Goal: Task Accomplishment & Management: Complete application form

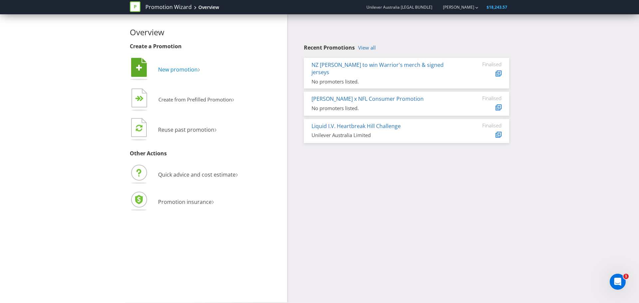
click at [177, 69] on span "New promotion" at bounding box center [178, 69] width 40 height 7
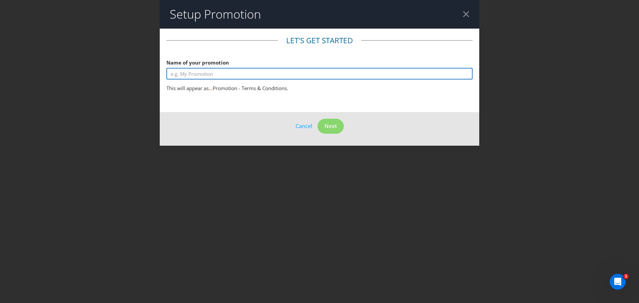
click at [183, 76] on input "text" at bounding box center [320, 74] width 306 height 12
type input "Liquid I.V. x Spilt Milk Social Competition 2025"
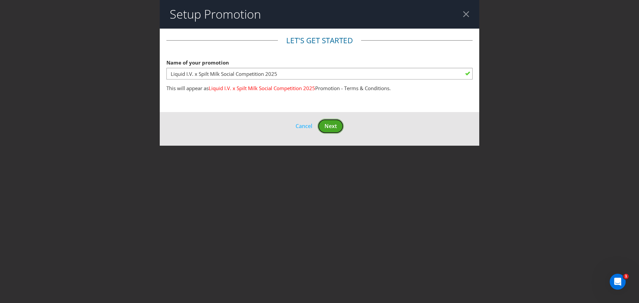
click at [331, 123] on span "Next" at bounding box center [331, 126] width 12 height 7
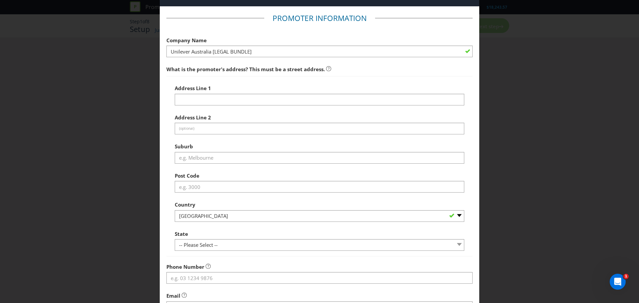
scroll to position [33, 0]
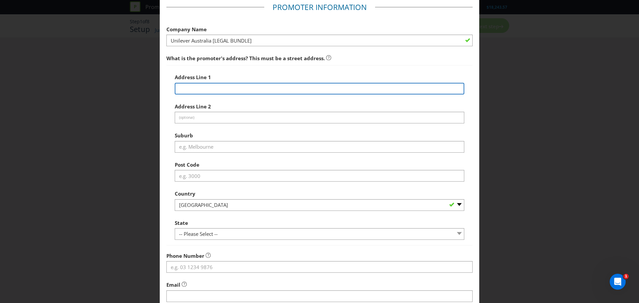
click at [199, 94] on input "text" at bounding box center [320, 89] width 290 height 12
paste input "[STREET_ADDRESS]"
drag, startPoint x: 215, startPoint y: 89, endPoint x: 244, endPoint y: 91, distance: 28.3
click at [244, 91] on input "[STREET_ADDRESS]" at bounding box center [320, 89] width 290 height 12
type input "[STREET_ADDRESS]"
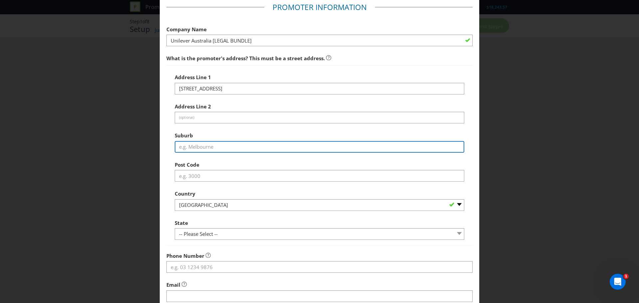
click at [182, 150] on input "text" at bounding box center [320, 147] width 290 height 12
paste input "North Rocks"
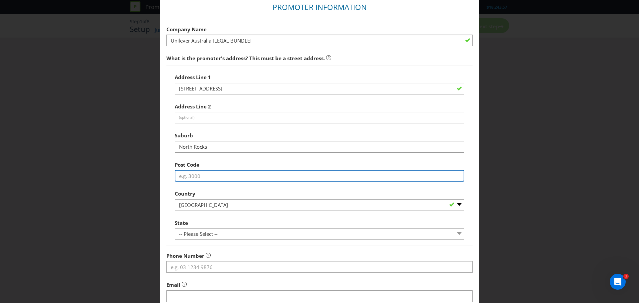
click at [189, 178] on input "text" at bounding box center [320, 176] width 290 height 12
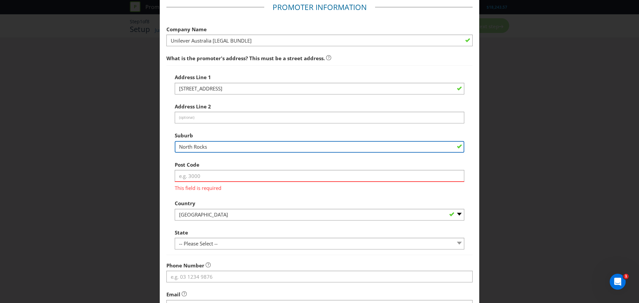
click at [182, 148] on input "North Rocks" at bounding box center [320, 147] width 290 height 12
click at [179, 149] on input "North Rocks" at bounding box center [320, 147] width 290 height 12
type input "North Rocks"
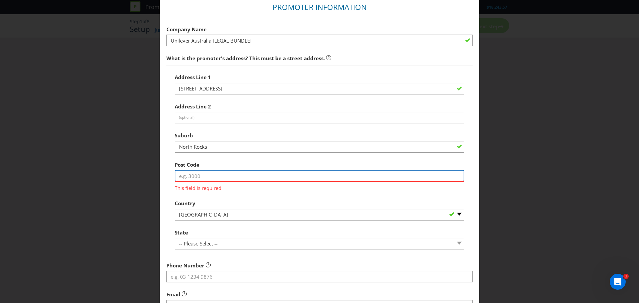
click at [190, 175] on input "text" at bounding box center [320, 176] width 290 height 12
type input "2151"
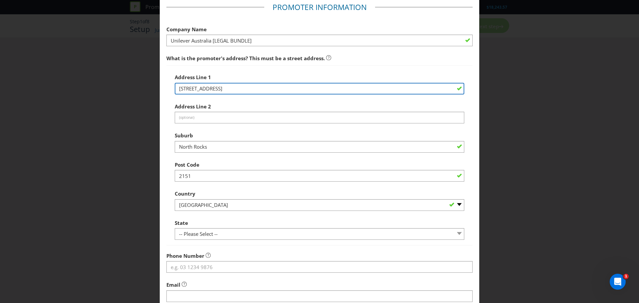
click at [272, 88] on input "[STREET_ADDRESS]" at bounding box center [320, 89] width 290 height 12
type input "[STREET_ADDRESS]"
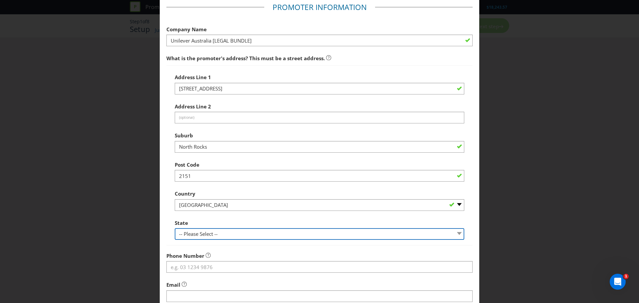
click at [194, 235] on select "-- Please Select -- [GEOGRAPHIC_DATA] [GEOGRAPHIC_DATA] [GEOGRAPHIC_DATA] [GEOG…" at bounding box center [320, 234] width 290 height 12
select select "[GEOGRAPHIC_DATA]"
click at [175, 228] on select "-- Please Select -- [GEOGRAPHIC_DATA] [GEOGRAPHIC_DATA] [GEOGRAPHIC_DATA] [GEOG…" at bounding box center [320, 234] width 290 height 12
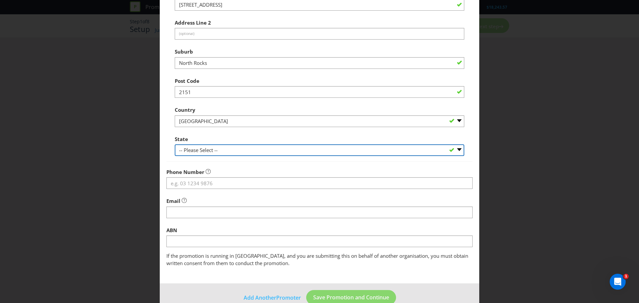
scroll to position [131, 0]
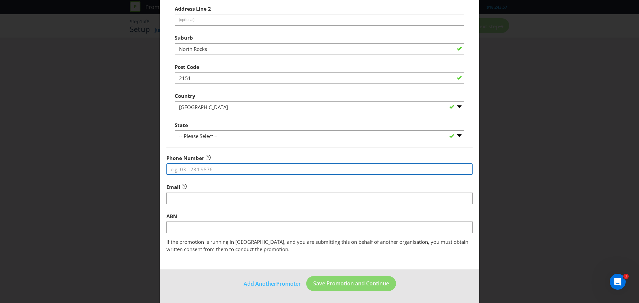
click at [233, 168] on input "tel" at bounding box center [320, 170] width 306 height 12
paste input "02 9869 6100"
type input "02 9869 6100"
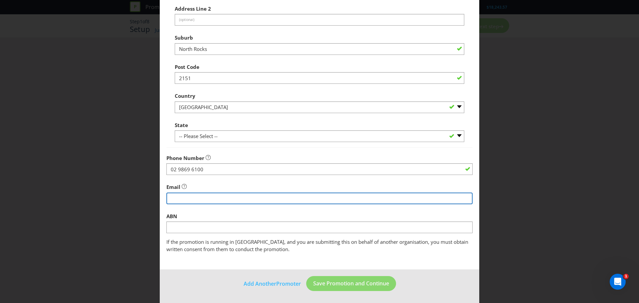
click at [182, 198] on input "string" at bounding box center [320, 199] width 306 height 12
paste input "[EMAIL_ADDRESS][DOMAIN_NAME]"
click at [171, 199] on input "string" at bounding box center [320, 199] width 306 height 12
type input "[EMAIL_ADDRESS][DOMAIN_NAME]"
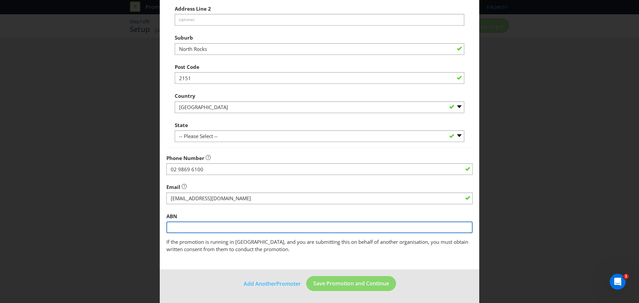
click at [186, 230] on input "text" at bounding box center [320, 228] width 306 height 12
paste input "13 614 413 179"
click at [172, 227] on input "13 614 413 179" at bounding box center [320, 228] width 306 height 12
type input "13 614 413 179"
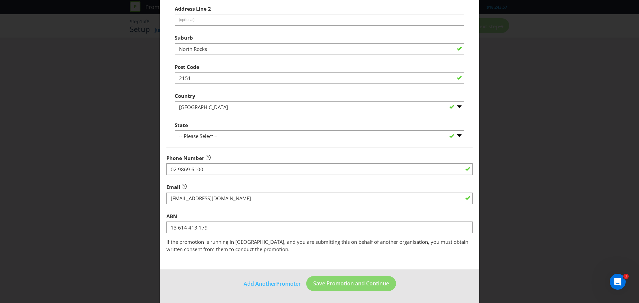
click at [194, 251] on span "If the promotion is running in [GEOGRAPHIC_DATA], and you are submitting this o…" at bounding box center [318, 246] width 302 height 14
click at [339, 286] on span "Save Promotion and Continue" at bounding box center [351, 283] width 76 height 7
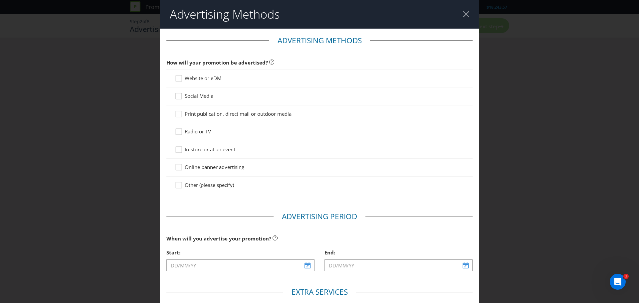
click at [178, 97] on icon at bounding box center [180, 98] width 10 height 10
click at [0, 0] on input "Social Media" at bounding box center [0, 0] width 0 height 0
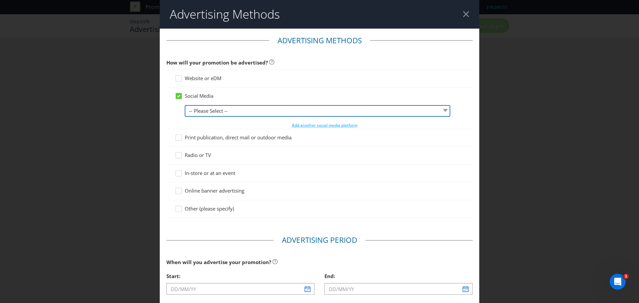
click at [213, 109] on select "-- Please Select -- Facebook X Instagram Snapchat LinkedIn Pinterest Tumblr You…" at bounding box center [318, 111] width 266 height 12
select select "INSTAGRAM"
click at [185, 105] on select "-- Please Select -- Facebook X Instagram Snapchat LinkedIn Pinterest Tumblr You…" at bounding box center [318, 111] width 266 height 12
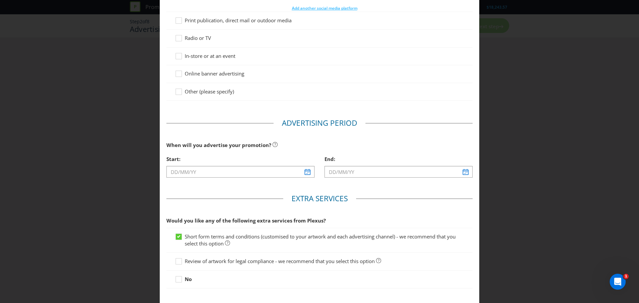
scroll to position [133, 0]
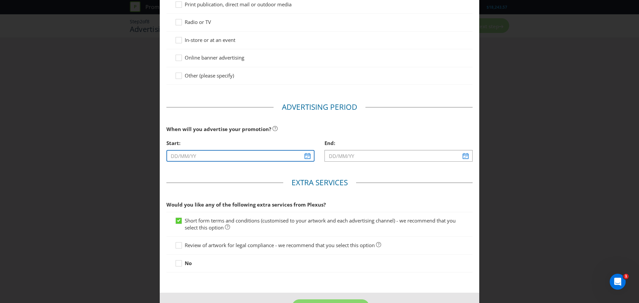
click at [307, 159] on input "text" at bounding box center [241, 156] width 148 height 12
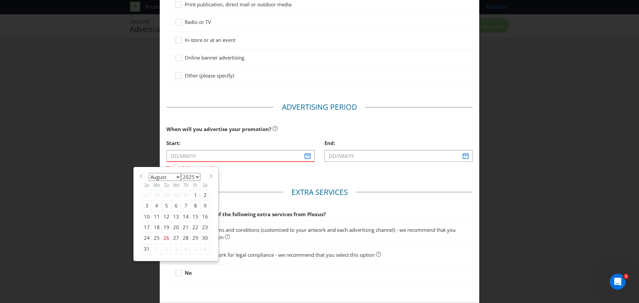
click at [172, 178] on select "January February March April May June July August September October November De…" at bounding box center [165, 177] width 32 height 8
select select "8"
click at [149, 173] on select "January February March April May June July August September October November De…" at bounding box center [165, 177] width 32 height 8
click at [155, 219] on div "15" at bounding box center [157, 216] width 10 height 11
type input "[DATE]"
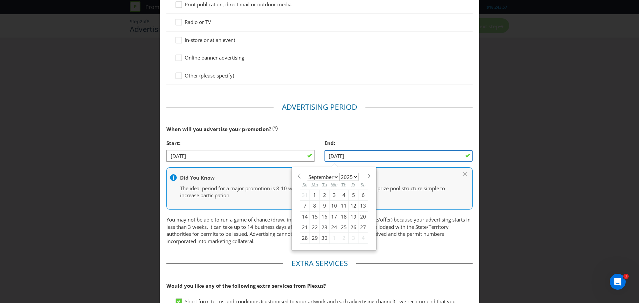
click at [351, 160] on input "[DATE]" at bounding box center [399, 156] width 148 height 12
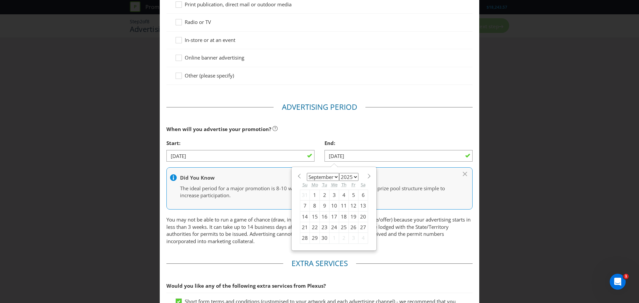
click at [349, 228] on div "26" at bounding box center [354, 227] width 10 height 11
type input "[DATE]"
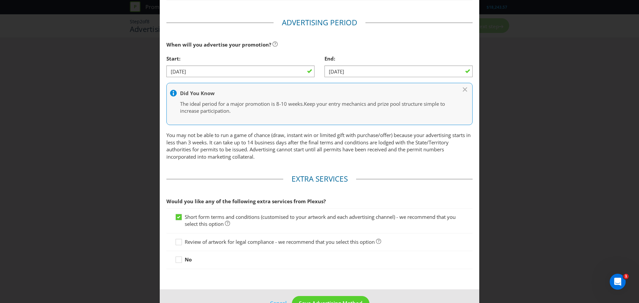
scroll to position [238, 0]
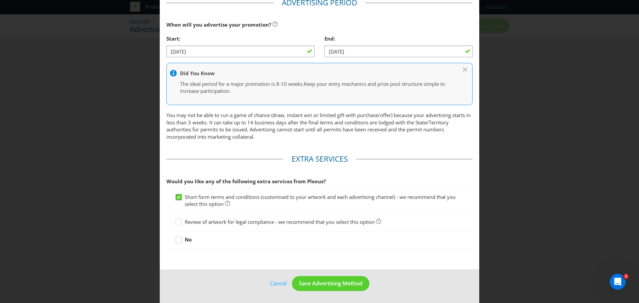
click at [178, 198] on icon at bounding box center [178, 197] width 3 height 3
click at [0, 0] on input "Short form terms and conditions (customised to your artwork and each advertisin…" at bounding box center [0, 0] width 0 height 0
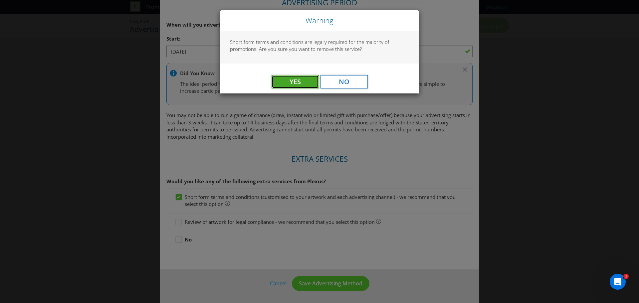
click at [299, 81] on span "Yes" at bounding box center [295, 81] width 11 height 9
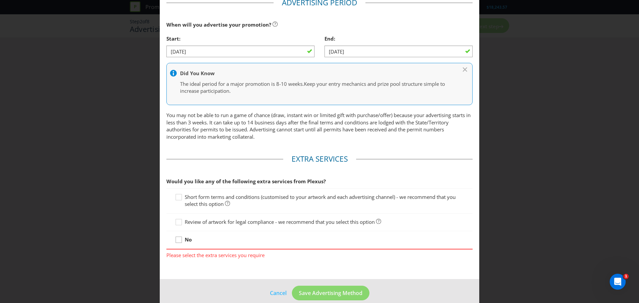
click at [179, 241] on icon at bounding box center [180, 241] width 10 height 10
click at [0, 0] on input "No" at bounding box center [0, 0] width 0 height 0
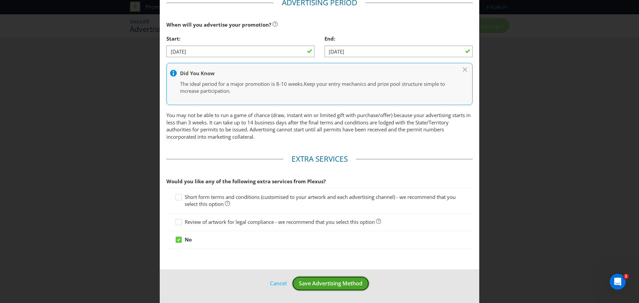
click at [339, 285] on span "Save Advertising Method" at bounding box center [331, 283] width 64 height 7
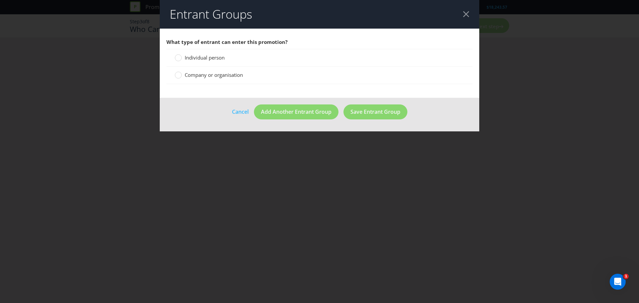
click at [182, 58] on label "Individual person" at bounding box center [200, 57] width 51 height 7
click at [0, 0] on input "Individual person" at bounding box center [0, 0] width 0 height 0
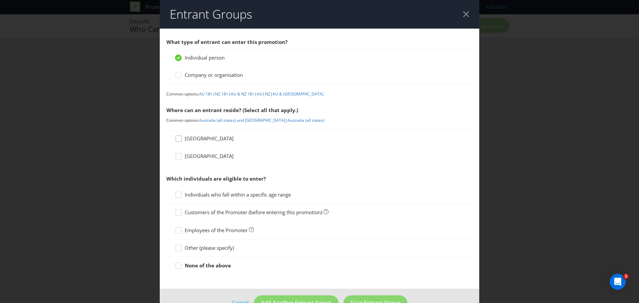
click at [179, 140] on icon at bounding box center [180, 140] width 10 height 10
click at [0, 0] on input "[GEOGRAPHIC_DATA]" at bounding box center [0, 0] width 0 height 0
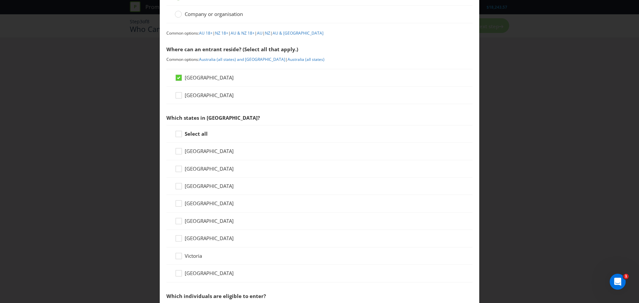
scroll to position [67, 0]
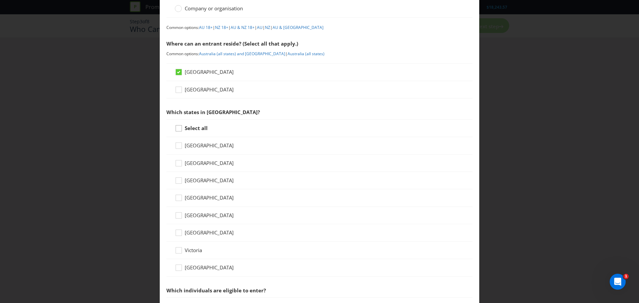
click at [178, 130] on icon at bounding box center [180, 130] width 10 height 10
click at [0, 0] on input "Select all" at bounding box center [0, 0] width 0 height 0
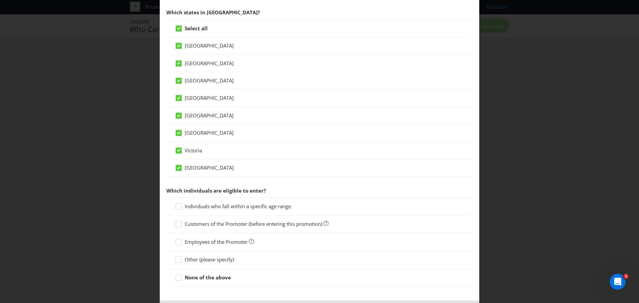
scroll to position [198, 0]
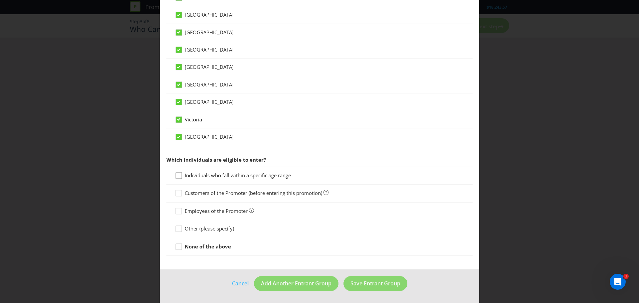
click at [181, 175] on icon at bounding box center [180, 177] width 10 height 10
click at [0, 0] on input "Individuals who fall within a specific age range" at bounding box center [0, 0] width 0 height 0
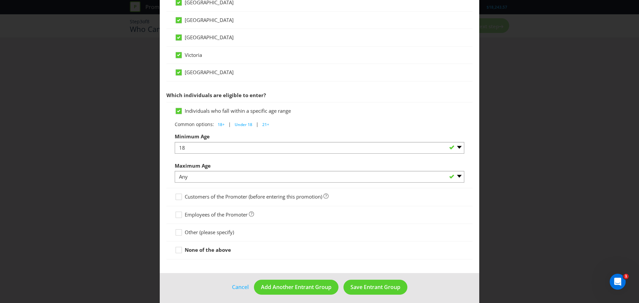
scroll to position [266, 0]
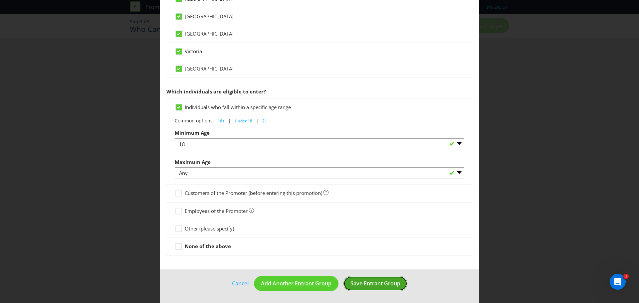
click at [375, 285] on span "Save Entrant Group" at bounding box center [376, 283] width 50 height 7
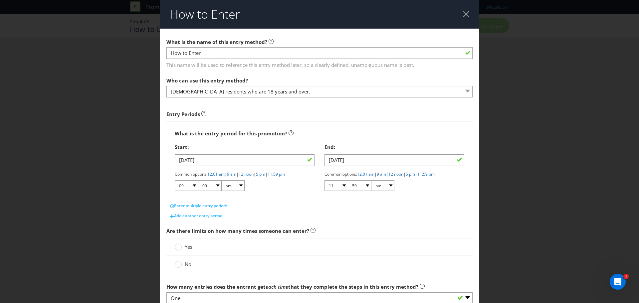
scroll to position [33, 0]
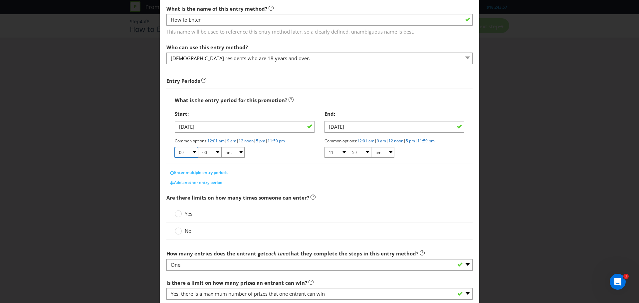
click at [194, 154] on select "01 02 03 04 05 06 07 08 09 10 11 12" at bounding box center [186, 152] width 23 height 11
select select "12"
click at [175, 147] on select "01 02 03 04 05 06 07 08 09 10 11 12" at bounding box center [186, 152] width 23 height 11
click at [256, 154] on div "Common options: 12:01 am | 9 am | 12 noon | 5 pm | 11:59 pm 01 02 03 04 05 06 0…" at bounding box center [245, 148] width 140 height 21
click at [216, 143] on link "12:01 am" at bounding box center [215, 141] width 17 height 6
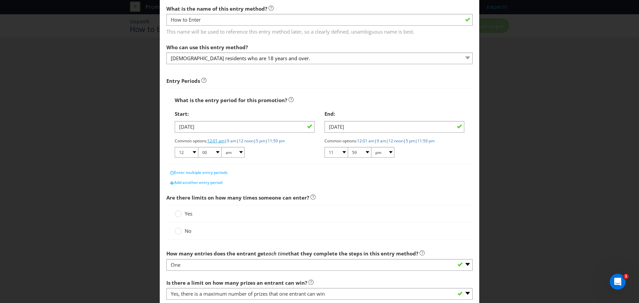
select select "01"
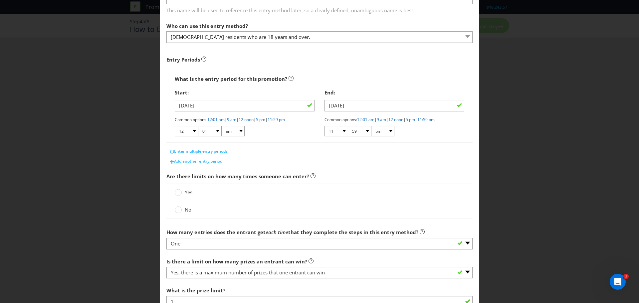
scroll to position [67, 0]
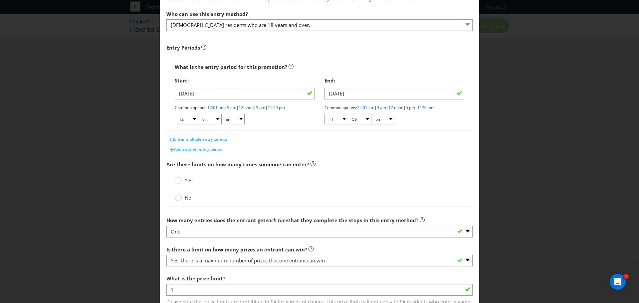
click at [179, 199] on circle at bounding box center [178, 198] width 7 height 7
click at [0, 0] on input "No" at bounding box center [0, 0] width 0 height 0
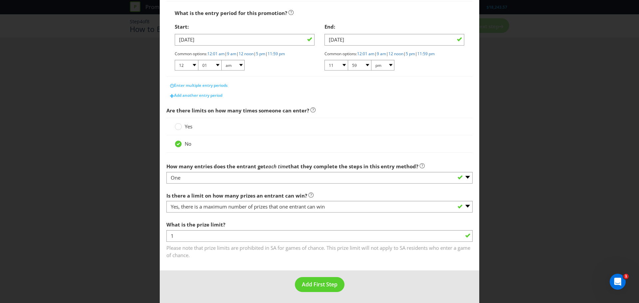
scroll to position [122, 0]
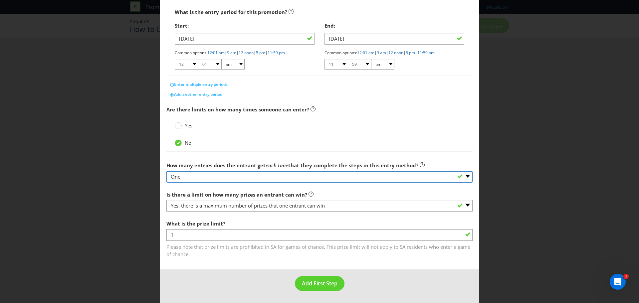
click at [205, 176] on select "-- Please select -- One More than one Other (please specify) Not applicable - g…" at bounding box center [320, 177] width 306 height 12
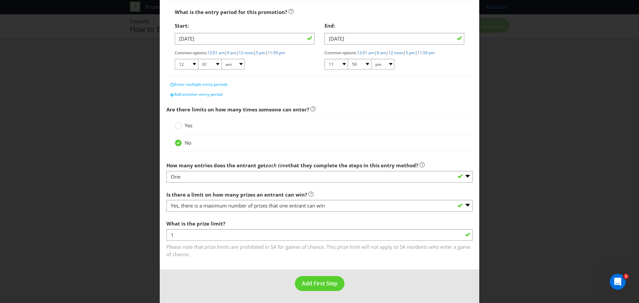
click at [182, 164] on span "How many entries does the entrant get" at bounding box center [216, 165] width 99 height 7
click at [318, 284] on span "Add First Step" at bounding box center [320, 283] width 36 height 7
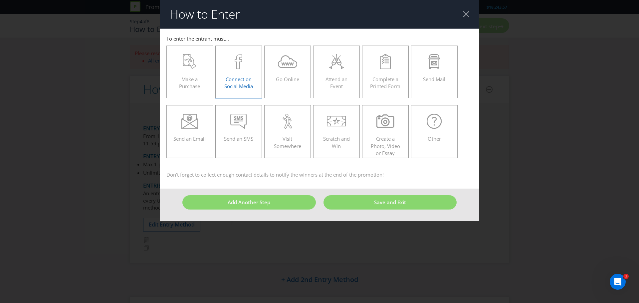
click at [243, 76] on span "Connect on Social Media" at bounding box center [238, 83] width 29 height 14
click at [0, 0] on input "Connect on Social Media" at bounding box center [0, 0] width 0 height 0
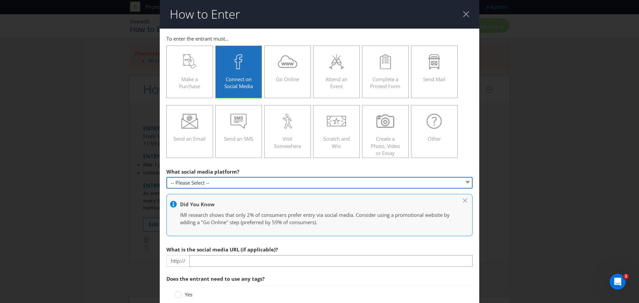
click at [202, 181] on select "-- Please Select -- Facebook X Instagram Snapchat Pinterest Tumblr Youtube Othe…" at bounding box center [320, 183] width 306 height 12
select select "INSTAGRAM"
click at [167, 177] on select "-- Please Select -- Facebook X Instagram Snapchat Pinterest Tumblr Youtube Othe…" at bounding box center [320, 183] width 306 height 12
type input "[DOMAIN_NAME][URL]"
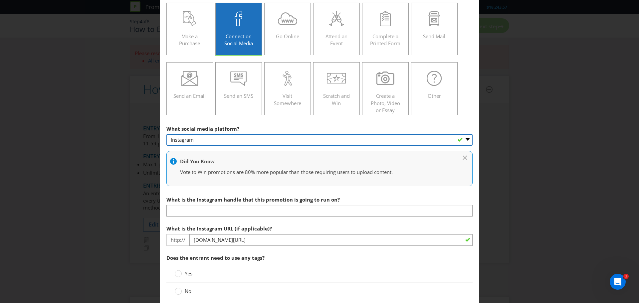
scroll to position [67, 0]
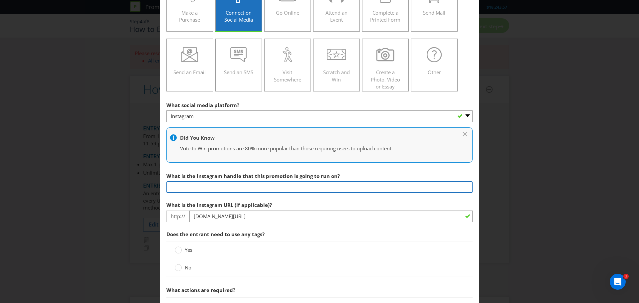
click at [189, 188] on input "text" at bounding box center [320, 188] width 306 height 12
type input "liquidivaus"
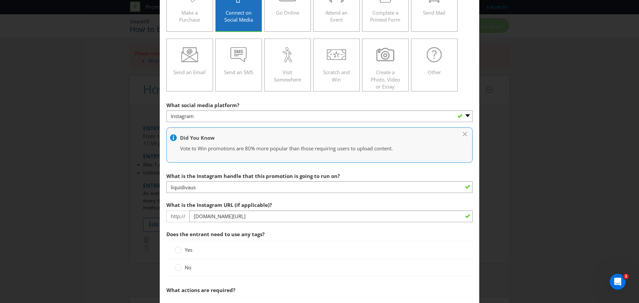
click at [215, 201] on label "What is the Instagram URL (if applicable)?" at bounding box center [220, 204] width 107 height 10
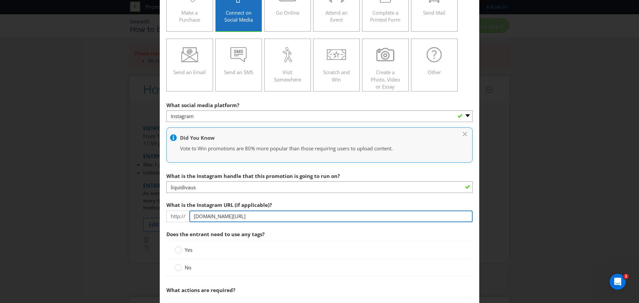
click at [247, 218] on input "[DOMAIN_NAME][URL]" at bounding box center [331, 217] width 283 height 12
paste input "[URL][DOMAIN_NAME]"
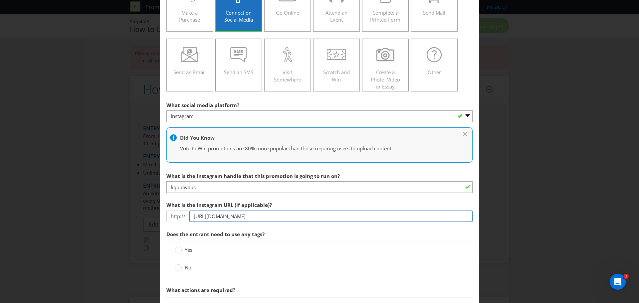
type input "[URL][DOMAIN_NAME]"
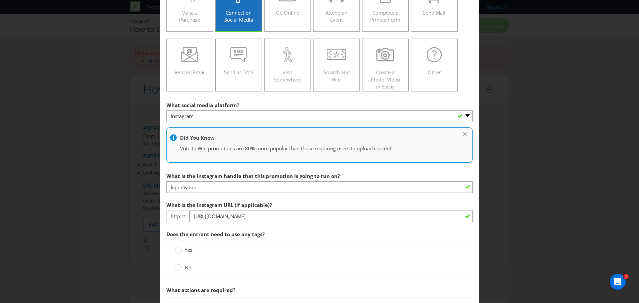
click at [277, 198] on section "What social media platform? -- Please Select -- Facebook X Instagram Snapchat P…" at bounding box center [320, 263] width 306 height 328
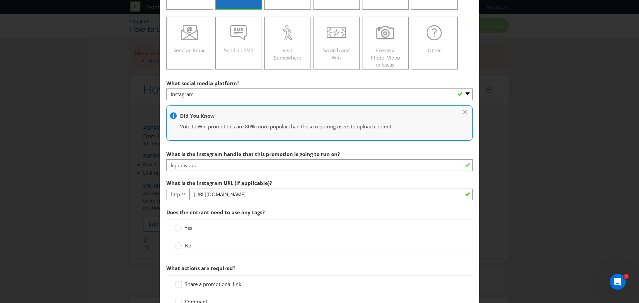
scroll to position [100, 0]
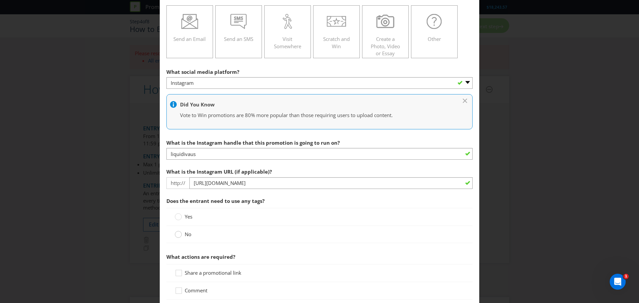
click at [178, 235] on circle at bounding box center [178, 234] width 7 height 7
click at [0, 0] on input "No" at bounding box center [0, 0] width 0 height 0
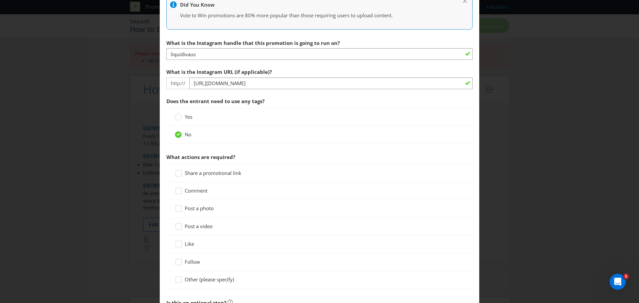
scroll to position [233, 0]
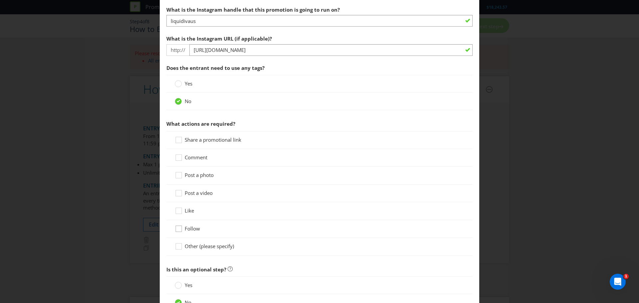
click at [179, 229] on icon at bounding box center [180, 230] width 10 height 10
click at [0, 0] on input "Follow" at bounding box center [0, 0] width 0 height 0
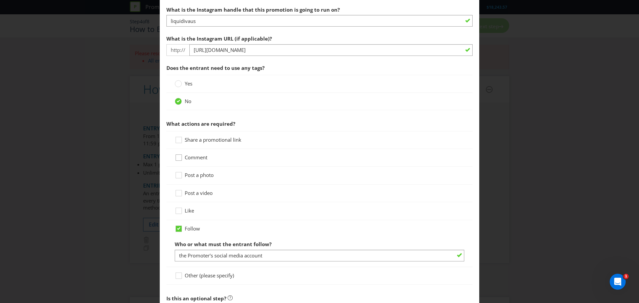
click at [180, 158] on icon at bounding box center [180, 159] width 10 height 10
click at [0, 0] on input "Comment" at bounding box center [0, 0] width 0 height 0
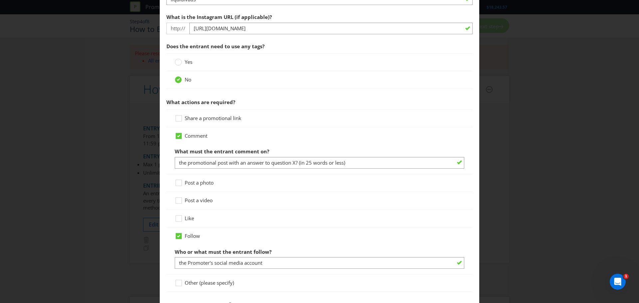
scroll to position [266, 0]
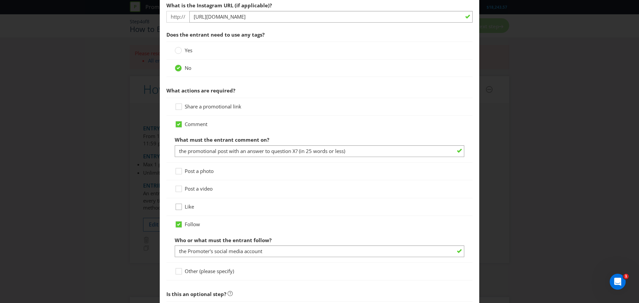
click at [181, 207] on icon at bounding box center [179, 207] width 6 height 6
click at [0, 0] on input "Like" at bounding box center [0, 0] width 0 height 0
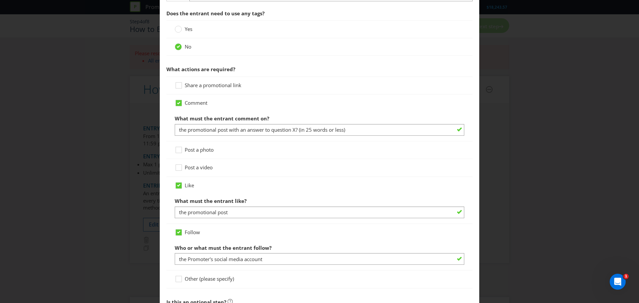
scroll to position [300, 0]
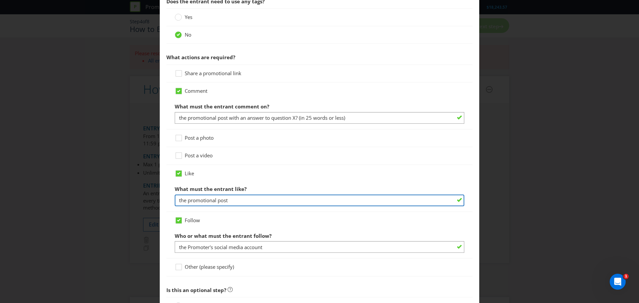
click at [200, 204] on input "the promotional post" at bounding box center [320, 201] width 290 height 12
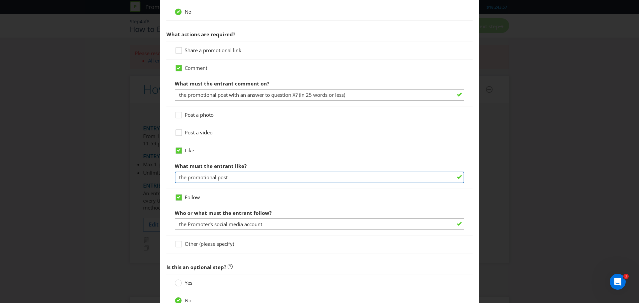
scroll to position [333, 0]
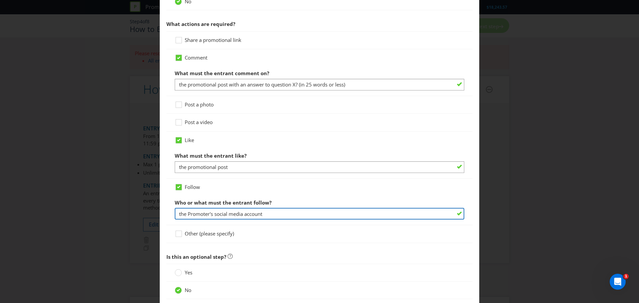
click at [212, 213] on input "the Promoter's social media account" at bounding box center [320, 214] width 290 height 12
click at [210, 213] on input "the Promoter's social media account" at bounding box center [320, 214] width 290 height 12
click at [201, 216] on input "the Promoter's social media account" at bounding box center [320, 214] width 290 height 12
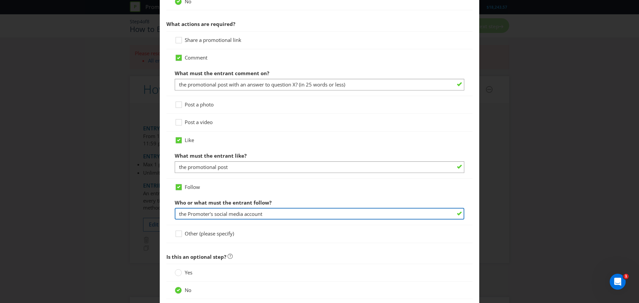
paste input "Follow @liquidivaus, like this post, and tag a friend you’d take to Spilt Milk …"
drag, startPoint x: 223, startPoint y: 215, endPoint x: 449, endPoint y: 215, distance: 225.2
click at [449, 215] on input "Follow @liquidivaus, like this post, and tag a friend you’d take to Spilt Milk …" at bounding box center [320, 214] width 290 height 12
type input "Follow @liquidivaus on Instagram"
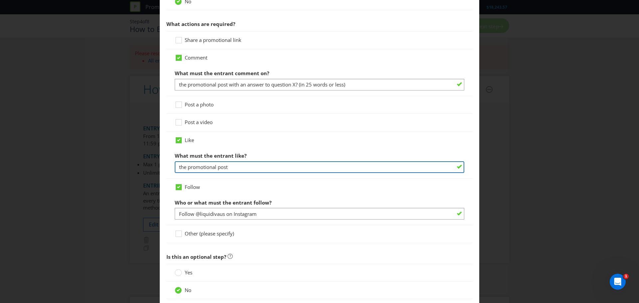
click at [194, 168] on input "the promotional post" at bounding box center [320, 168] width 290 height 12
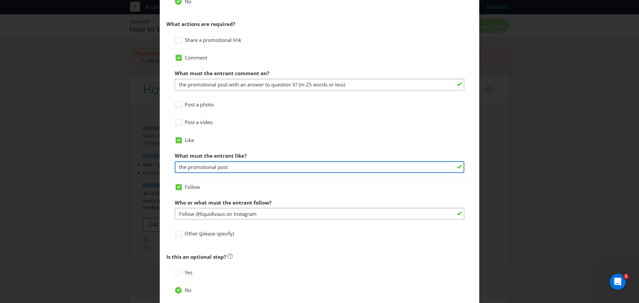
click at [194, 168] on input "the promotional post" at bounding box center [320, 168] width 290 height 12
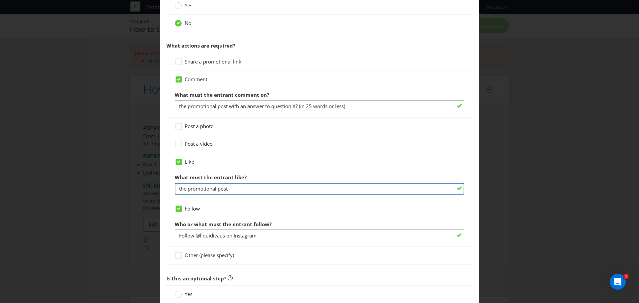
scroll to position [300, 0]
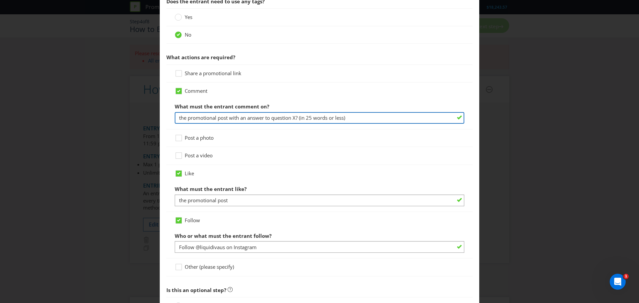
click at [203, 117] on input "the promotional post with an answer to question X? (in 25 words or less)" at bounding box center [320, 118] width 290 height 12
paste input "Follow @liquidivaus, like this post, and tag a friend you’d take to Spilt Milk …"
click at [259, 119] on input "Follow @liquidivaus, like this post, and tag a friend you’d take to Spilt Milk …" at bounding box center [320, 118] width 290 height 12
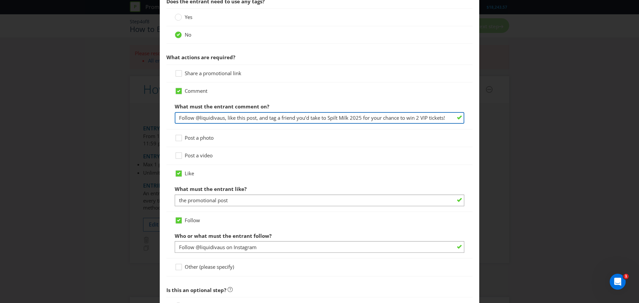
click at [269, 119] on input "Follow @liquidivaus, like this post, and tag a friend you’d take to Spilt Milk …" at bounding box center [320, 118] width 290 height 12
drag, startPoint x: 269, startPoint y: 119, endPoint x: 165, endPoint y: 117, distance: 104.9
click at [165, 117] on main "To enter the entrant must... Make a Purchase Connect on Social Media Go Online …" at bounding box center [320, 38] width 320 height 618
click at [213, 118] on input "Tag a friend you’d take to Spilt Milk 2025 for your chance to win 2 VIP tickets!" at bounding box center [320, 118] width 290 height 12
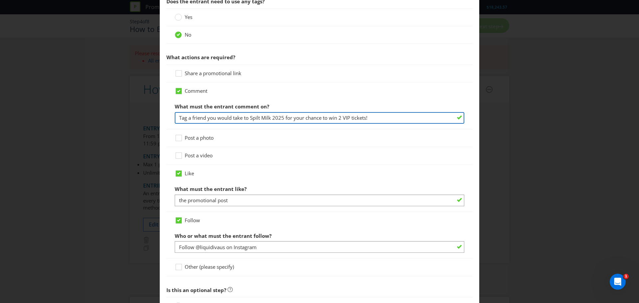
click at [371, 118] on input "Tag a friend you would take to Spilt Milk 2025 for your chance to win 2 VIP tic…" at bounding box center [320, 118] width 290 height 12
drag, startPoint x: 283, startPoint y: 119, endPoint x: 373, endPoint y: 122, distance: 90.6
click at [373, 122] on input "Tag a friend you would take to Spilt Milk 2025 for your chance to win 2 VIP tic…" at bounding box center [320, 118] width 290 height 12
type input "Tag a friend you would take to Spilt Milk 2025"
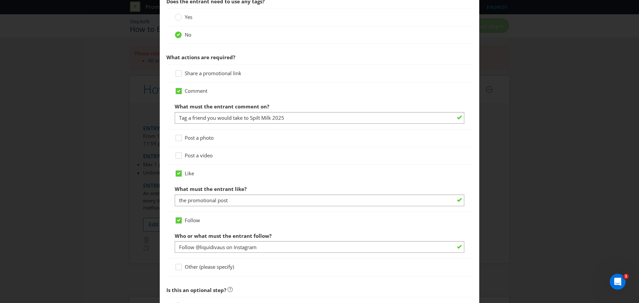
click at [164, 121] on main "To enter the entrant must... Make a Purchase Connect on Social Media Go Online …" at bounding box center [320, 38] width 320 height 618
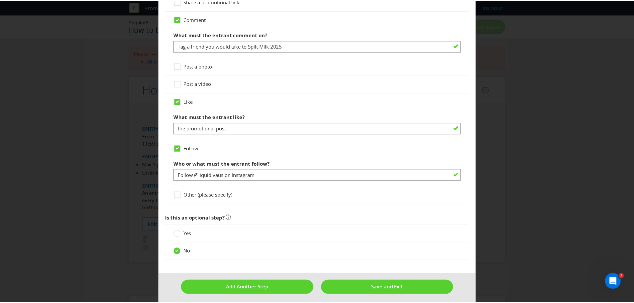
scroll to position [375, 0]
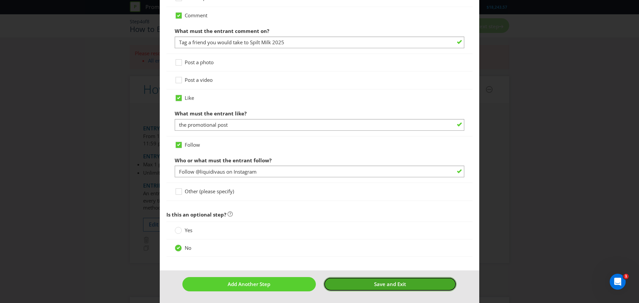
click at [395, 285] on span "Save and Exit" at bounding box center [390, 284] width 32 height 7
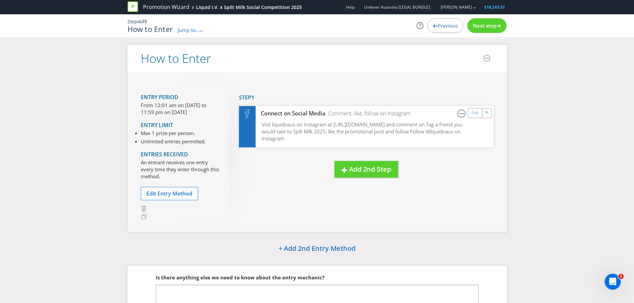
click at [481, 25] on span "Next step" at bounding box center [484, 25] width 23 height 7
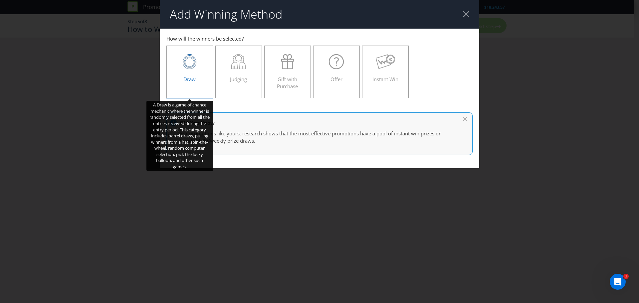
click at [197, 67] on div at bounding box center [190, 61] width 33 height 15
click at [0, 0] on input "Draw" at bounding box center [0, 0] width 0 height 0
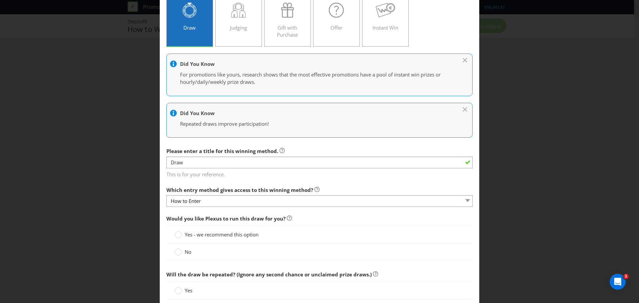
scroll to position [67, 0]
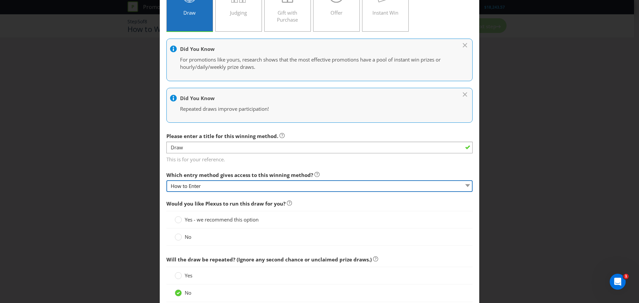
click at [203, 187] on select "How to Enter" at bounding box center [320, 187] width 306 height 12
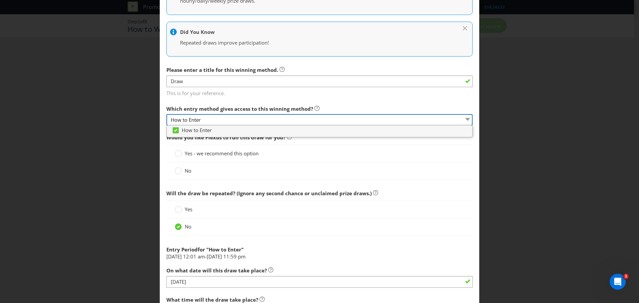
scroll to position [133, 0]
click at [164, 103] on main "How to Enter How will the winners be selected? Draw Judging Gift with Purchase …" at bounding box center [320, 145] width 320 height 501
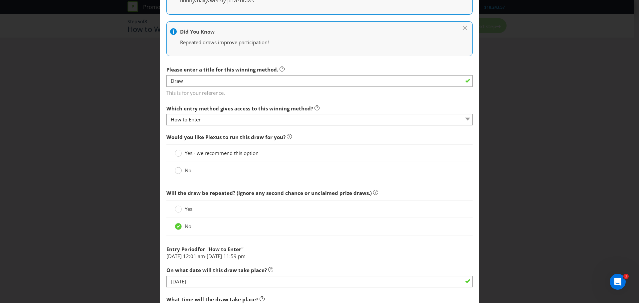
click at [175, 169] on icon at bounding box center [178, 170] width 7 height 7
click at [0, 0] on input "No" at bounding box center [0, 0] width 0 height 0
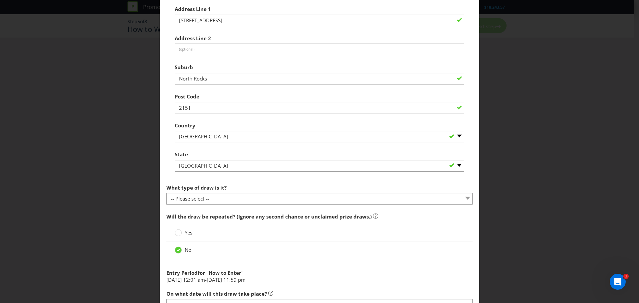
scroll to position [366, 0]
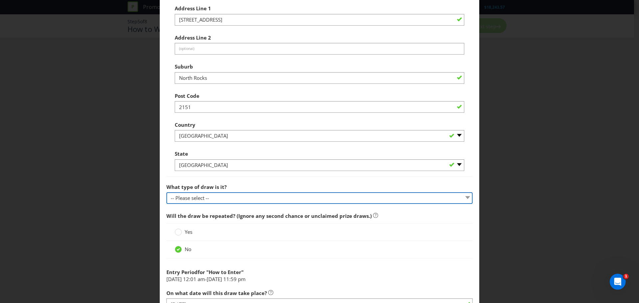
click at [194, 197] on select "-- Please select -- Computerised random selection Barrel draw Don't specify Oth…" at bounding box center [320, 199] width 306 height 12
select select "BARREL_DRAW"
click at [167, 193] on select "-- Please select -- Computerised random selection Barrel draw Don't specify Oth…" at bounding box center [320, 199] width 306 height 12
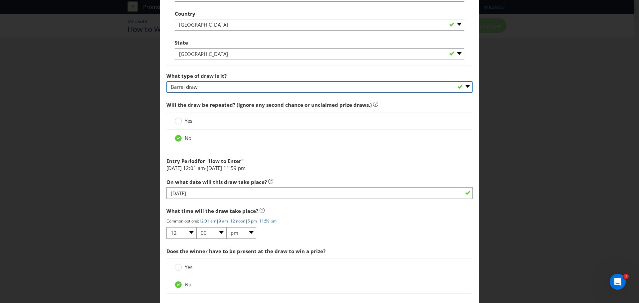
scroll to position [500, 0]
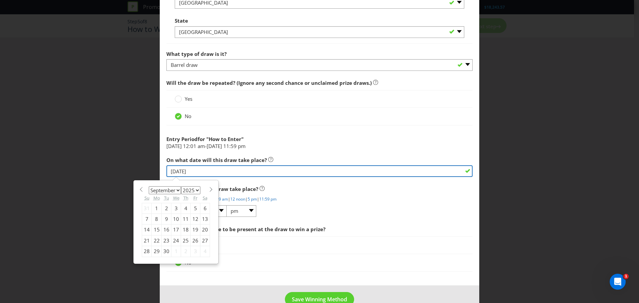
click at [187, 172] on input "[DATE]" at bounding box center [320, 172] width 306 height 12
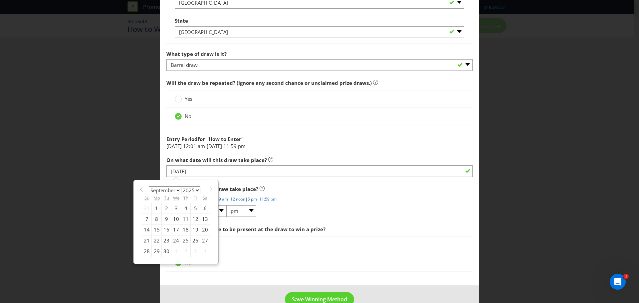
click at [208, 190] on span at bounding box center [210, 189] width 5 height 5
select select "9"
click at [193, 219] on div "10" at bounding box center [196, 219] width 10 height 11
type input "[DATE]"
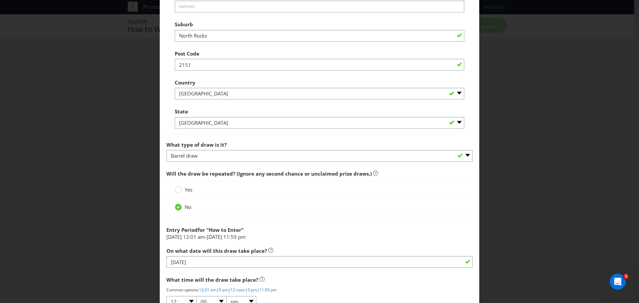
scroll to position [400, 0]
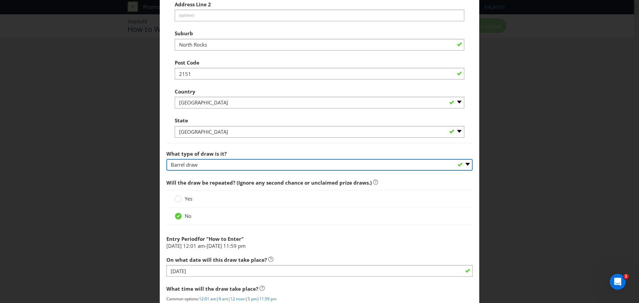
click at [194, 166] on select "-- Please select -- Computerised random selection Barrel draw Don't specify Oth…" at bounding box center [320, 165] width 306 height 12
select select "OTHER"
click at [167, 159] on select "-- Please select -- Computerised random selection Barrel draw Don't specify Oth…" at bounding box center [320, 165] width 306 height 12
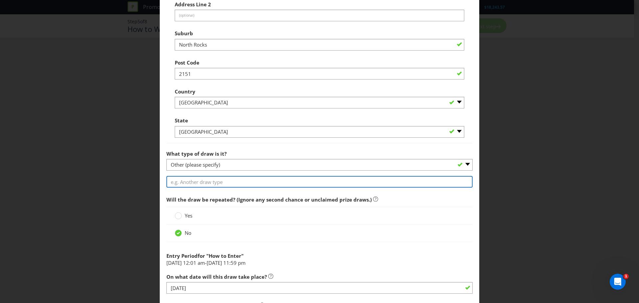
click at [199, 184] on input "text" at bounding box center [320, 182] width 306 height 12
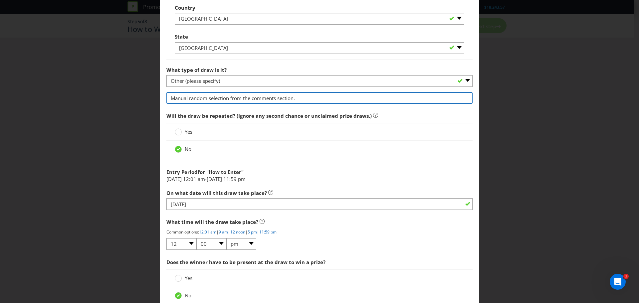
scroll to position [500, 0]
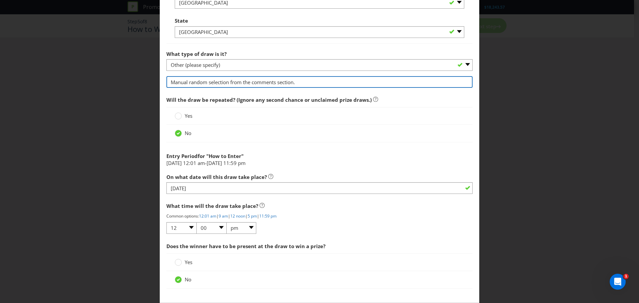
type input "Manual random selection from the comments section."
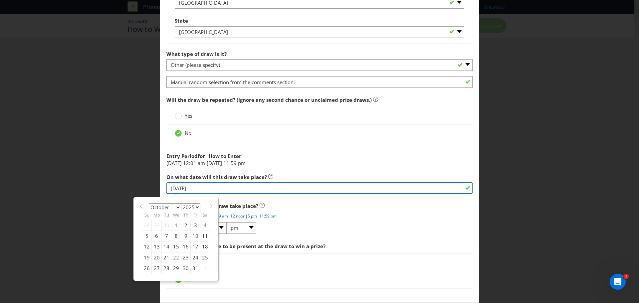
click at [197, 189] on input "[DATE]" at bounding box center [320, 189] width 306 height 12
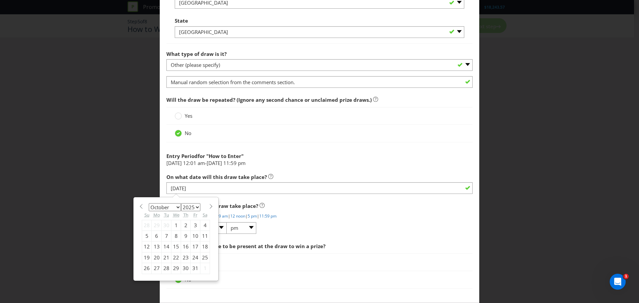
click at [140, 207] on span at bounding box center [141, 206] width 5 height 5
click at [208, 207] on span at bounding box center [210, 206] width 5 height 5
click at [141, 207] on span at bounding box center [141, 206] width 5 height 5
click at [209, 207] on span at bounding box center [210, 206] width 5 height 5
select select "9"
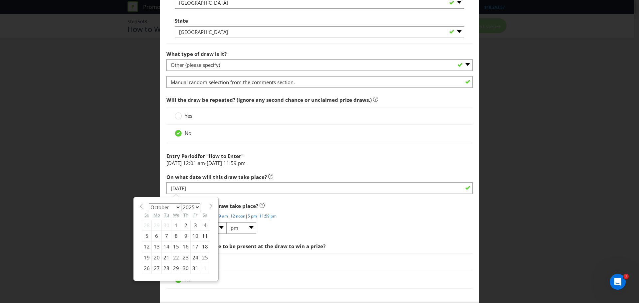
click at [192, 227] on div "3" at bounding box center [196, 225] width 10 height 11
type input "[DATE]"
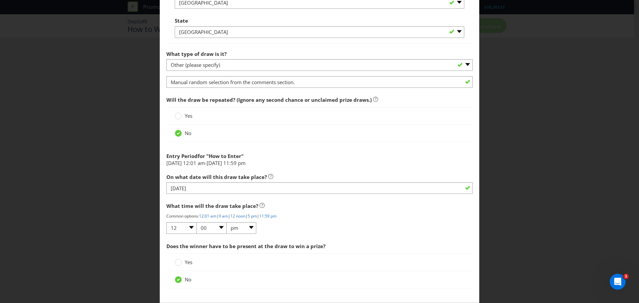
scroll to position [532, 0]
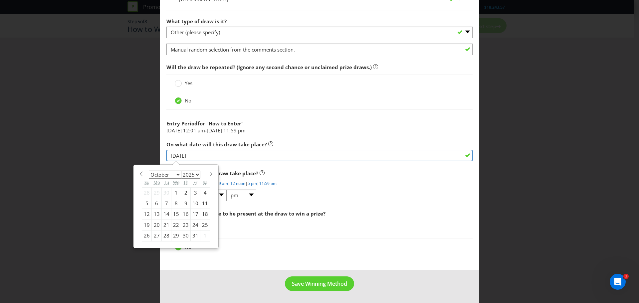
click at [191, 158] on input "[DATE]" at bounding box center [320, 156] width 306 height 12
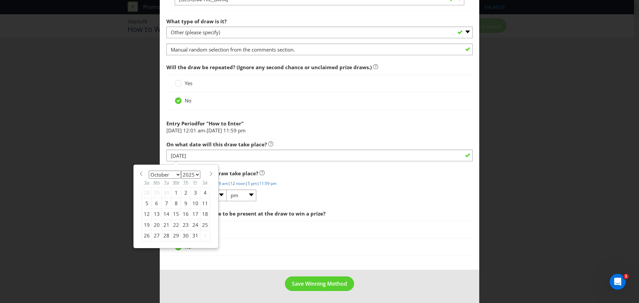
click at [141, 173] on span at bounding box center [141, 174] width 5 height 5
select select "8"
click at [154, 235] on div "29" at bounding box center [157, 236] width 10 height 11
type input "[DATE]"
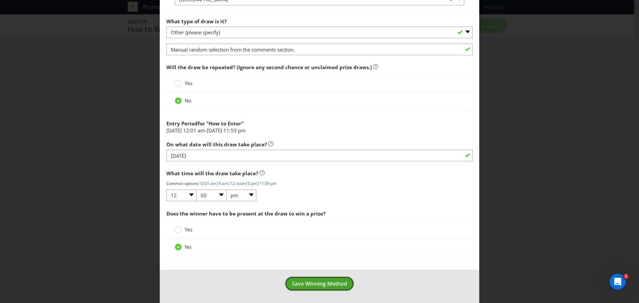
click at [321, 285] on span "Save Winning Method" at bounding box center [319, 283] width 55 height 7
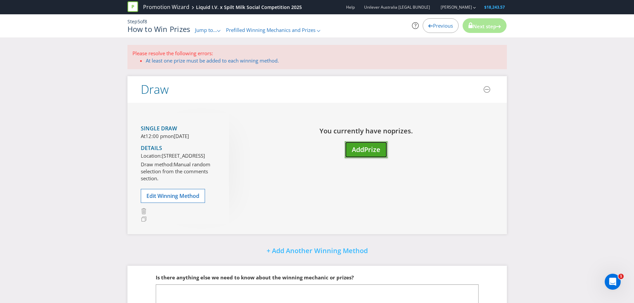
click at [360, 153] on span "Add" at bounding box center [358, 149] width 12 height 9
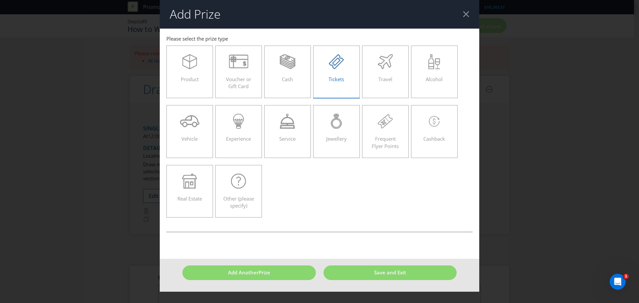
click at [338, 65] on icon at bounding box center [336, 61] width 15 height 15
click at [0, 0] on input "Tickets" at bounding box center [0, 0] width 0 height 0
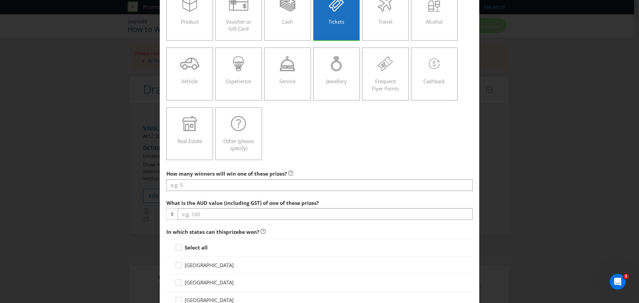
scroll to position [67, 0]
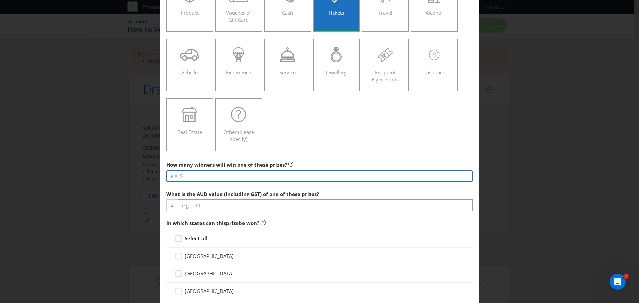
click at [225, 172] on input "number" at bounding box center [320, 177] width 306 height 12
type input "1"
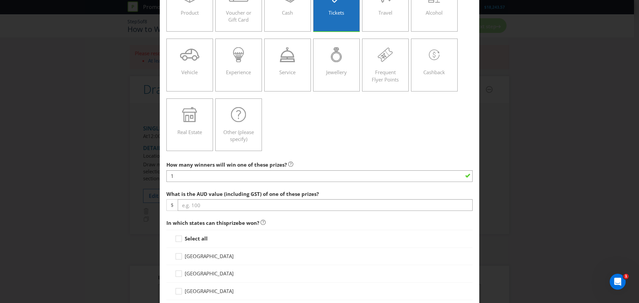
click at [202, 193] on span "What is the AUD value (including GST) of one of these prizes?" at bounding box center [243, 194] width 153 height 7
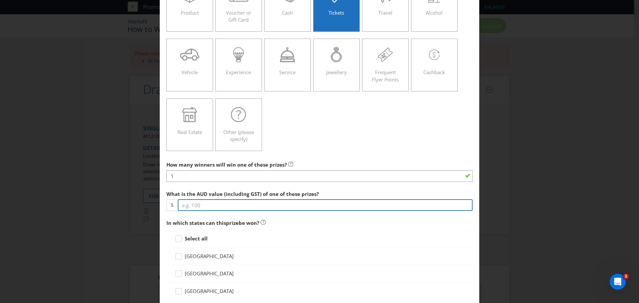
click at [198, 206] on input "number" at bounding box center [325, 206] width 295 height 12
type input "150"
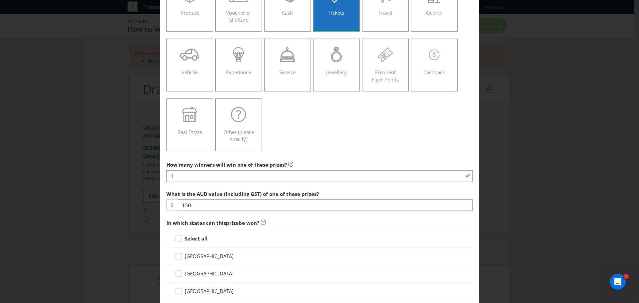
click at [219, 194] on span "What is the AUD value (including GST) of one of these prizes?" at bounding box center [243, 194] width 153 height 7
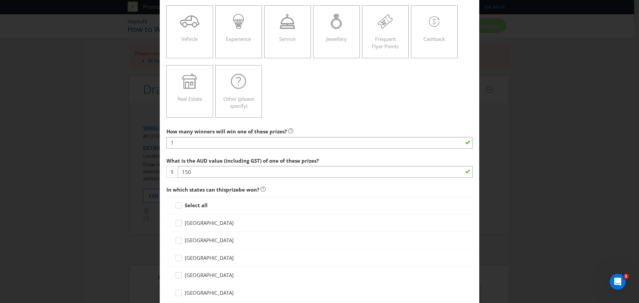
scroll to position [133, 0]
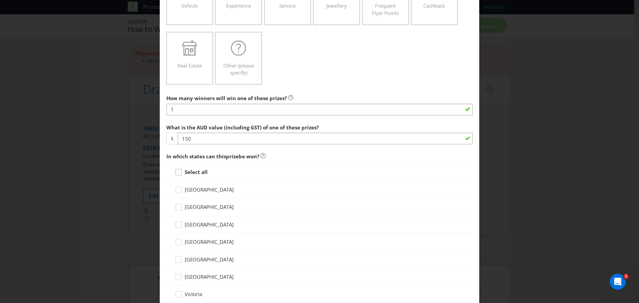
click at [179, 172] on icon at bounding box center [180, 174] width 10 height 10
click at [0, 0] on input "Select all" at bounding box center [0, 0] width 0 height 0
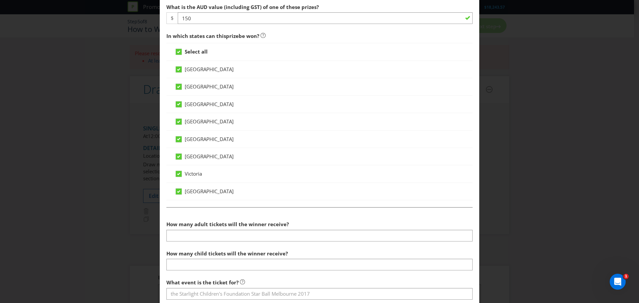
scroll to position [266, 0]
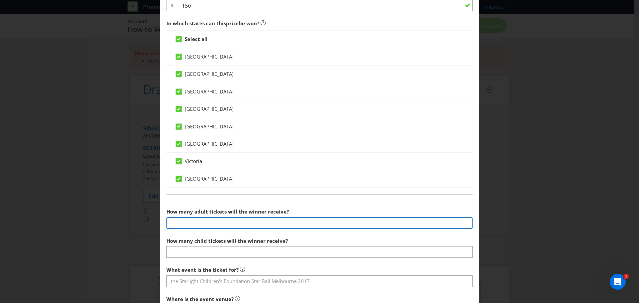
click at [196, 225] on input "number" at bounding box center [320, 223] width 306 height 12
type input "2"
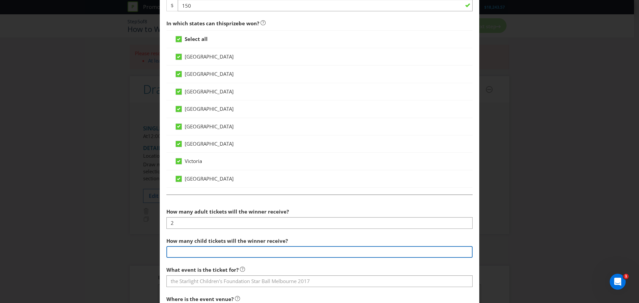
click at [182, 248] on input "number" at bounding box center [320, 252] width 306 height 12
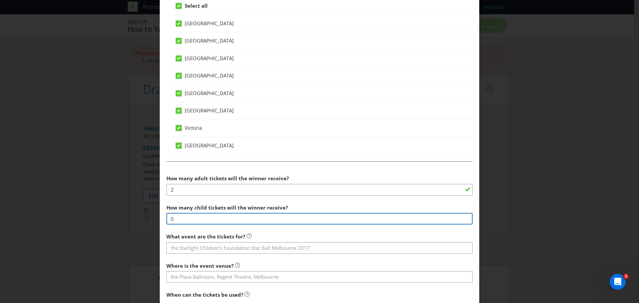
scroll to position [333, 0]
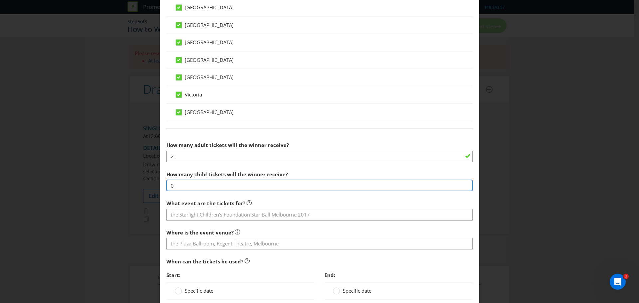
type input "0"
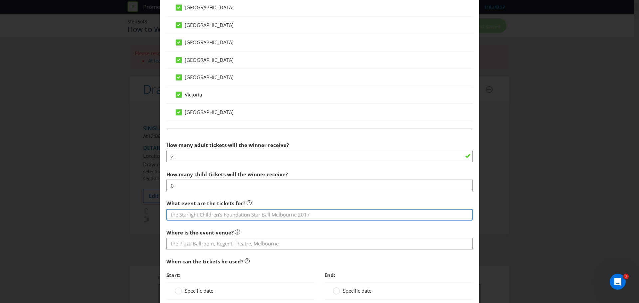
click at [191, 216] on input "text" at bounding box center [320, 215] width 306 height 12
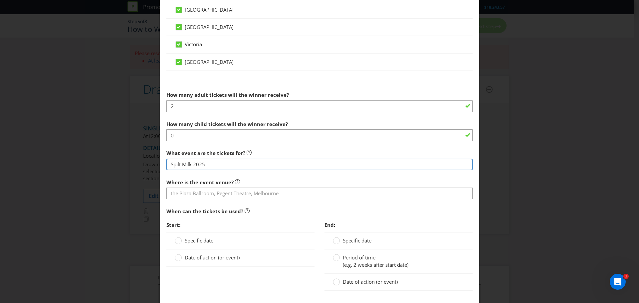
scroll to position [400, 0]
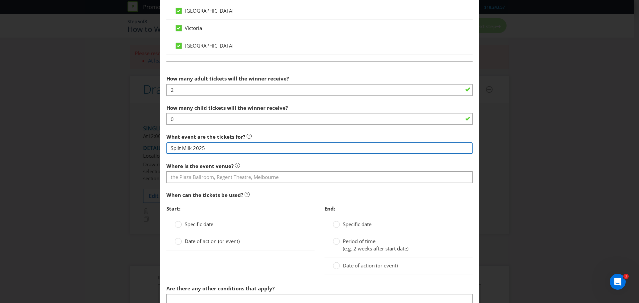
type input "Spilt Milk 2025"
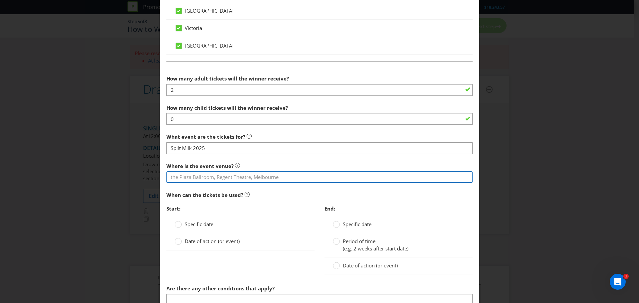
click at [183, 176] on input "text" at bounding box center [320, 178] width 306 height 12
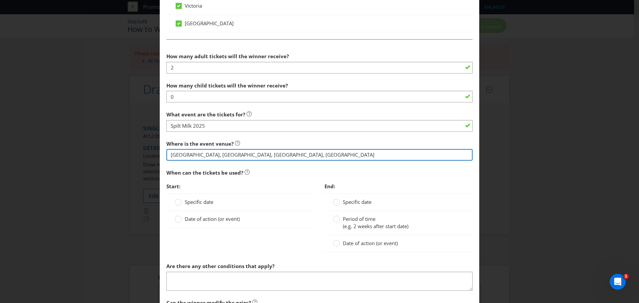
scroll to position [433, 0]
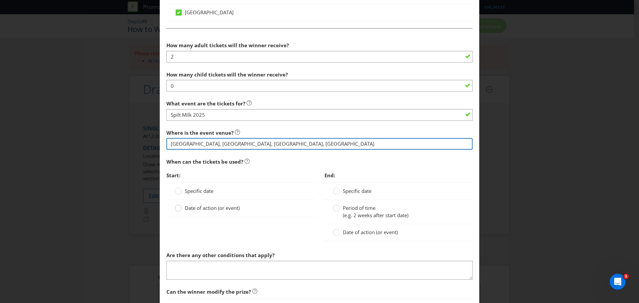
type input "[GEOGRAPHIC_DATA], [GEOGRAPHIC_DATA], [GEOGRAPHIC_DATA], [GEOGRAPHIC_DATA]"
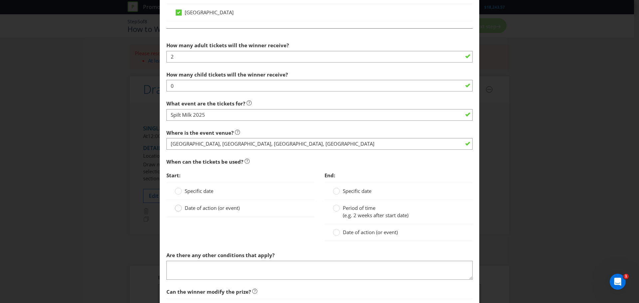
click at [177, 209] on circle at bounding box center [178, 208] width 7 height 7
click at [0, 0] on input "Date of action (or event)" at bounding box center [0, 0] width 0 height 0
click at [335, 231] on div at bounding box center [336, 230] width 3 height 3
click at [0, 0] on input "Date of action (or event)" at bounding box center [0, 0] width 0 height 0
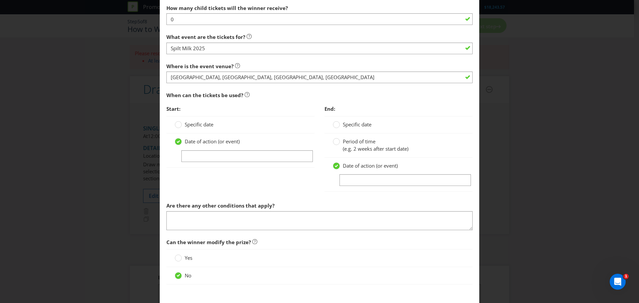
scroll to position [533, 0]
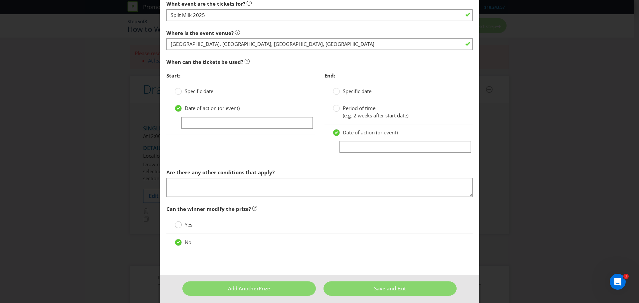
click at [175, 223] on circle at bounding box center [178, 225] width 7 height 7
click at [0, 0] on input "Yes" at bounding box center [0, 0] width 0 height 0
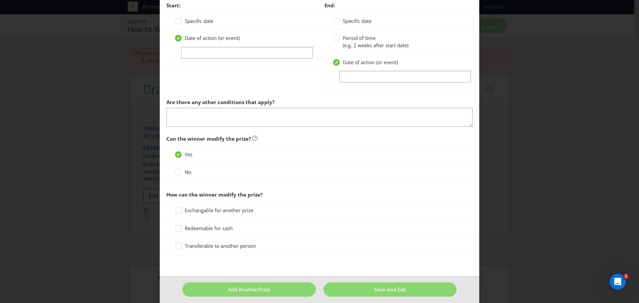
scroll to position [609, 0]
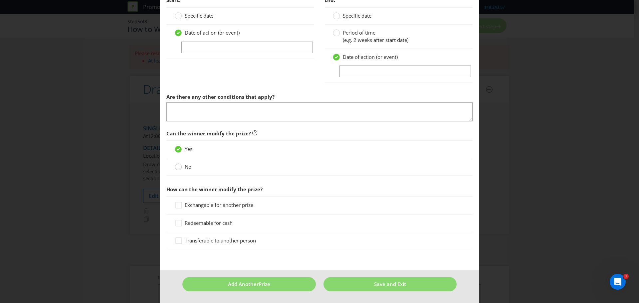
click at [175, 168] on circle at bounding box center [178, 167] width 7 height 7
click at [0, 0] on input "No" at bounding box center [0, 0] width 0 height 0
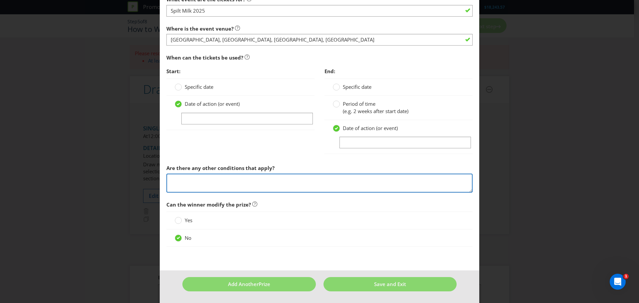
click at [197, 182] on textarea at bounding box center [320, 183] width 306 height 19
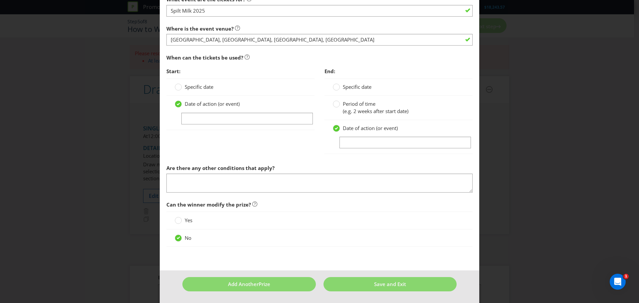
click at [233, 143] on div "Start: Specific date Date of action (or event) End: Specific date Period of tim…" at bounding box center [320, 113] width 316 height 97
click at [399, 289] on button "Save and Exit" at bounding box center [391, 284] width 134 height 14
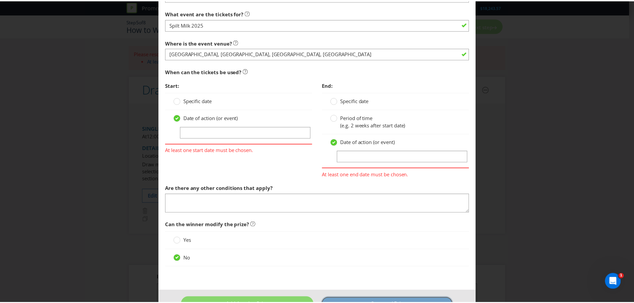
scroll to position [533, 0]
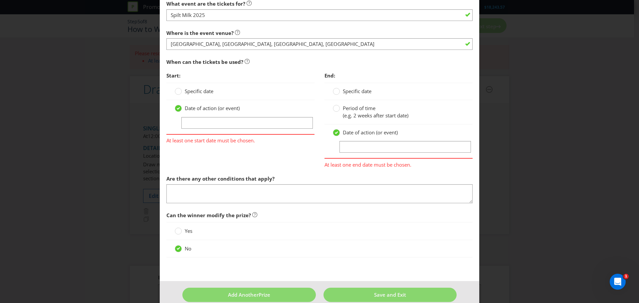
click at [167, 226] on div "Yes" at bounding box center [320, 231] width 306 height 18
click at [196, 129] on div at bounding box center [241, 129] width 132 height 1
click at [194, 123] on input "text" at bounding box center [248, 123] width 132 height 12
type input "[DATE]"
click at [350, 145] on input "text" at bounding box center [406, 147] width 132 height 12
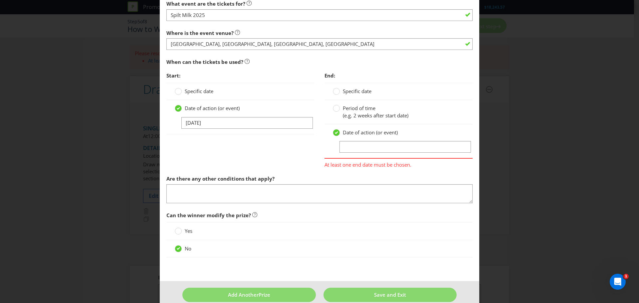
click at [380, 261] on div at bounding box center [320, 259] width 306 height 3
click at [349, 148] on input "text" at bounding box center [406, 147] width 132 height 12
type input "[DATE]"
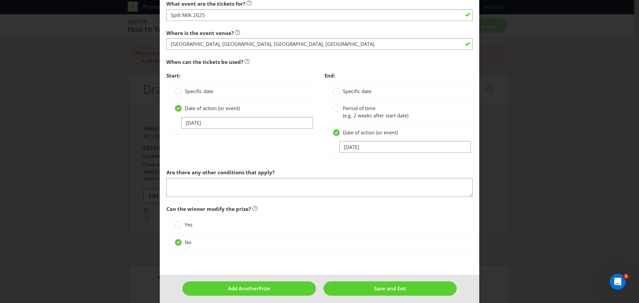
click at [299, 147] on div "Start: Specific date Date of action (or event) [DATE] End: Specific date Period…" at bounding box center [320, 117] width 316 height 97
click at [378, 287] on span "Save and Exit" at bounding box center [390, 288] width 32 height 7
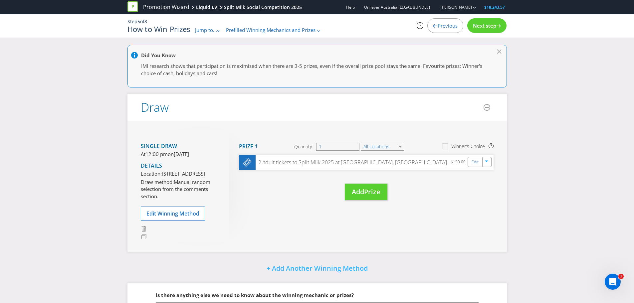
click at [496, 26] on span "Next step" at bounding box center [484, 25] width 23 height 7
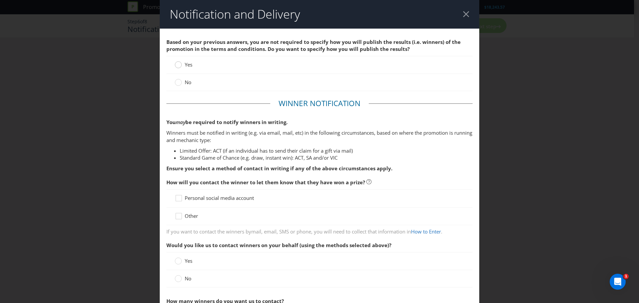
click at [180, 64] on circle at bounding box center [178, 65] width 7 height 7
click at [0, 0] on input "Yes" at bounding box center [0, 0] width 0 height 0
click at [178, 196] on div at bounding box center [178, 196] width 3 height 3
click at [0, 0] on input "Personal social media account" at bounding box center [0, 0] width 0 height 0
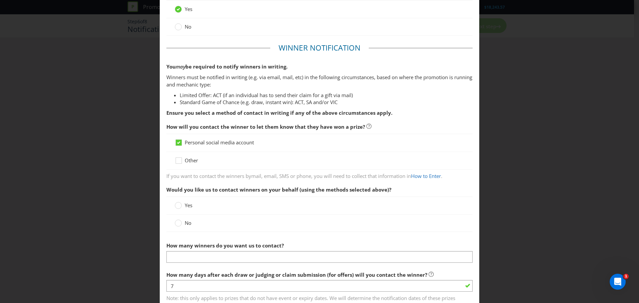
scroll to position [67, 0]
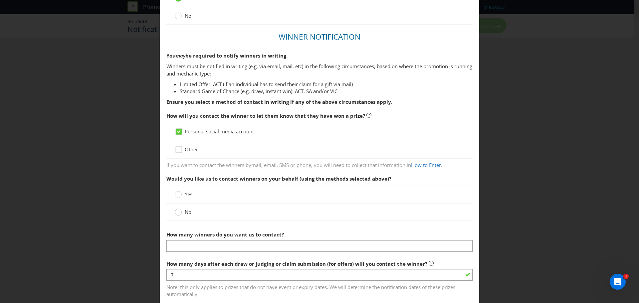
click at [175, 210] on circle at bounding box center [178, 212] width 7 height 7
click at [0, 0] on input "No" at bounding box center [0, 0] width 0 height 0
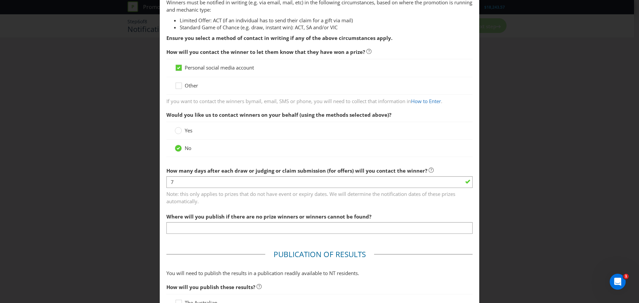
scroll to position [133, 0]
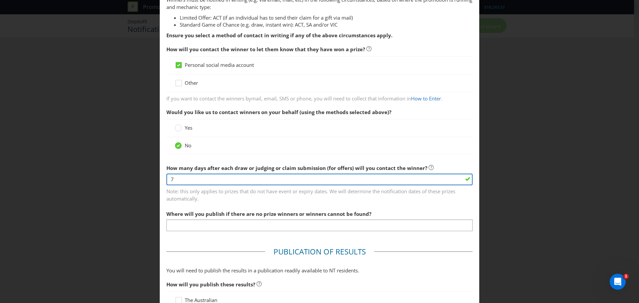
click at [179, 180] on input "7" at bounding box center [320, 180] width 306 height 12
drag, startPoint x: 176, startPoint y: 178, endPoint x: 166, endPoint y: 179, distance: 9.5
click at [167, 179] on input "7" at bounding box center [320, 180] width 306 height 12
type input "1"
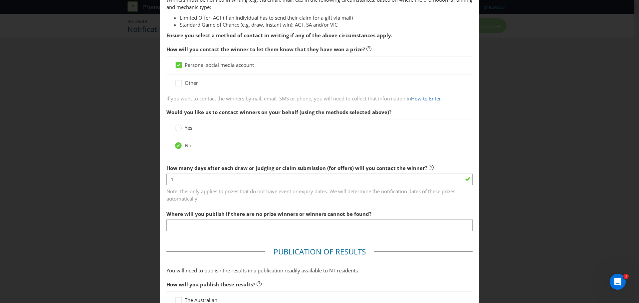
click at [170, 196] on span "Note: this only applies to prizes that do not have event or expiry dates. We wi…" at bounding box center [320, 194] width 306 height 17
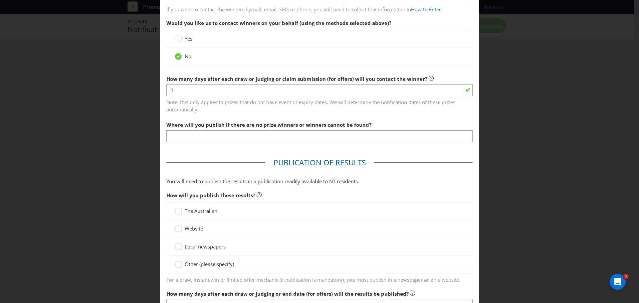
scroll to position [233, 0]
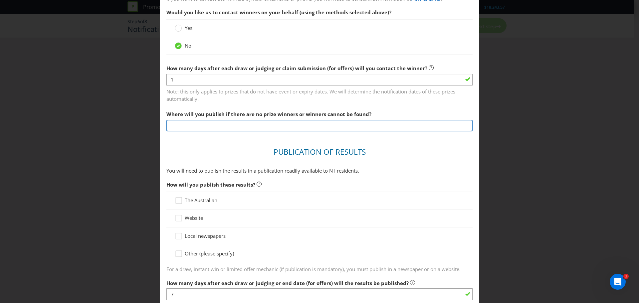
click at [179, 126] on input "text" at bounding box center [320, 126] width 306 height 12
paste input "[URL][DOMAIN_NAME]"
type input "[URL][DOMAIN_NAME]"
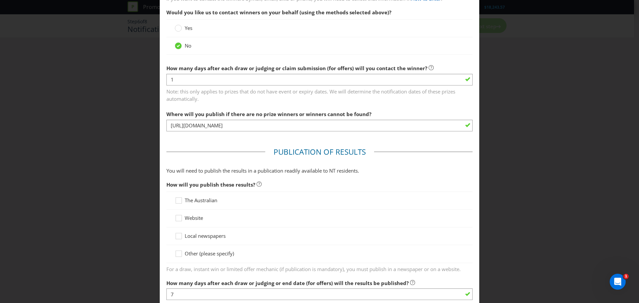
click at [225, 138] on main "Based on your previous answers, you are not required to specify how you will pu…" at bounding box center [320, 159] width 320 height 729
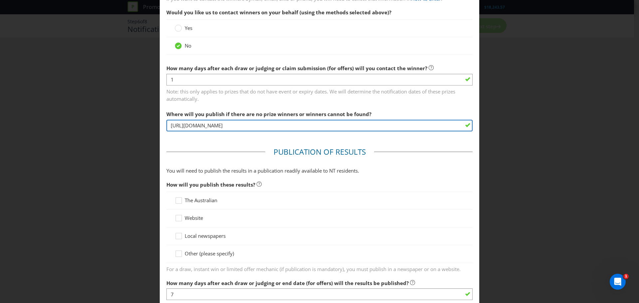
click at [233, 126] on input "[URL][DOMAIN_NAME]" at bounding box center [320, 126] width 306 height 12
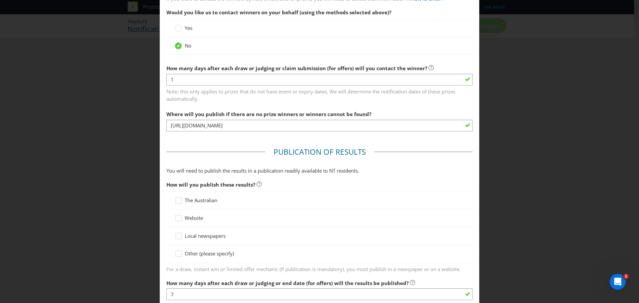
click at [187, 148] on fieldset "Publication of Results You will need to publish the results in a publication re…" at bounding box center [320, 260] width 306 height 226
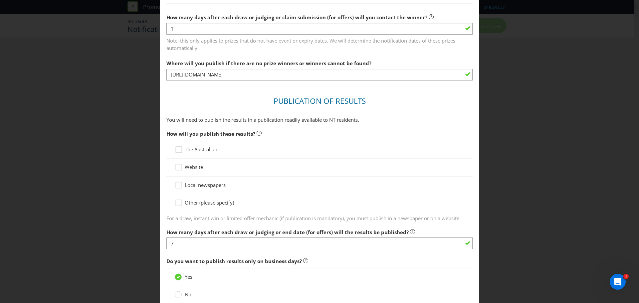
scroll to position [300, 0]
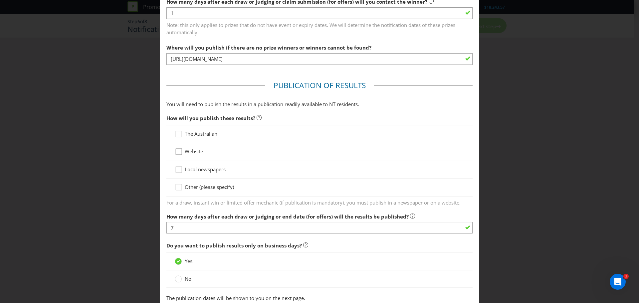
click at [179, 151] on div at bounding box center [178, 149] width 3 height 3
click at [0, 0] on input "Website" at bounding box center [0, 0] width 0 height 0
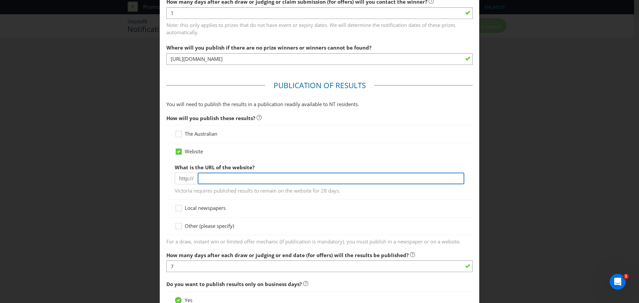
click at [205, 179] on input "text" at bounding box center [331, 179] width 267 height 12
paste input "[URL][DOMAIN_NAME]"
type input "[URL][DOMAIN_NAME]"
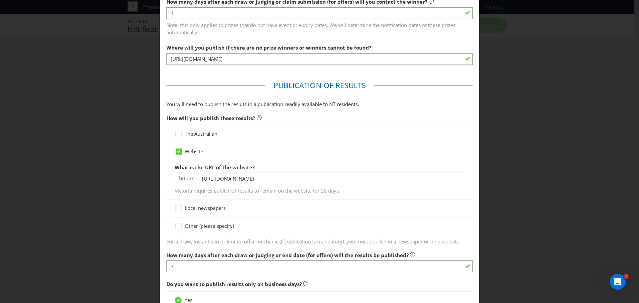
click at [167, 163] on div "Website What is the URL of the website? http:// [URL][DOMAIN_NAME] Victoria req…" at bounding box center [320, 171] width 306 height 57
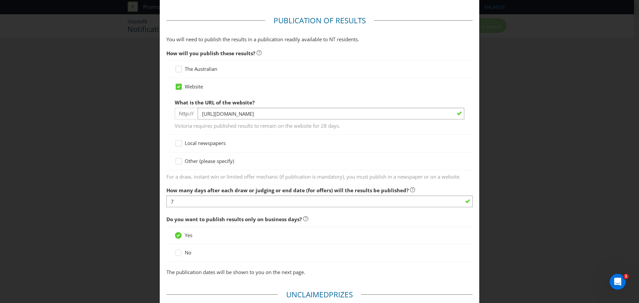
scroll to position [366, 0]
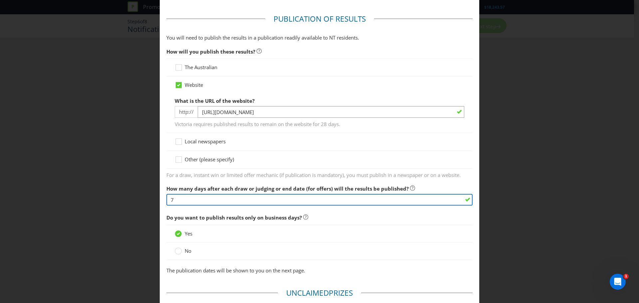
click at [188, 202] on input "7" at bounding box center [320, 200] width 306 height 12
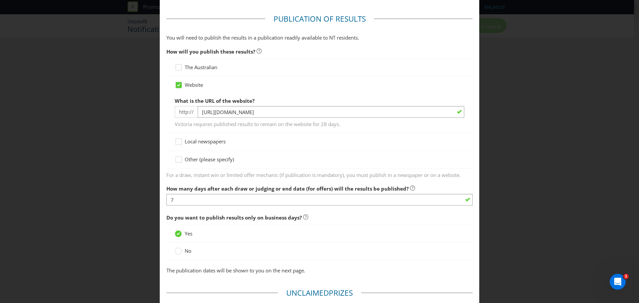
click at [168, 187] on span "How many days after each draw or judging or end date (for offers) will the resu…" at bounding box center [288, 189] width 242 height 7
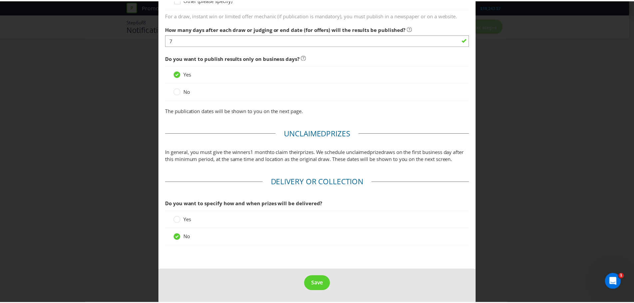
scroll to position [534, 0]
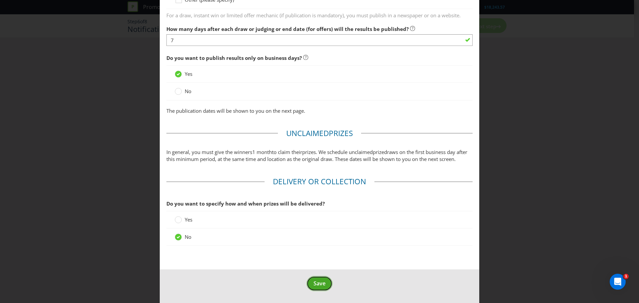
click at [314, 283] on span "Save" at bounding box center [320, 283] width 12 height 7
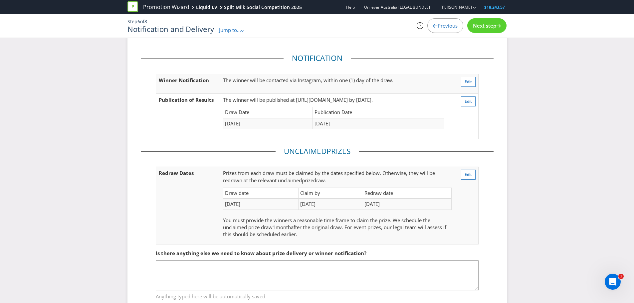
scroll to position [1, 0]
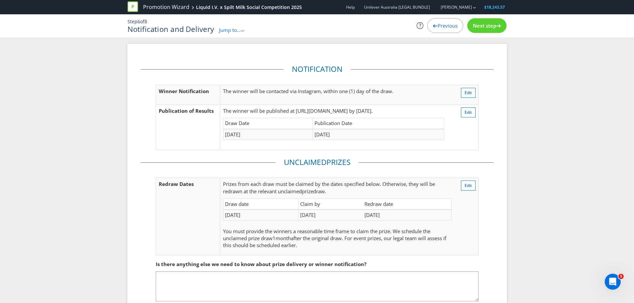
click at [486, 25] on span "Next step" at bounding box center [484, 25] width 23 height 7
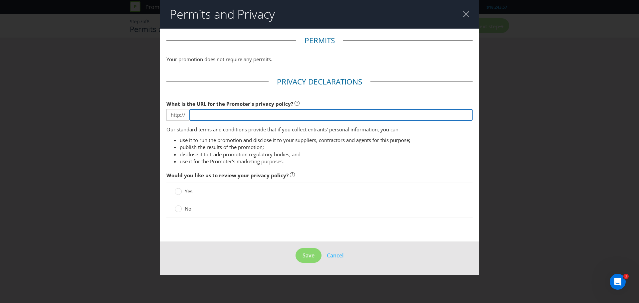
click at [203, 115] on input "text" at bounding box center [331, 115] width 283 height 12
paste input "[URL][DOMAIN_NAME]"
type input "[URL][DOMAIN_NAME]"
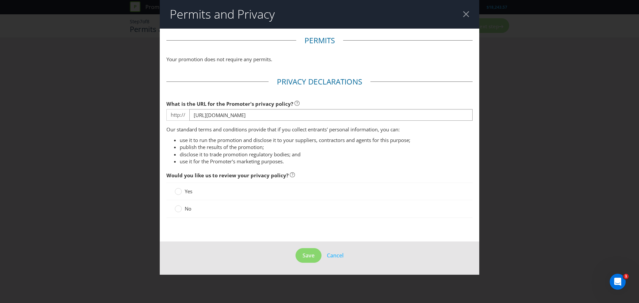
click at [169, 126] on fieldset "Privacy Declarations What is the URL for the Promoter's privacy policy? http://…" at bounding box center [320, 151] width 306 height 149
click at [180, 206] on div at bounding box center [178, 206] width 3 height 3
click at [0, 0] on input "No" at bounding box center [0, 0] width 0 height 0
click at [313, 257] on span "Save" at bounding box center [309, 255] width 12 height 7
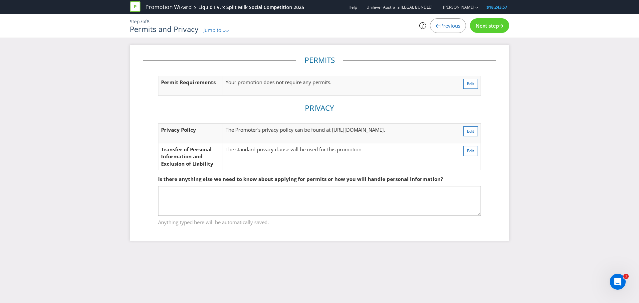
click at [490, 24] on span "Next step" at bounding box center [487, 25] width 23 height 7
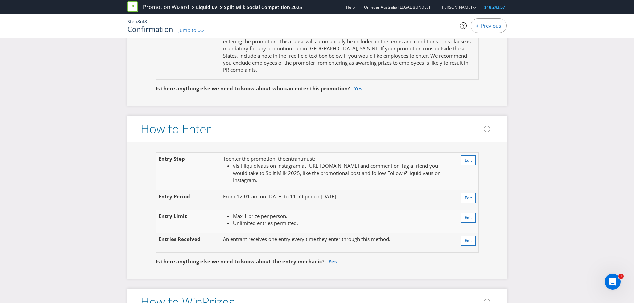
scroll to position [433, 0]
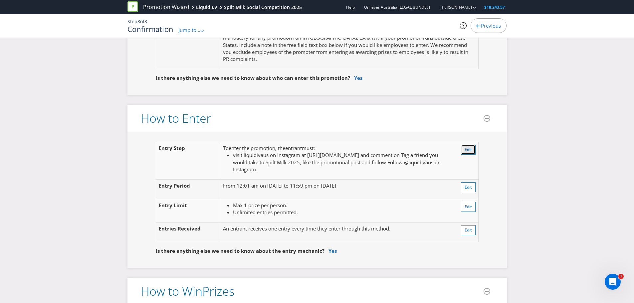
click at [463, 149] on button "Edit" at bounding box center [468, 150] width 15 height 10
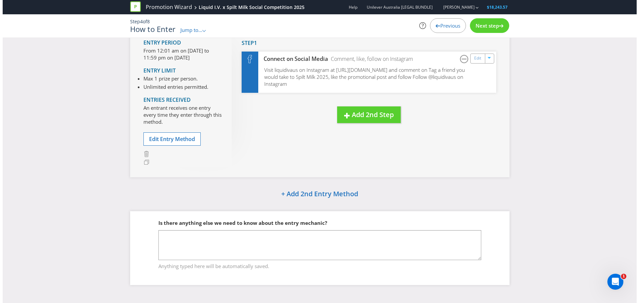
scroll to position [55, 0]
click at [478, 61] on link "Edit" at bounding box center [475, 59] width 7 height 8
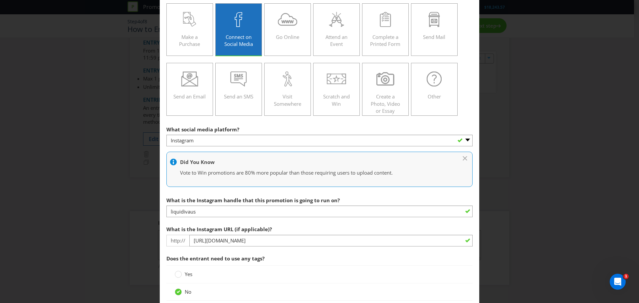
scroll to position [100, 0]
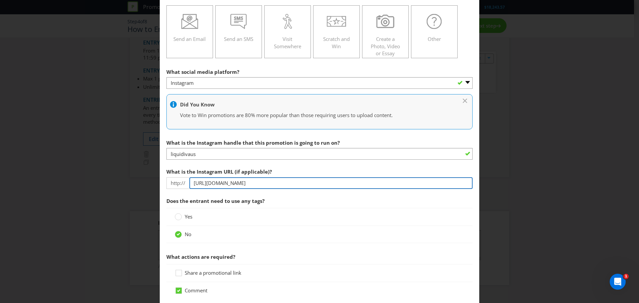
click at [284, 184] on input "[URL][DOMAIN_NAME]" at bounding box center [331, 184] width 283 height 12
drag, startPoint x: 284, startPoint y: 184, endPoint x: 468, endPoint y: 189, distance: 183.9
click at [468, 189] on div "What is the Instagram URL (if applicable)? http:// [URL][DOMAIN_NAME]" at bounding box center [320, 177] width 306 height 24
type input "[URL][DOMAIN_NAME]"
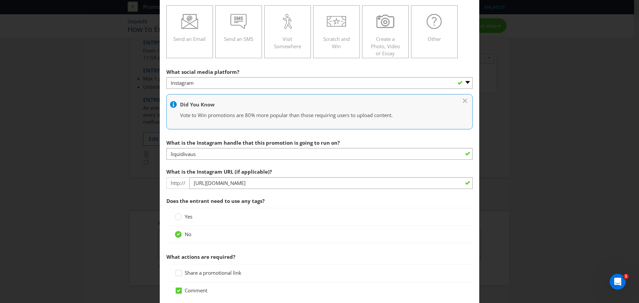
click at [265, 163] on section "What social media platform? -- Please Select -- Facebook X Instagram Snapchat P…" at bounding box center [320, 272] width 306 height 415
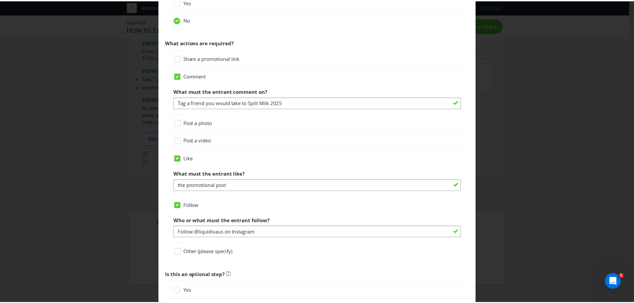
scroll to position [375, 0]
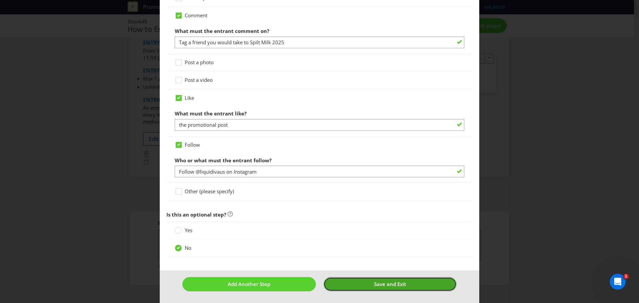
click at [379, 288] on button "Save and Exit" at bounding box center [391, 284] width 134 height 14
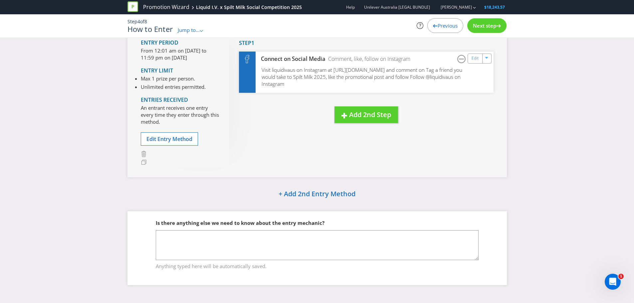
click at [483, 25] on span "Next step" at bounding box center [484, 25] width 23 height 7
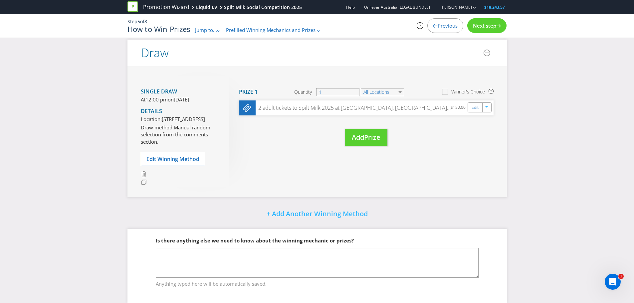
click at [493, 32] on div "Next step" at bounding box center [487, 25] width 39 height 15
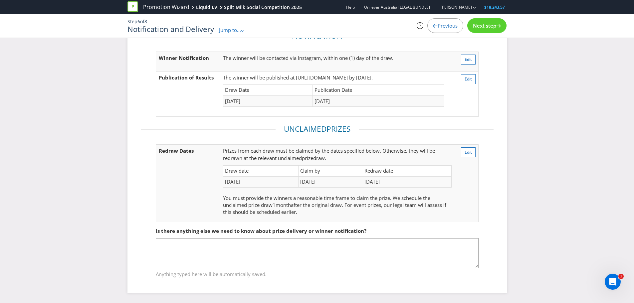
click at [491, 31] on div "Next step" at bounding box center [487, 25] width 39 height 15
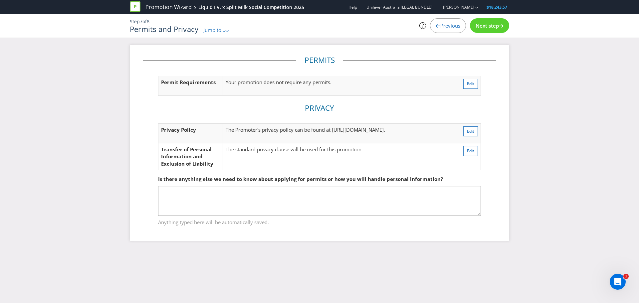
click at [491, 31] on div "Next step" at bounding box center [489, 25] width 39 height 15
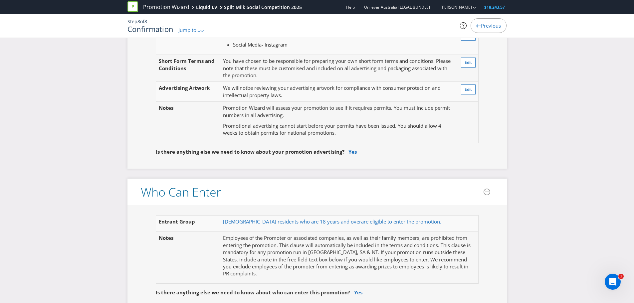
scroll to position [233, 0]
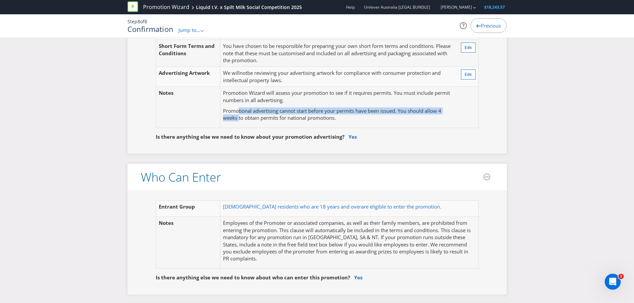
drag, startPoint x: 239, startPoint y: 119, endPoint x: 240, endPoint y: 109, distance: 10.0
click at [240, 109] on p "Promotional advertising cannot start before your permits have been issued. You …" at bounding box center [337, 115] width 228 height 14
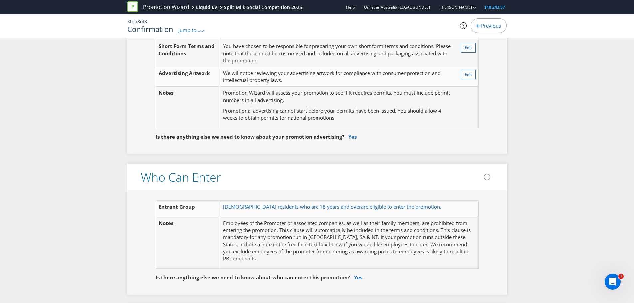
click at [240, 125] on fieldset "Is there anything else we need to know about your promotion advertising? Yes" at bounding box center [317, 132] width 353 height 24
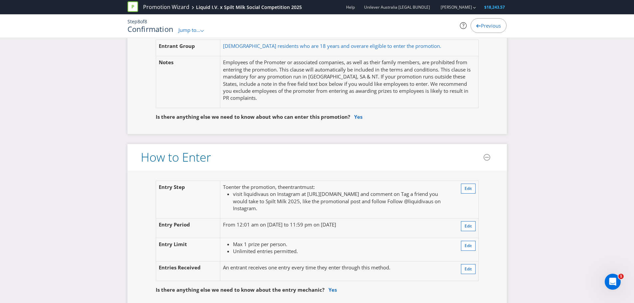
scroll to position [400, 0]
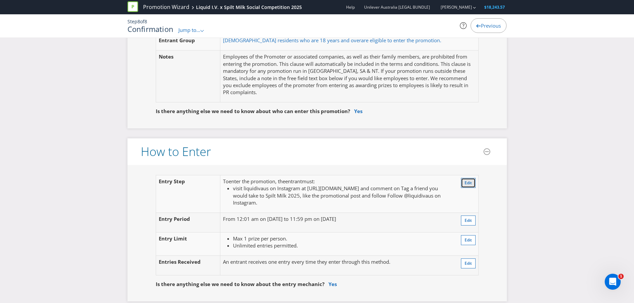
click at [469, 185] on span "Edit" at bounding box center [468, 183] width 7 height 6
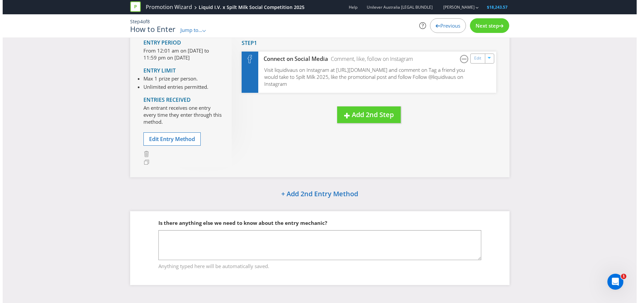
scroll to position [55, 0]
click at [472, 61] on div "Edit" at bounding box center [476, 58] width 15 height 9
click at [475, 61] on link "Edit" at bounding box center [475, 59] width 7 height 8
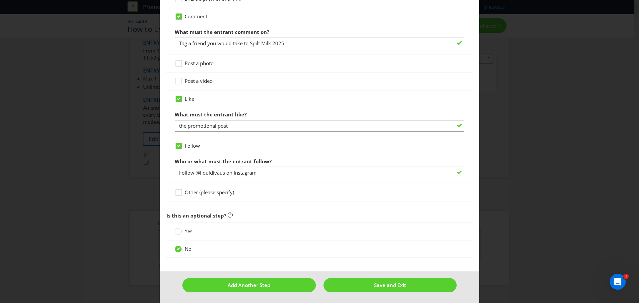
scroll to position [375, 0]
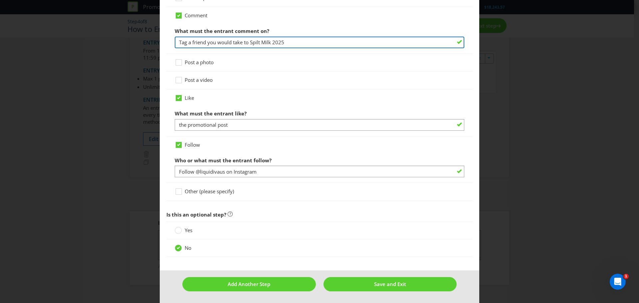
click at [189, 43] on input "Tag a friend you would take to Spilt Milk 2025" at bounding box center [320, 43] width 290 height 12
click at [178, 43] on input "Tag a friend you would take to Spilt Milk 2025" at bounding box center [320, 43] width 290 height 12
click at [207, 43] on input "On the post tag a friend you would take to Spilt Milk 2025" at bounding box center [320, 43] width 290 height 12
click at [181, 42] on input "On the post and tag a friend you would take to Spilt Milk 2025" at bounding box center [320, 43] width 290 height 12
type input "on the post and tag a friend you would take to Spilt Milk 2025"
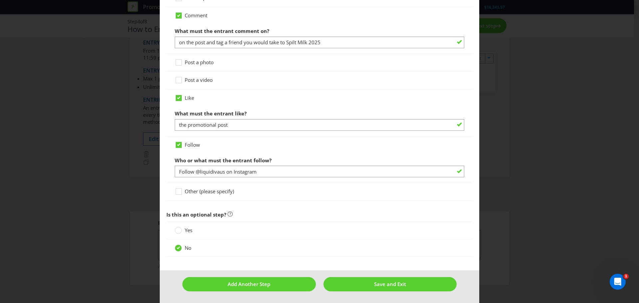
click at [170, 38] on div "Comment What must the entrant comment on? on the post and tag a friend you woul…" at bounding box center [320, 30] width 306 height 47
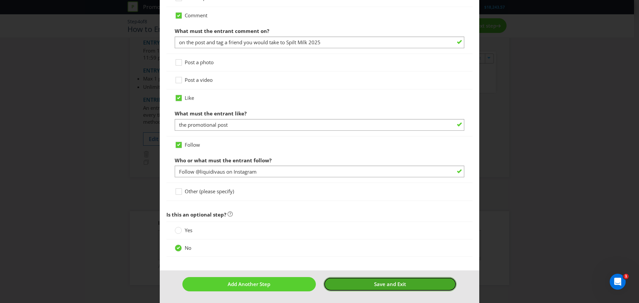
click at [380, 282] on span "Save and Exit" at bounding box center [390, 284] width 32 height 7
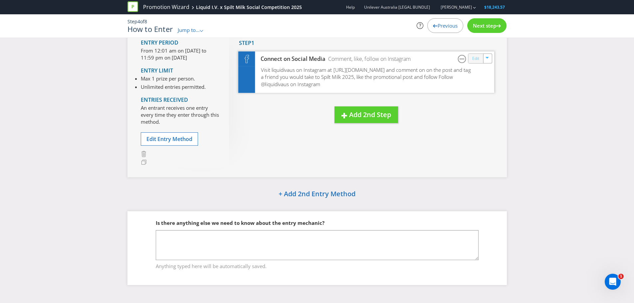
click at [476, 57] on link "Edit" at bounding box center [475, 59] width 7 height 8
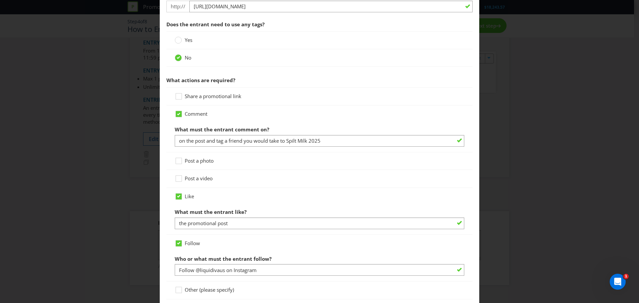
scroll to position [300, 0]
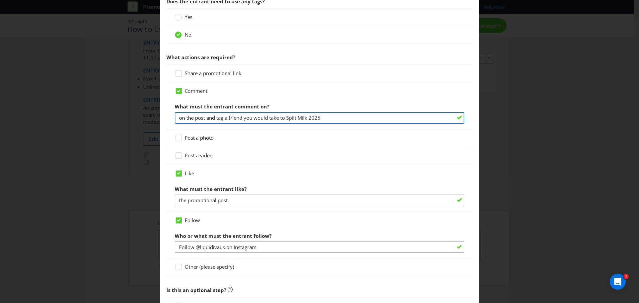
click at [182, 118] on input "on the post and tag a friend you would take to Spilt Milk 2025" at bounding box center [320, 118] width 290 height 12
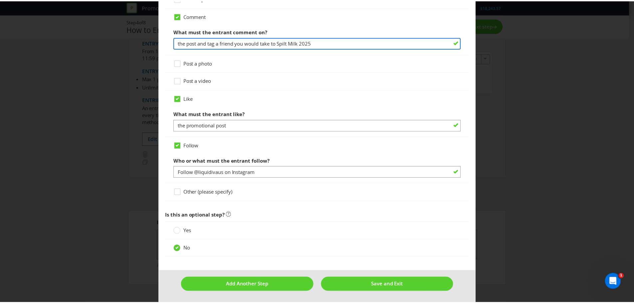
scroll to position [375, 0]
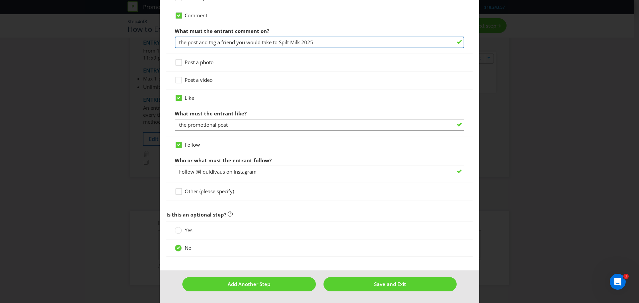
type input "the post and tag a friend you would take to Spilt Milk 2025"
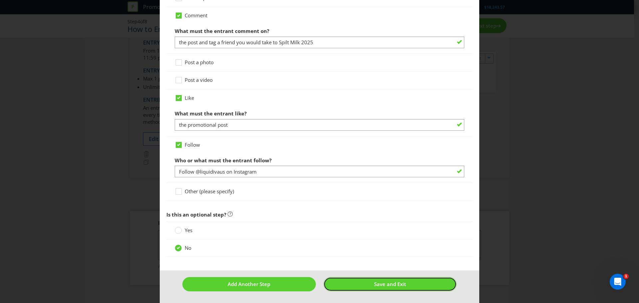
click at [397, 281] on span "Save and Exit" at bounding box center [390, 284] width 32 height 7
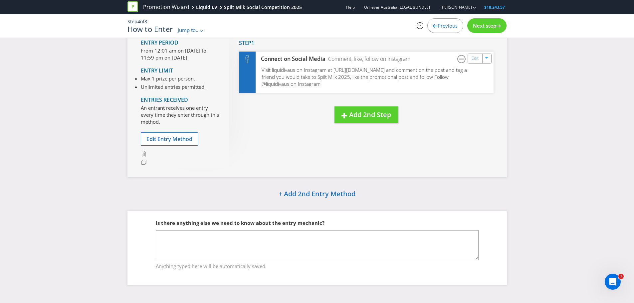
click at [491, 22] on span "Next step" at bounding box center [484, 25] width 23 height 7
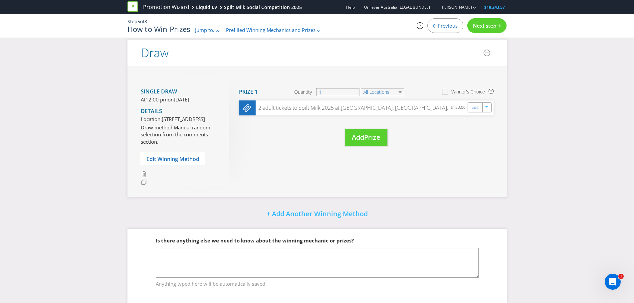
click at [489, 28] on span "Next step" at bounding box center [484, 25] width 23 height 7
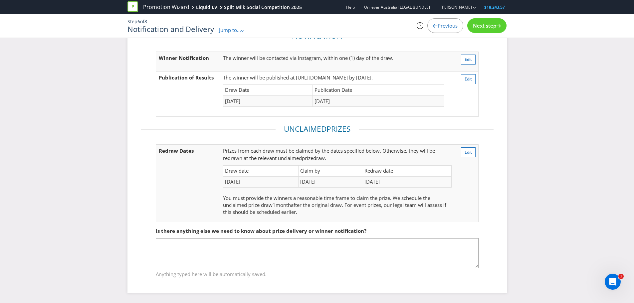
scroll to position [34, 0]
click at [489, 28] on span "Next step" at bounding box center [484, 25] width 23 height 7
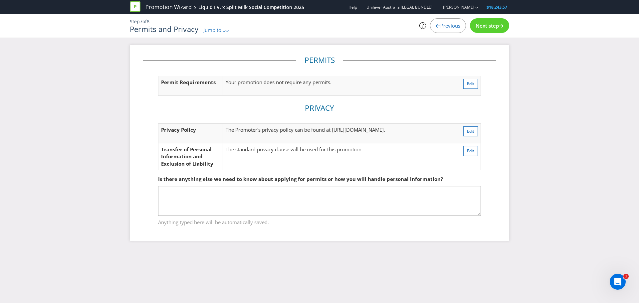
click at [494, 25] on span "Next step" at bounding box center [487, 25] width 23 height 7
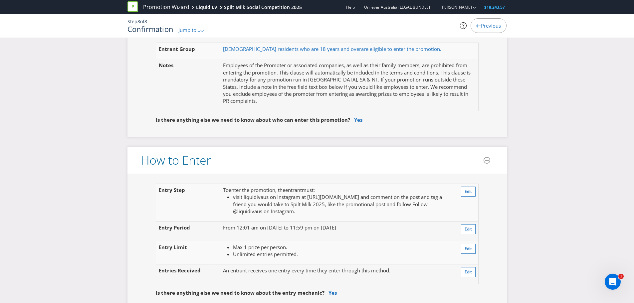
scroll to position [400, 0]
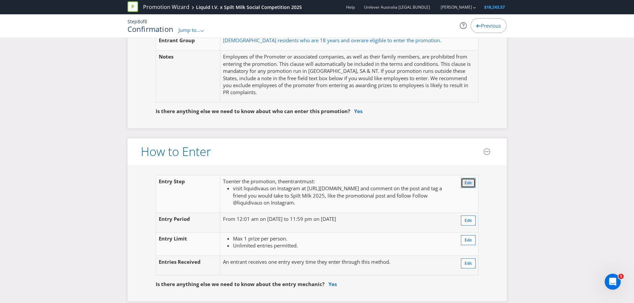
click at [471, 183] on span "Edit" at bounding box center [468, 183] width 7 height 6
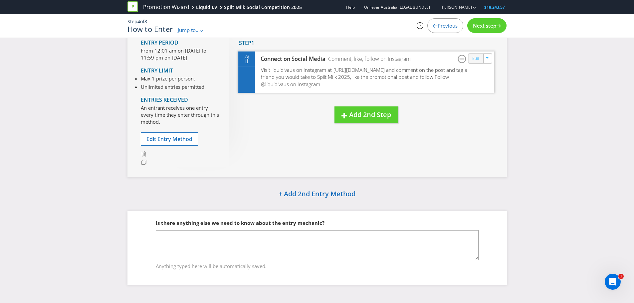
click at [473, 59] on link "Edit" at bounding box center [475, 59] width 7 height 8
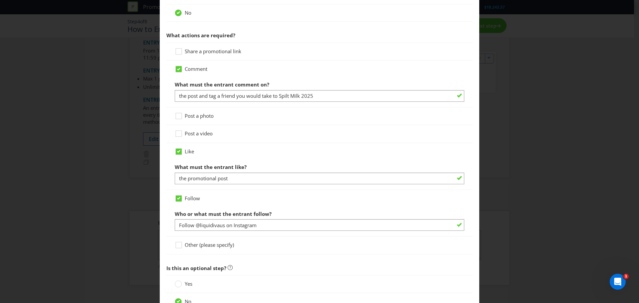
scroll to position [333, 0]
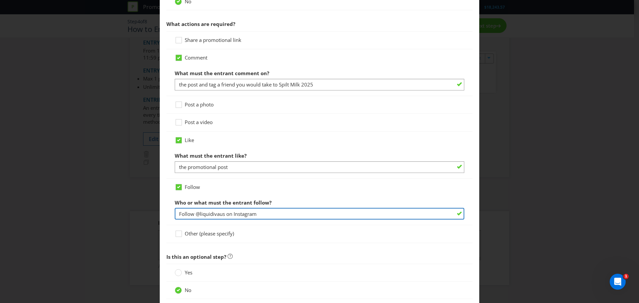
click at [182, 215] on input "Follow @liquidivaus on Instagram" at bounding box center [320, 214] width 290 height 12
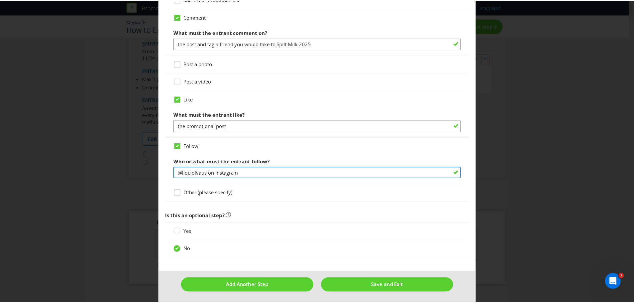
scroll to position [375, 0]
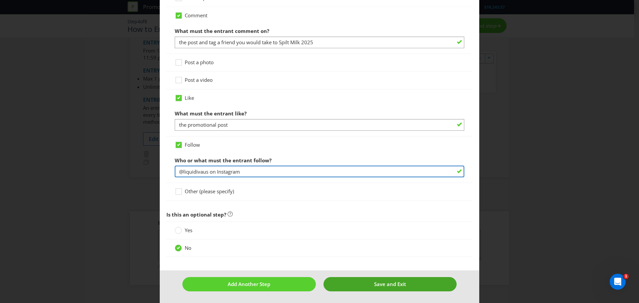
type input "@liquidivaus on Instagram"
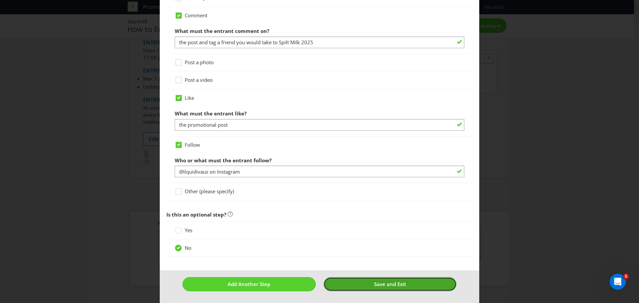
click at [382, 285] on span "Save and Exit" at bounding box center [390, 284] width 32 height 7
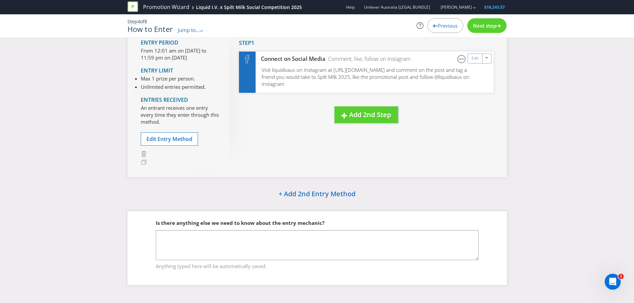
click at [478, 32] on div "Next step" at bounding box center [487, 25] width 39 height 15
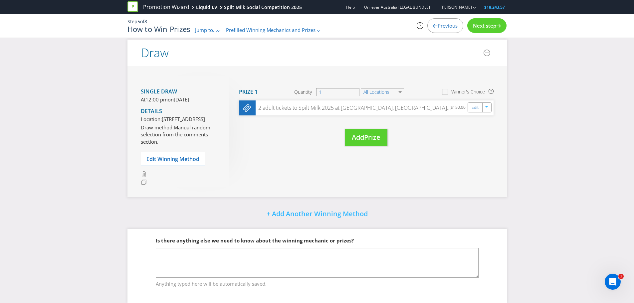
click at [482, 28] on span "Next step" at bounding box center [484, 25] width 23 height 7
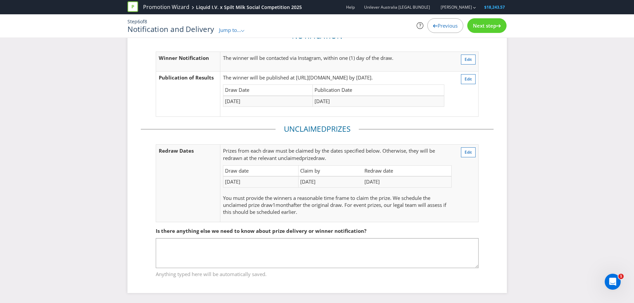
scroll to position [34, 0]
click at [487, 32] on div "Next step" at bounding box center [487, 25] width 39 height 15
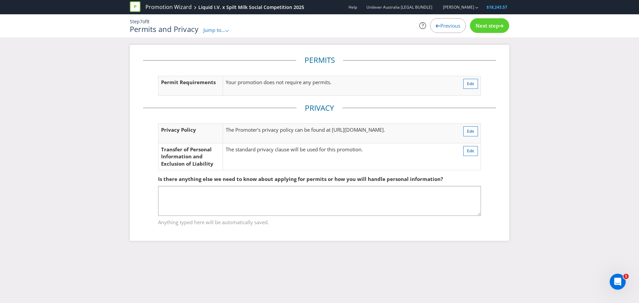
click at [485, 27] on span "Next step" at bounding box center [487, 25] width 23 height 7
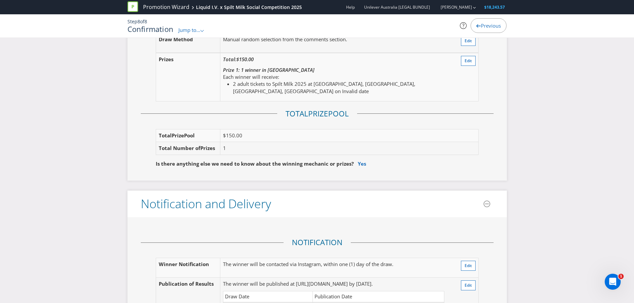
scroll to position [733, 0]
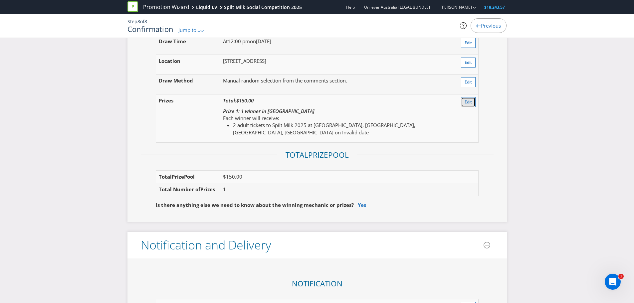
click at [464, 105] on button "Edit" at bounding box center [468, 102] width 15 height 10
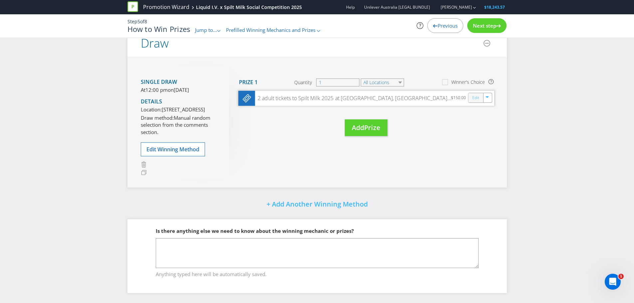
click at [475, 94] on link "Edit" at bounding box center [475, 98] width 7 height 8
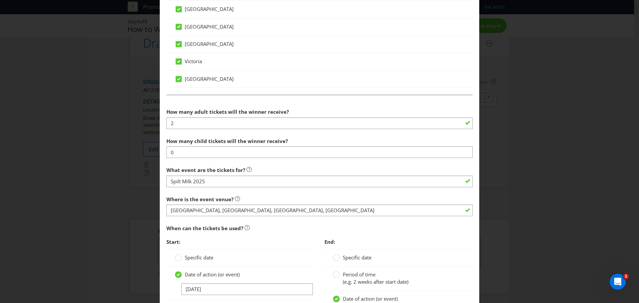
scroll to position [500, 0]
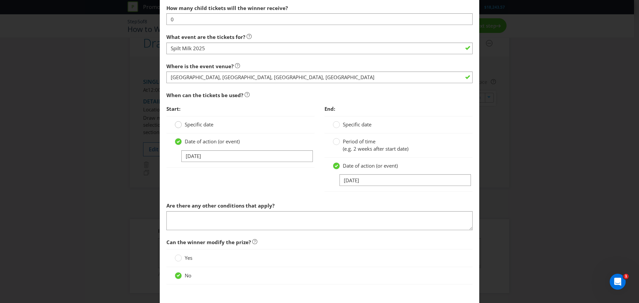
click at [177, 124] on div at bounding box center [178, 122] width 3 height 3
click at [0, 0] on input "Specific date" at bounding box center [0, 0] width 0 height 0
click at [335, 124] on div at bounding box center [336, 122] width 3 height 3
click at [0, 0] on input "Specific date" at bounding box center [0, 0] width 0 height 0
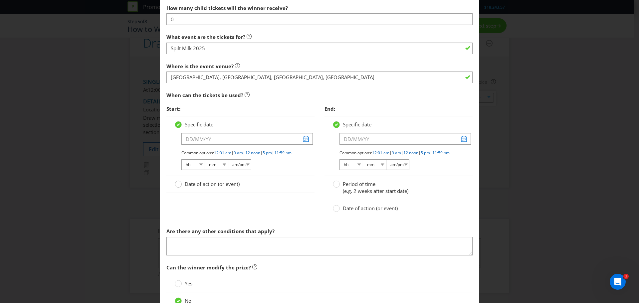
click at [179, 188] on circle at bounding box center [178, 184] width 7 height 7
click at [0, 0] on input "Date of action (or event)" at bounding box center [0, 0] width 0 height 0
click at [334, 212] on circle at bounding box center [336, 209] width 7 height 7
click at [0, 0] on input "Date of action (or event)" at bounding box center [0, 0] width 0 height 0
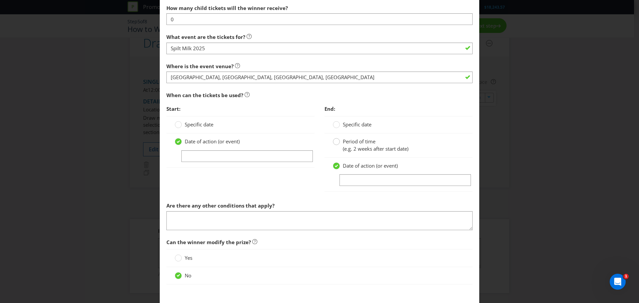
click at [334, 144] on circle at bounding box center [336, 142] width 7 height 7
click at [0, 0] on input "Period of time (e.g. 2 weeks after start date)" at bounding box center [0, 0] width 0 height 0
click at [176, 127] on circle at bounding box center [178, 125] width 7 height 7
click at [0, 0] on input "Specific date" at bounding box center [0, 0] width 0 height 0
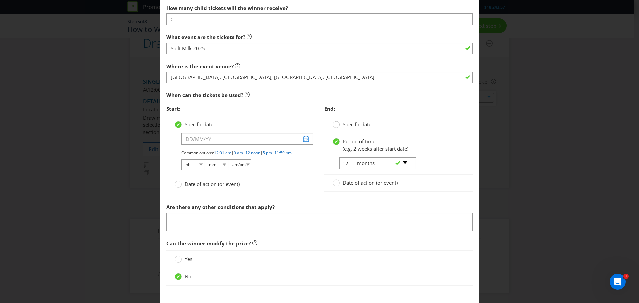
click at [335, 124] on div at bounding box center [336, 122] width 3 height 3
click at [0, 0] on input "Specific date" at bounding box center [0, 0] width 0 height 0
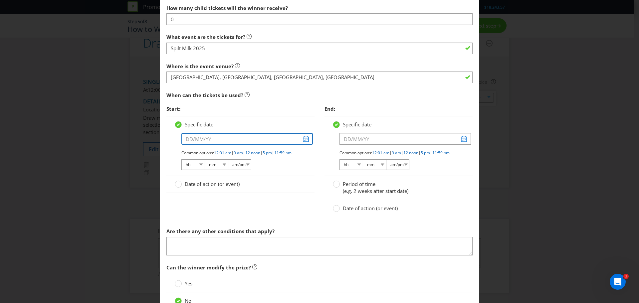
click at [304, 140] on input "text" at bounding box center [248, 139] width 132 height 12
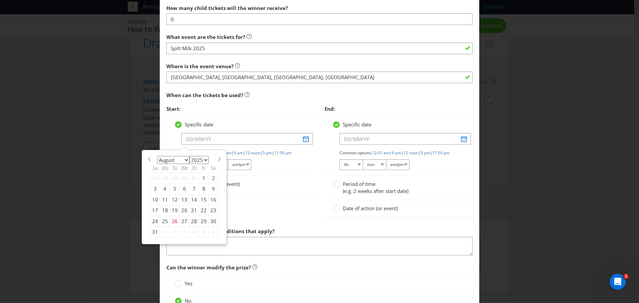
click at [172, 164] on select "January February March April May June July August September October November De…" at bounding box center [173, 160] width 32 height 8
select select "11"
click at [157, 156] on select "January February March April May June July August September October November De…" at bounding box center [173, 160] width 32 height 8
click at [211, 178] on div "6" at bounding box center [214, 178] width 10 height 11
type input "[DATE]"
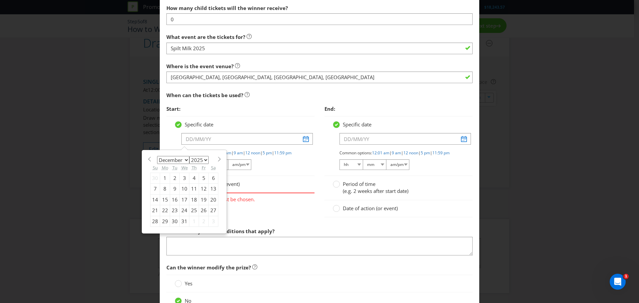
type input "[DATE]"
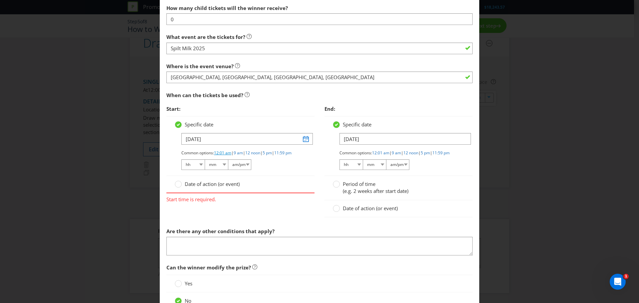
click at [225, 154] on link "12:01 am" at bounding box center [222, 153] width 17 height 6
select select "12"
select select "01"
select select "am"
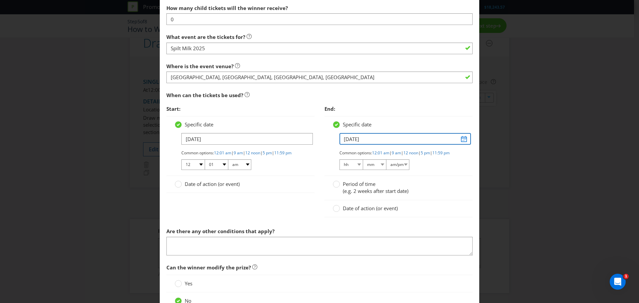
click at [461, 141] on input "[DATE]" at bounding box center [406, 139] width 132 height 12
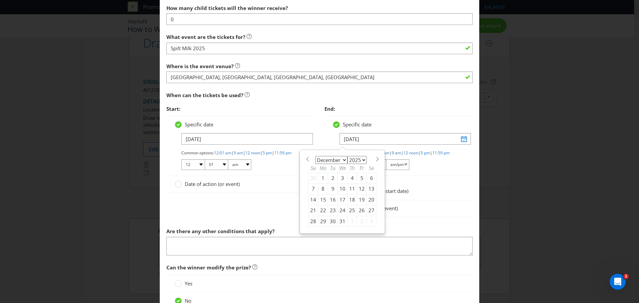
click at [311, 199] on div "14" at bounding box center [314, 200] width 10 height 11
type input "[DATE]"
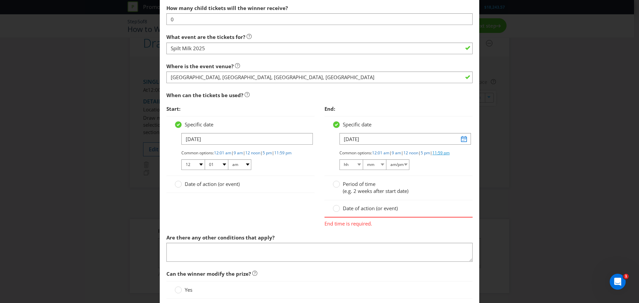
click at [433, 156] on link "11:59 pm" at bounding box center [441, 153] width 17 height 6
select select "11"
select select "59"
select select "pm"
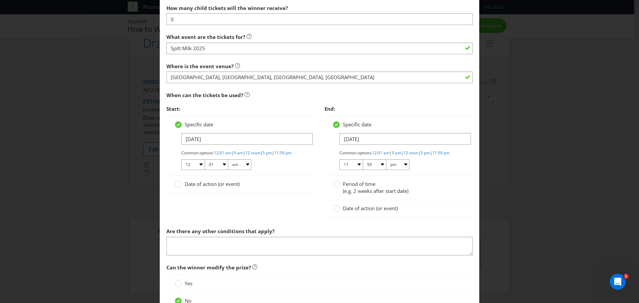
click at [284, 220] on div "Start: Specific date [DATE] Common options: 12:01 am | 9 am | 12 noon | 5 pm | …" at bounding box center [320, 163] width 316 height 122
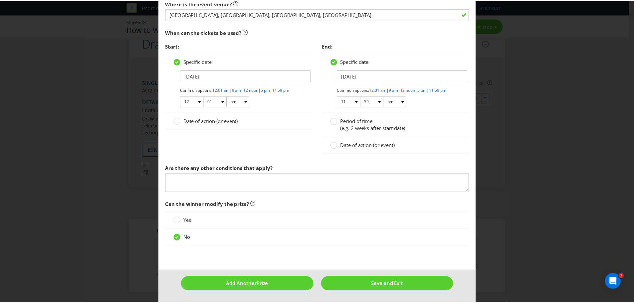
scroll to position [569, 0]
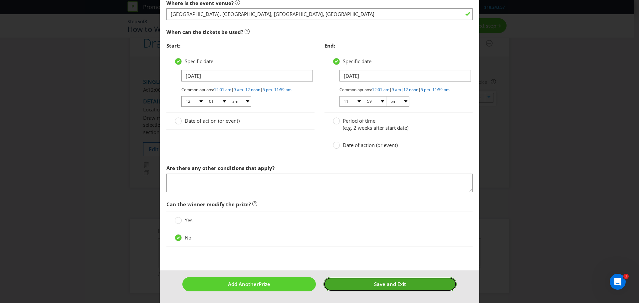
click at [387, 282] on span "Save and Exit" at bounding box center [390, 284] width 32 height 7
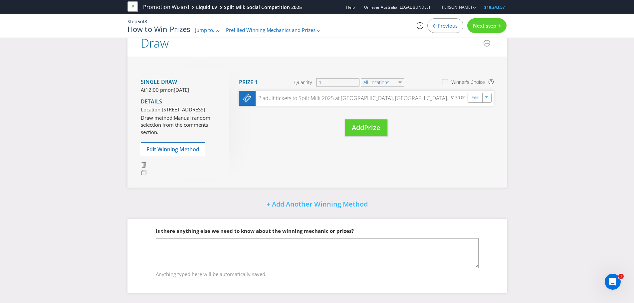
click at [489, 28] on span "Next step" at bounding box center [484, 25] width 23 height 7
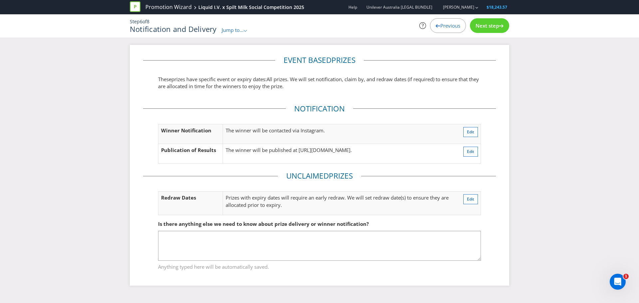
click at [482, 30] on div "Next step" at bounding box center [489, 25] width 39 height 15
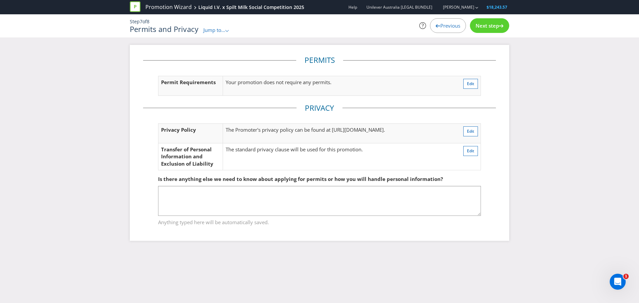
click at [486, 30] on div "Next step" at bounding box center [489, 25] width 39 height 15
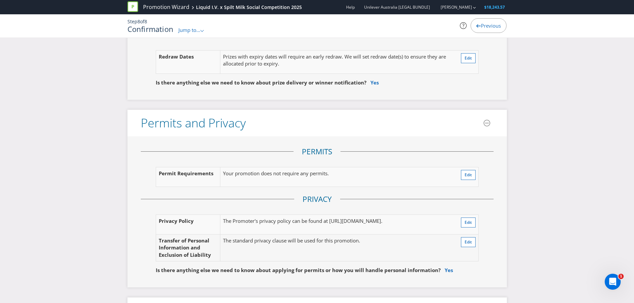
scroll to position [1099, 0]
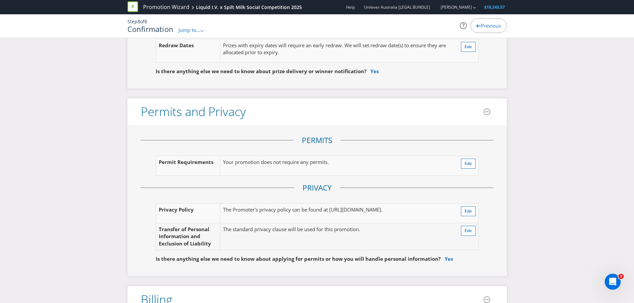
click at [248, 159] on p "Your promotion does not require any permits." at bounding box center [326, 162] width 207 height 7
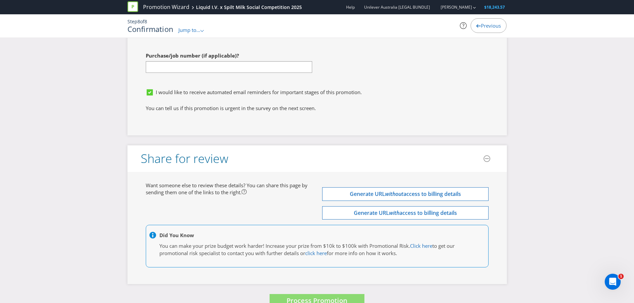
scroll to position [1863, 0]
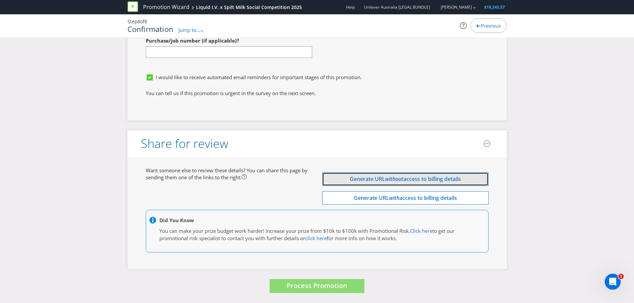
click at [405, 179] on span "access to billing details" at bounding box center [433, 179] width 58 height 7
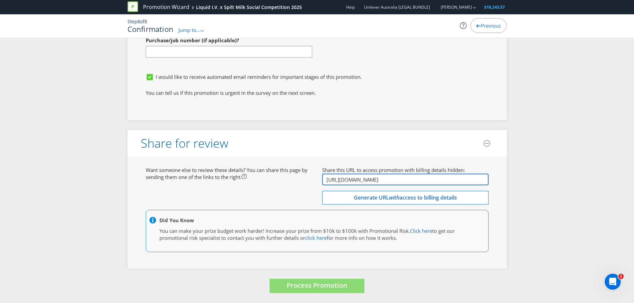
click at [393, 181] on input "[URL][DOMAIN_NAME]" at bounding box center [405, 180] width 167 height 12
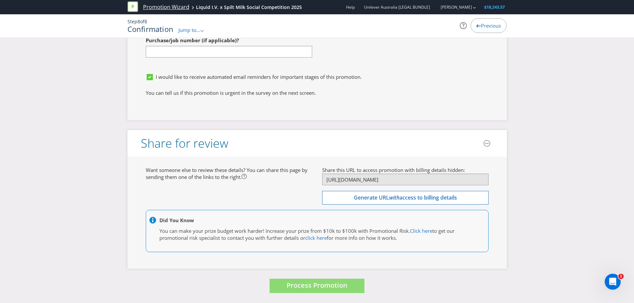
click at [173, 8] on link "Promotion Wizard" at bounding box center [166, 7] width 46 height 8
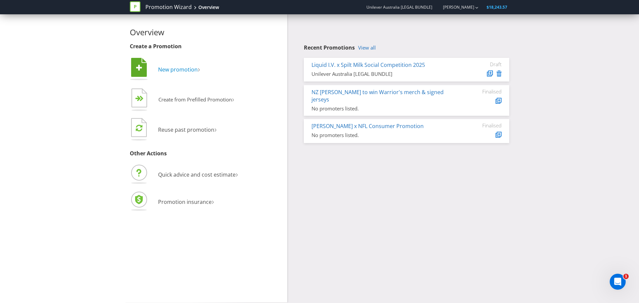
click at [183, 67] on span "New promotion" at bounding box center [178, 69] width 40 height 7
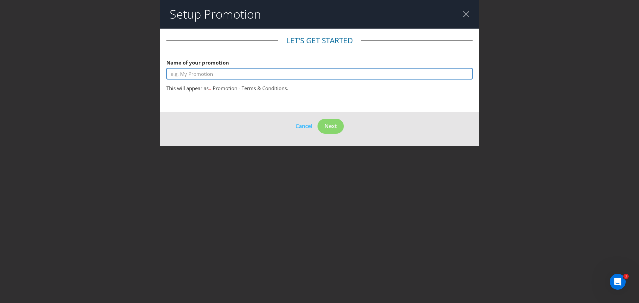
click at [217, 78] on input "text" at bounding box center [320, 74] width 306 height 12
type input "Liquid I.V. D2C Spilt Milk 2025 Ticket Giveaway"
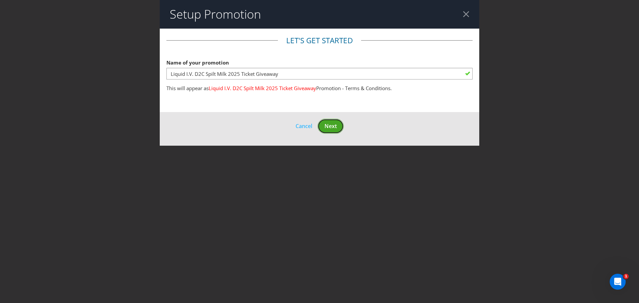
click at [333, 129] on span "Next" at bounding box center [331, 126] width 12 height 7
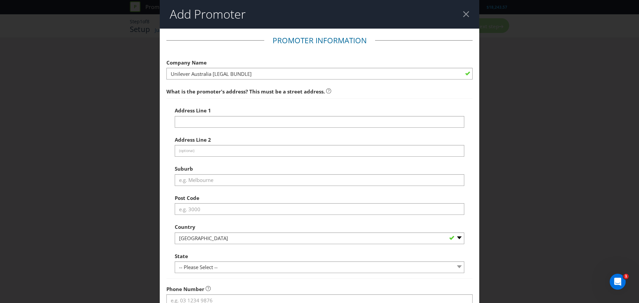
click at [190, 157] on div at bounding box center [320, 157] width 290 height 1
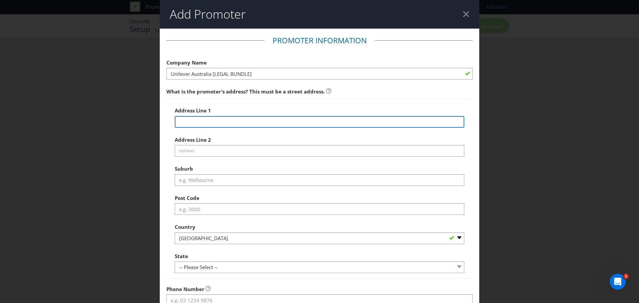
click at [193, 120] on input "text" at bounding box center [320, 122] width 290 height 12
paste input "[STREET_ADDRESS]"
type input "[STREET_ADDRESS]"
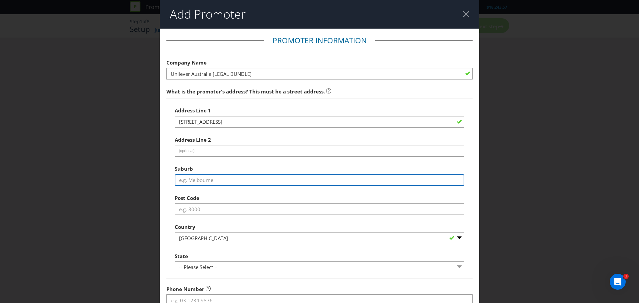
click at [191, 177] on input "text" at bounding box center [320, 181] width 290 height 12
type input "North Rocks"
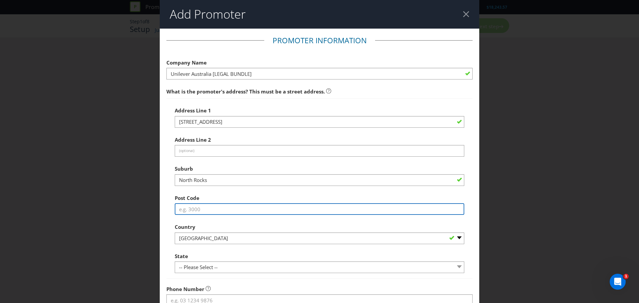
click at [185, 209] on input "text" at bounding box center [320, 210] width 290 height 12
type input "2151"
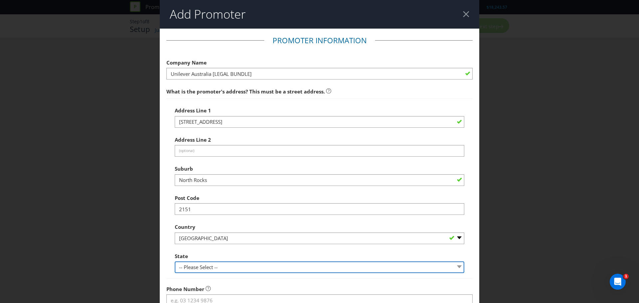
click at [197, 267] on select "-- Please Select -- [GEOGRAPHIC_DATA] [GEOGRAPHIC_DATA] [GEOGRAPHIC_DATA] [GEOG…" at bounding box center [320, 268] width 290 height 12
select select "[GEOGRAPHIC_DATA]"
click at [175, 262] on select "-- Please Select -- [GEOGRAPHIC_DATA] [GEOGRAPHIC_DATA] [GEOGRAPHIC_DATA] [GEOG…" at bounding box center [320, 268] width 290 height 12
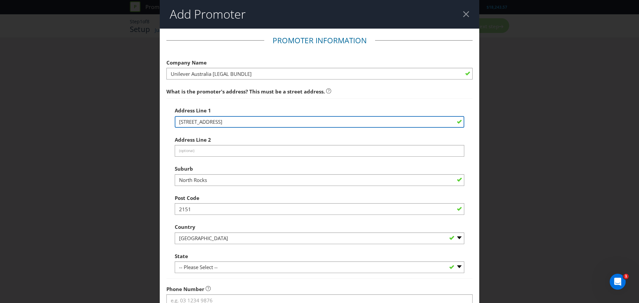
click at [279, 121] on input "[STREET_ADDRESS]" at bounding box center [320, 122] width 290 height 12
drag, startPoint x: 278, startPoint y: 123, endPoint x: 217, endPoint y: 122, distance: 60.6
click at [217, 122] on input "[STREET_ADDRESS]" at bounding box center [320, 122] width 290 height 12
type input "[STREET_ADDRESS]"
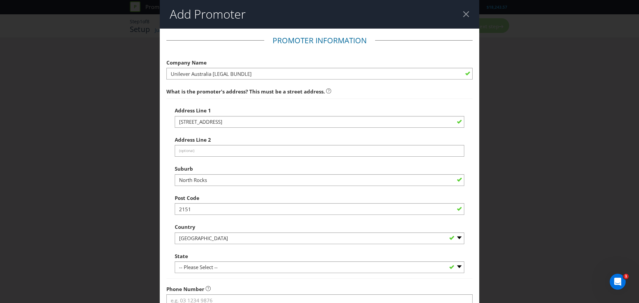
click at [219, 133] on div "Address Line 2 (optional)" at bounding box center [320, 145] width 290 height 24
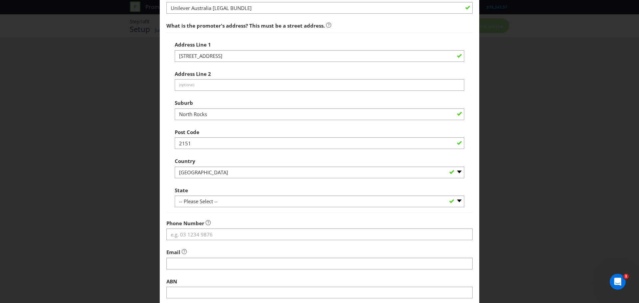
scroll to position [100, 0]
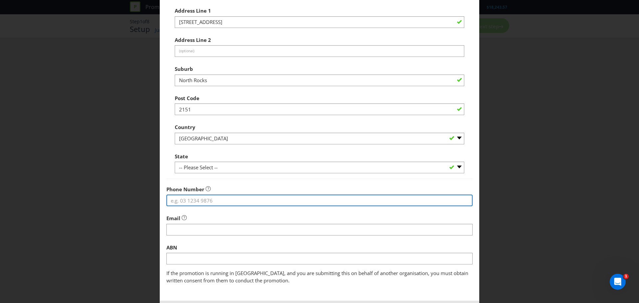
click at [181, 198] on input "tel" at bounding box center [320, 201] width 306 height 12
paste input "02 9869 6100"
click at [171, 201] on input "02 9869 6100" at bounding box center [320, 201] width 306 height 12
type input "02 9869 6100"
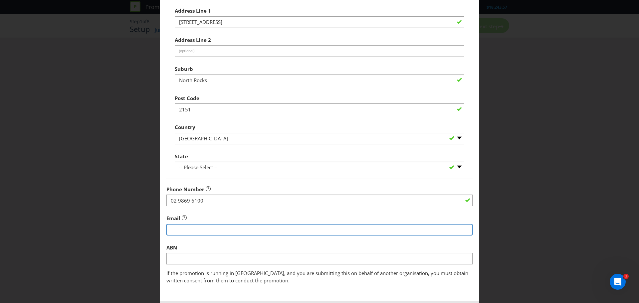
click at [172, 230] on input "string" at bounding box center [320, 230] width 306 height 12
paste input "[EMAIL_ADDRESS][DOMAIN_NAME]"
click at [172, 231] on input "string" at bounding box center [320, 230] width 306 height 12
type input "[EMAIL_ADDRESS][DOMAIN_NAME]"
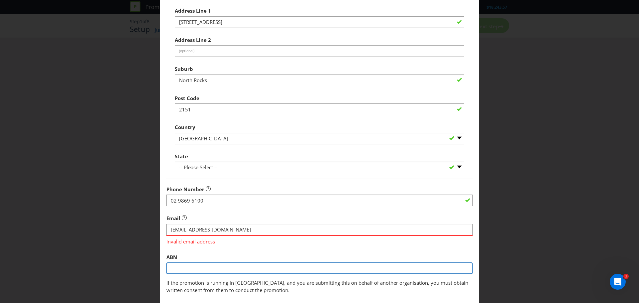
click at [177, 270] on input "text" at bounding box center [320, 269] width 306 height 12
paste input "13 614 413 179"
type input "13 614 413 179"
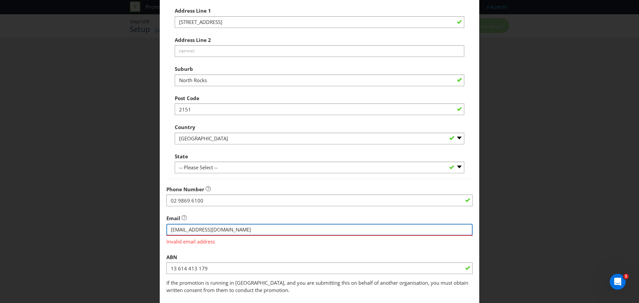
click at [168, 232] on input "string" at bounding box center [320, 230] width 306 height 12
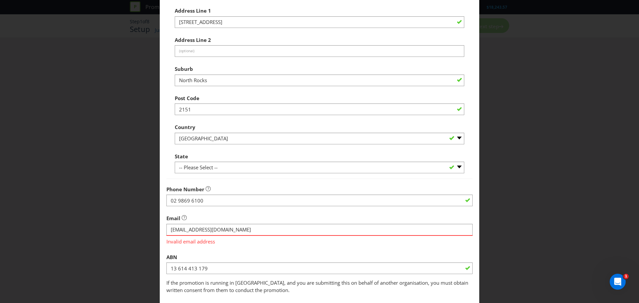
click at [205, 256] on div "ABN 13 614 413 179" at bounding box center [320, 263] width 306 height 24
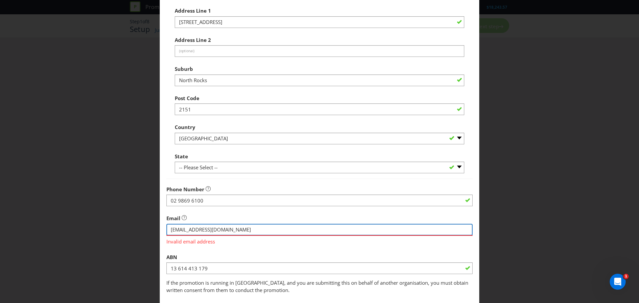
click at [194, 229] on input "string" at bounding box center [320, 230] width 306 height 12
paste input "[EMAIL_ADDRESS][DOMAIN_NAME]"
click at [171, 229] on input "string" at bounding box center [320, 230] width 306 height 12
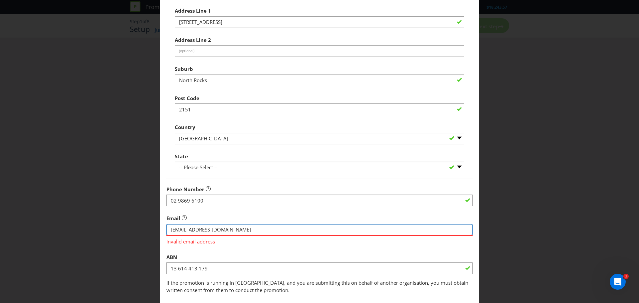
type input "[EMAIL_ADDRESS][DOMAIN_NAME]"
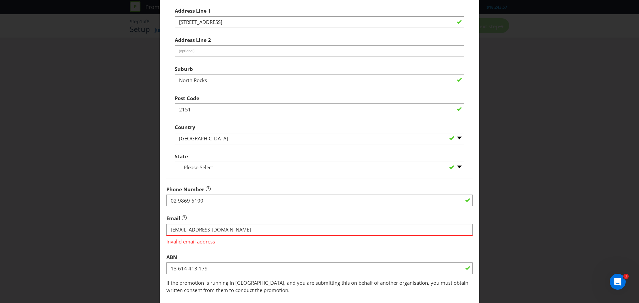
click at [179, 249] on fieldset "Promoter Information Company Name Unilever Australia [LEGAL BUNDLE] What is the…" at bounding box center [320, 114] width 306 height 359
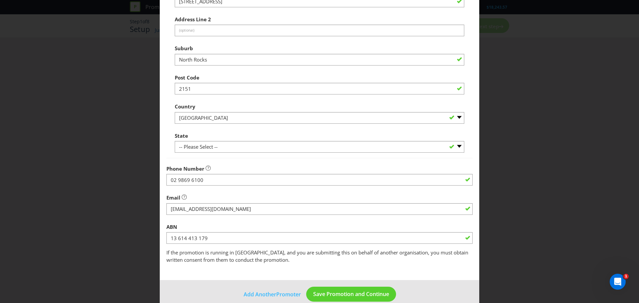
scroll to position [131, 0]
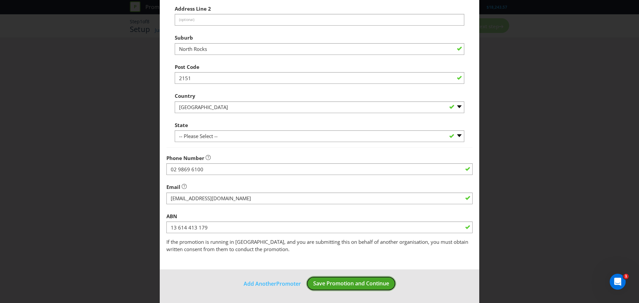
click at [366, 285] on span "Save Promotion and Continue" at bounding box center [351, 283] width 76 height 7
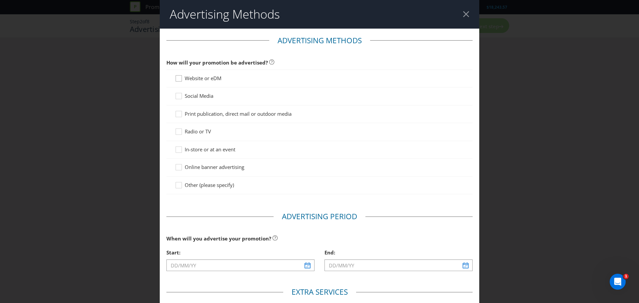
click at [177, 79] on div at bounding box center [178, 81] width 7 height 12
click at [0, 0] on input "Website or eDM" at bounding box center [0, 0] width 0 height 0
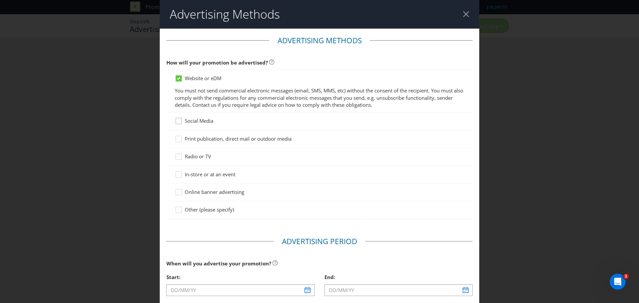
click at [177, 123] on icon at bounding box center [180, 123] width 10 height 10
click at [0, 0] on input "Social Media" at bounding box center [0, 0] width 0 height 0
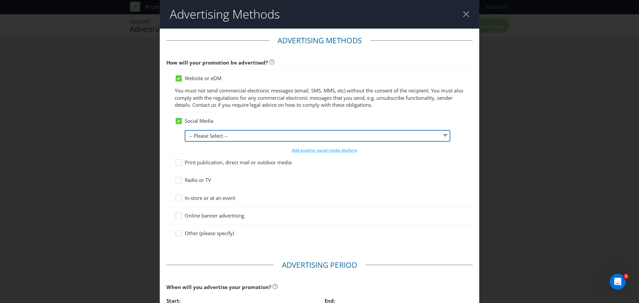
click at [221, 140] on select "-- Please Select -- Facebook X Instagram Snapchat LinkedIn Pinterest Tumblr You…" at bounding box center [318, 136] width 266 height 12
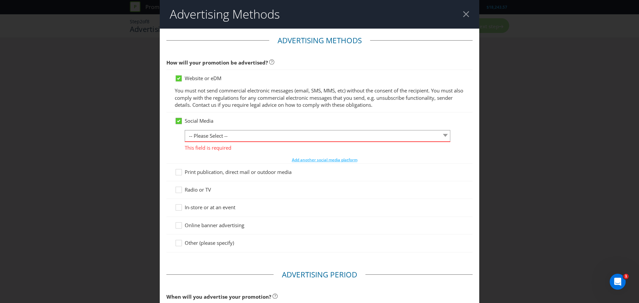
click at [177, 123] on icon at bounding box center [178, 121] width 3 height 3
click at [0, 0] on input "Social Media" at bounding box center [0, 0] width 0 height 0
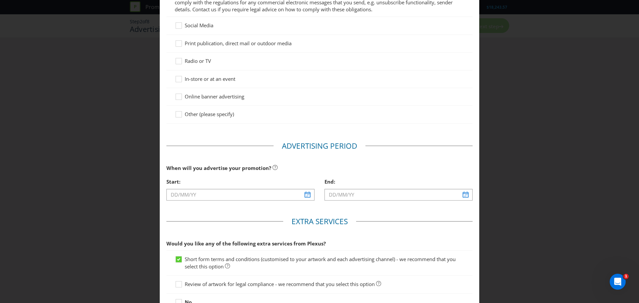
scroll to position [100, 0]
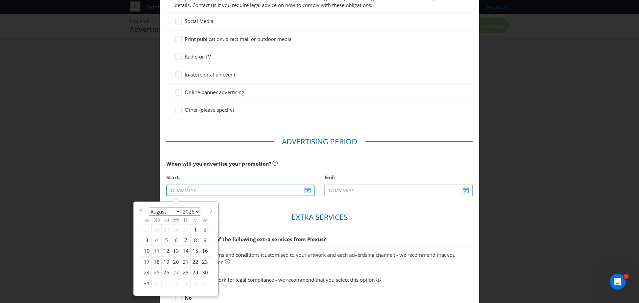
click at [306, 191] on input "text" at bounding box center [241, 191] width 148 height 12
click at [168, 213] on select "January February March April May June July August September October November De…" at bounding box center [165, 212] width 32 height 8
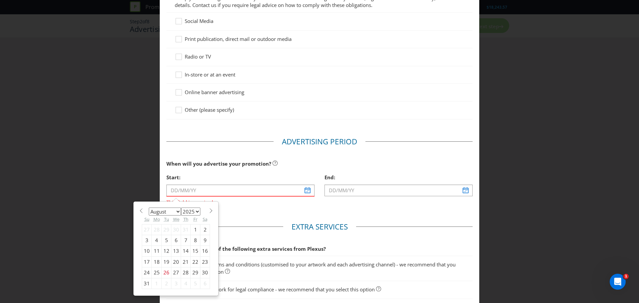
select select "9"
click at [149, 208] on select "January February March April May June July August September October November De…" at bounding box center [165, 212] width 32 height 8
click at [175, 230] on div "1" at bounding box center [177, 229] width 10 height 11
type input "[DATE]"
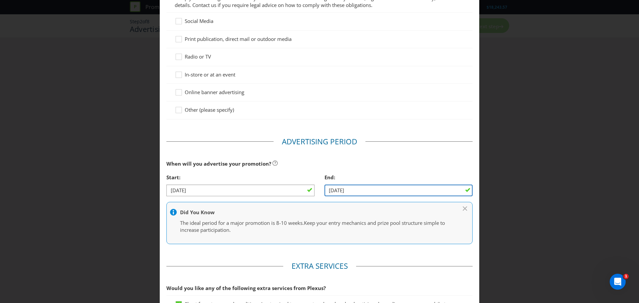
click at [346, 192] on input "[DATE]" at bounding box center [399, 191] width 148 height 12
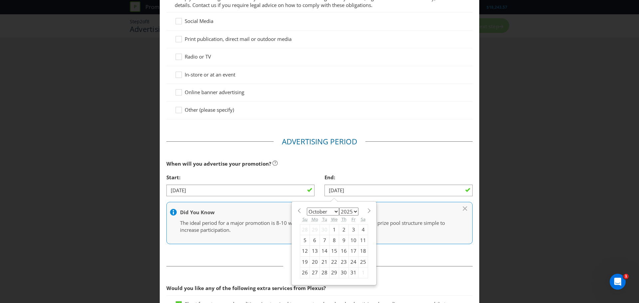
click at [323, 240] on div "7" at bounding box center [325, 240] width 10 height 11
type input "[DATE]"
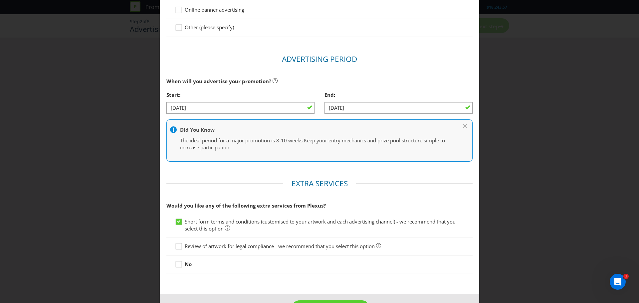
scroll to position [200, 0]
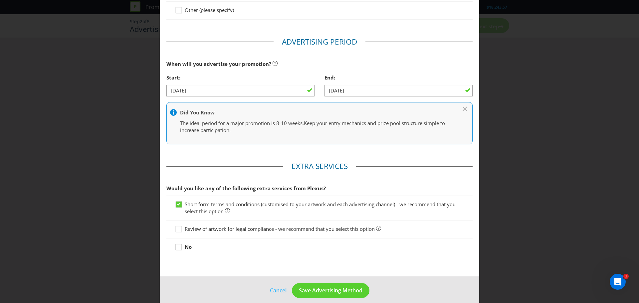
click at [180, 249] on icon at bounding box center [180, 249] width 10 height 10
click at [0, 0] on input "No" at bounding box center [0, 0] width 0 height 0
click at [328, 289] on span "Save Advertising Method" at bounding box center [331, 290] width 64 height 7
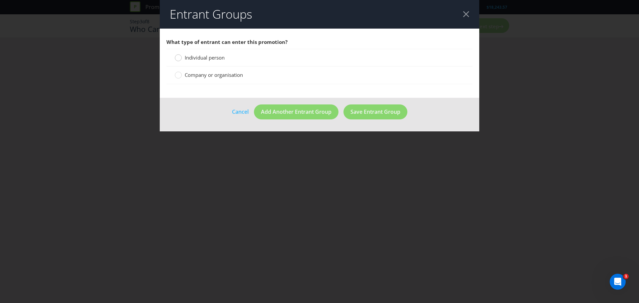
click at [178, 57] on div at bounding box center [178, 55] width 3 height 3
click at [0, 0] on input "Individual person" at bounding box center [0, 0] width 0 height 0
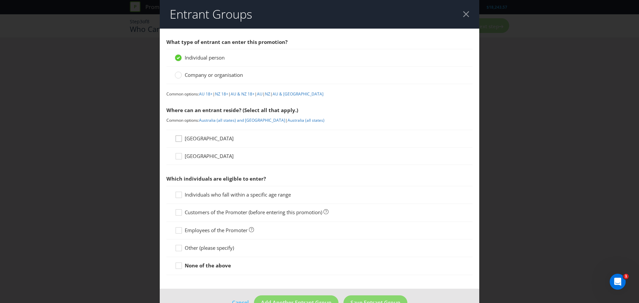
click at [176, 139] on icon at bounding box center [180, 140] width 10 height 10
click at [0, 0] on input "[GEOGRAPHIC_DATA]" at bounding box center [0, 0] width 0 height 0
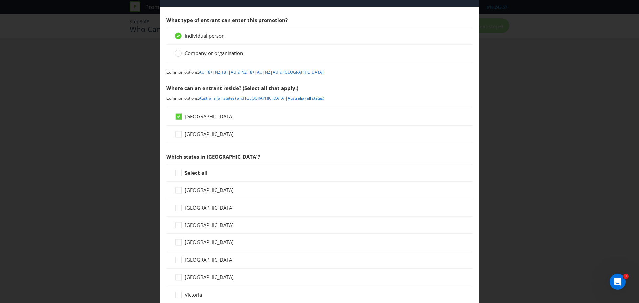
scroll to position [33, 0]
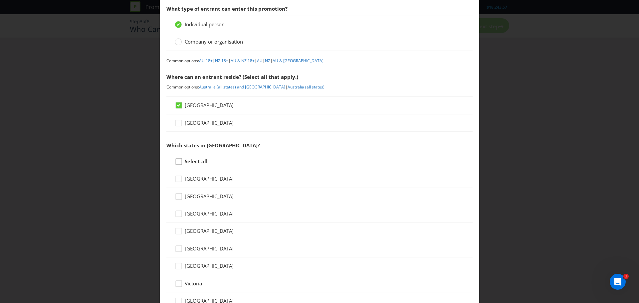
click at [178, 164] on icon at bounding box center [180, 163] width 10 height 10
click at [0, 0] on input "Select all" at bounding box center [0, 0] width 0 height 0
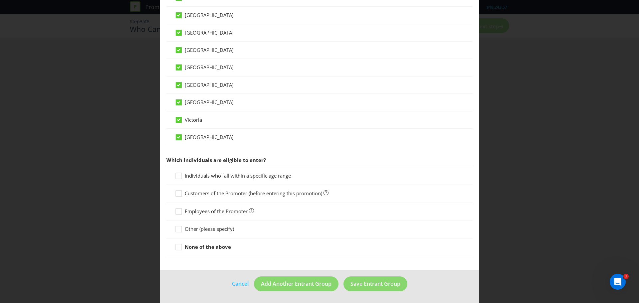
scroll to position [198, 0]
click at [180, 176] on icon at bounding box center [180, 177] width 10 height 10
click at [0, 0] on input "Individuals who fall within a specific age range" at bounding box center [0, 0] width 0 height 0
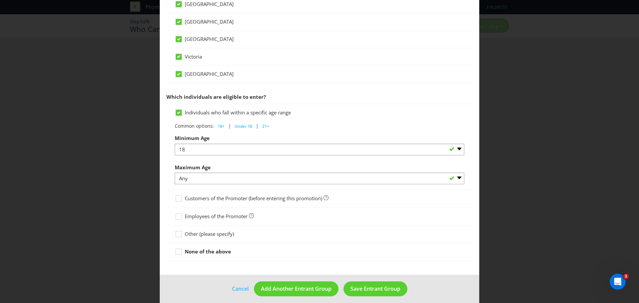
scroll to position [266, 0]
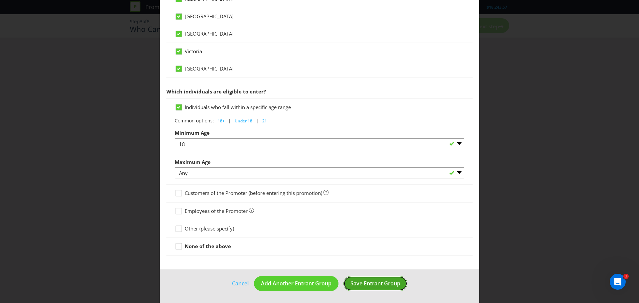
click at [371, 285] on span "Save Entrant Group" at bounding box center [376, 283] width 50 height 7
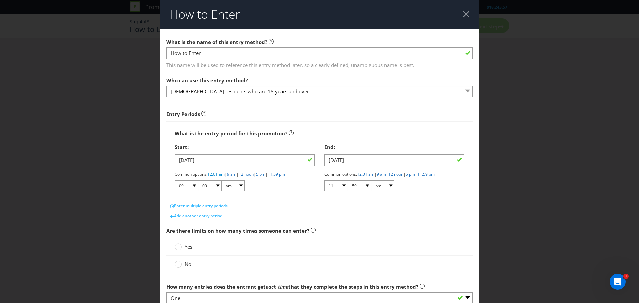
click at [214, 174] on link "12:01 am" at bounding box center [215, 175] width 17 height 6
select select "12"
select select "01"
click at [434, 176] on link "11:59 pm" at bounding box center [426, 175] width 17 height 6
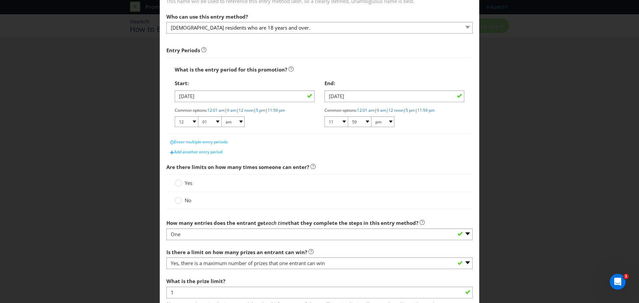
scroll to position [67, 0]
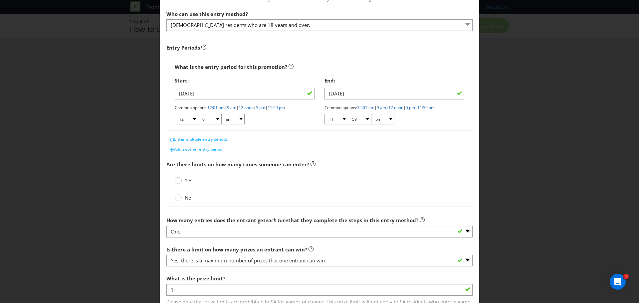
click at [177, 180] on div at bounding box center [178, 178] width 3 height 3
click at [0, 0] on input "Yes" at bounding box center [0, 0] width 0 height 0
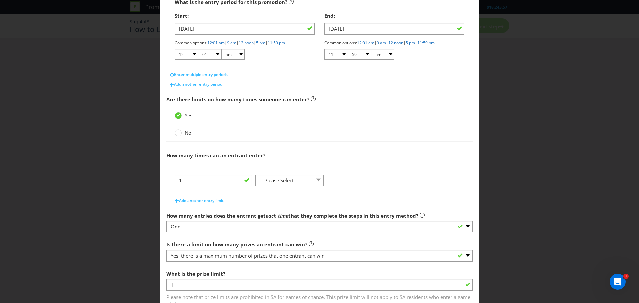
scroll to position [133, 0]
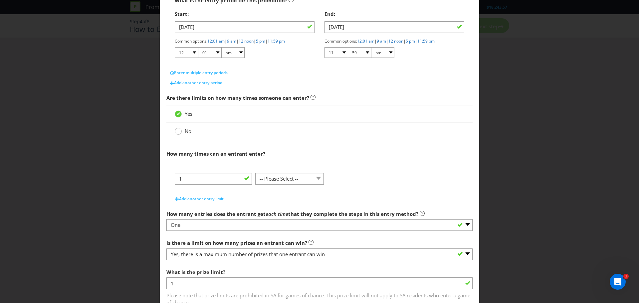
click at [177, 133] on circle at bounding box center [178, 131] width 7 height 7
click at [0, 0] on input "No" at bounding box center [0, 0] width 0 height 0
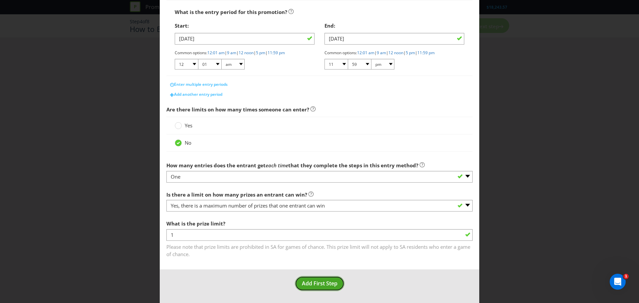
click at [319, 285] on span "Add First Step" at bounding box center [320, 283] width 36 height 7
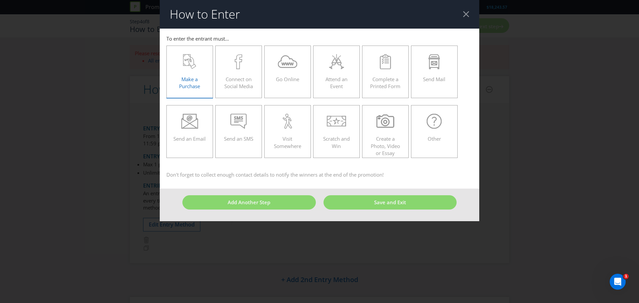
click at [192, 65] on icon at bounding box center [189, 61] width 13 height 15
click at [0, 0] on input "Make a Purchase" at bounding box center [0, 0] width 0 height 0
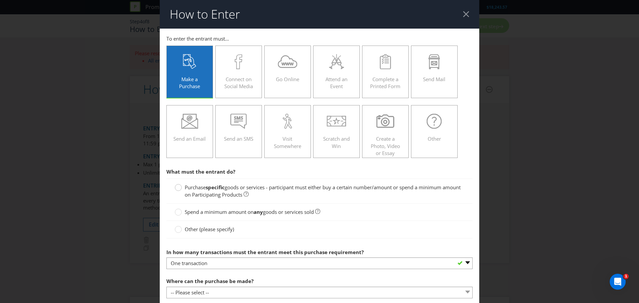
click at [176, 191] on circle at bounding box center [178, 188] width 7 height 7
click at [0, 0] on input "Purchase specific goods or services - participant must either buy a certain num…" at bounding box center [0, 0] width 0 height 0
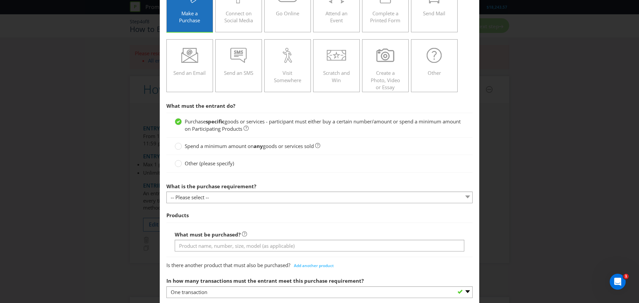
scroll to position [67, 0]
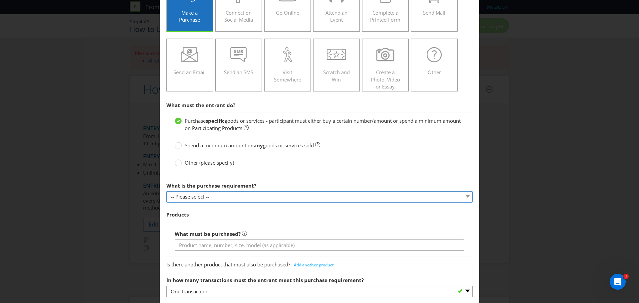
click at [206, 197] on select "-- Please select -- Buy a certain number of these products or services Spend a …" at bounding box center [320, 197] width 306 height 12
select select "MINIMUM_QUANTITY"
click at [167, 191] on select "-- Please select -- Buy a certain number of these products or services Spend a …" at bounding box center [320, 197] width 306 height 12
click at [200, 195] on select "-- Please select -- Buy a certain number of these products or services Spend a …" at bounding box center [320, 197] width 306 height 12
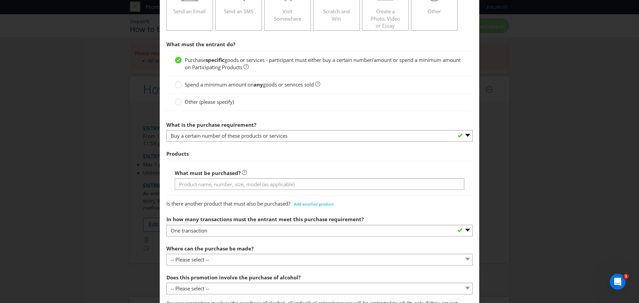
scroll to position [133, 0]
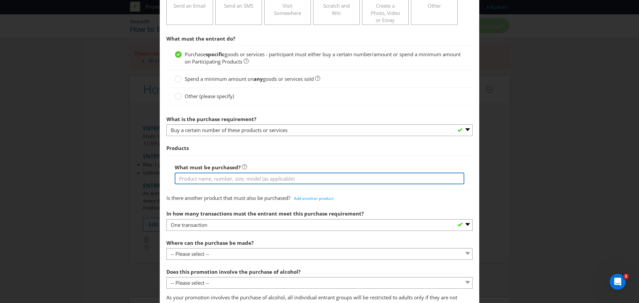
click at [198, 180] on input "text" at bounding box center [320, 179] width 290 height 12
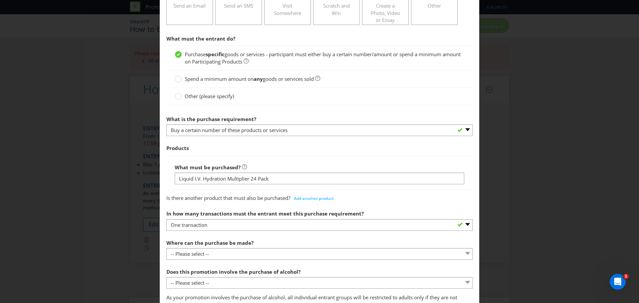
click at [169, 172] on div "What must be purchased? Liquid I.V. Hydration Multiplier 24 Pack" at bounding box center [320, 173] width 306 height 35
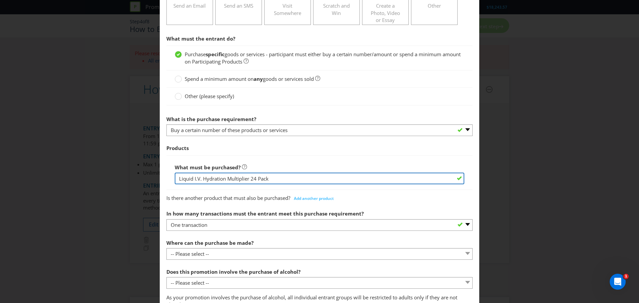
click at [177, 180] on input "Liquid I.V. Hydration Multiplier 24 Pack" at bounding box center [320, 179] width 290 height 12
paste input "Purchase one or more Liquid I.V. 24ct"
type input "Purchase one or more Liquid I.V. Hydration Multiplier 24 Pack"
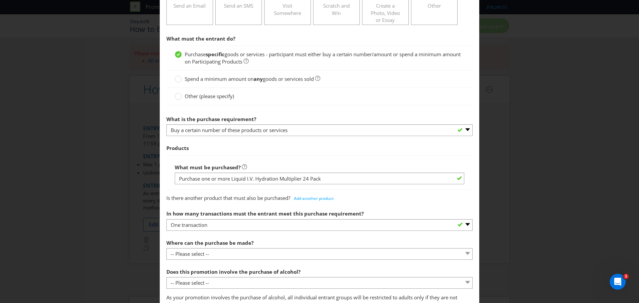
click at [175, 164] on span "What must be purchased?" at bounding box center [208, 167] width 66 height 7
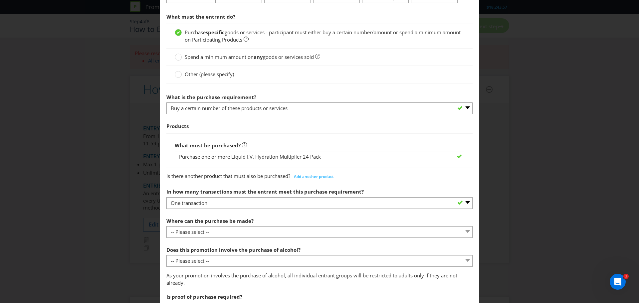
scroll to position [167, 0]
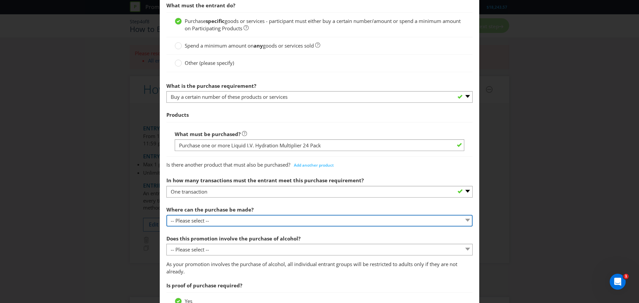
click at [196, 221] on select "-- Please select -- Any stores displaying promotional material (including onlin…" at bounding box center [320, 221] width 306 height 12
select select "SPECIFIC"
click at [167, 215] on select "-- Please select -- Any stores displaying promotional material (including onlin…" at bounding box center [320, 221] width 306 height 12
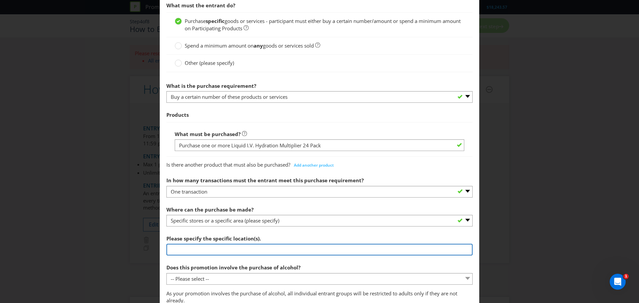
click at [192, 248] on input "text" at bounding box center [320, 250] width 306 height 12
click at [192, 248] on input "Online" at bounding box center [320, 250] width 306 height 12
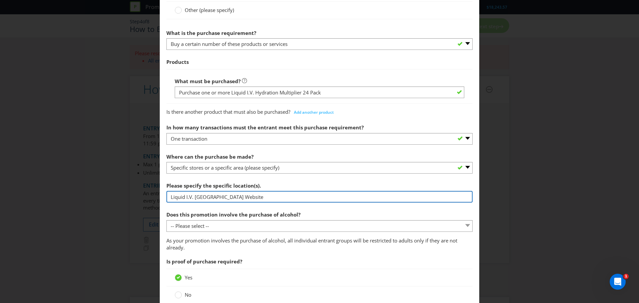
scroll to position [233, 0]
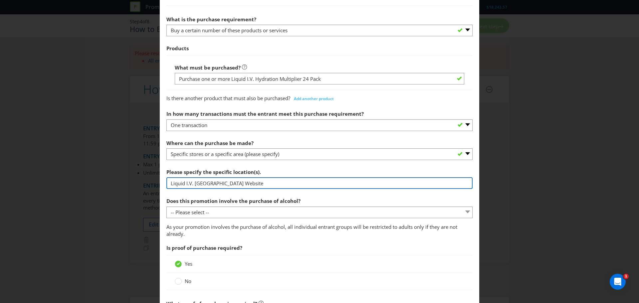
type input "Liquid I.V. [GEOGRAPHIC_DATA] Website"
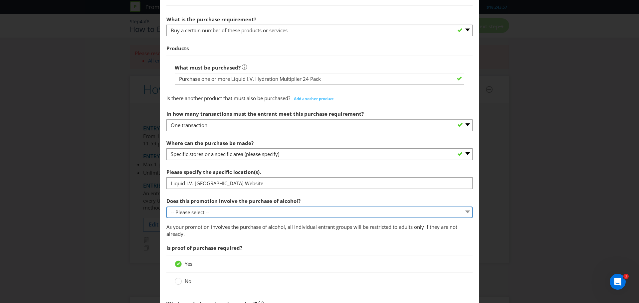
click at [193, 215] on select "-- Please select -- Yes, for on-premises consumption Yes, for off-premises cons…" at bounding box center [320, 213] width 306 height 12
select select "NO"
click at [167, 207] on select "-- Please select -- Yes, for on-premises consumption Yes, for off-premises cons…" at bounding box center [320, 213] width 306 height 12
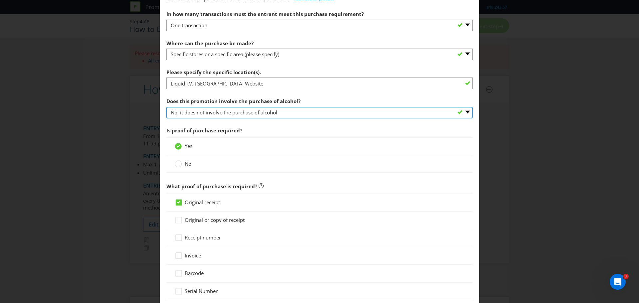
scroll to position [366, 0]
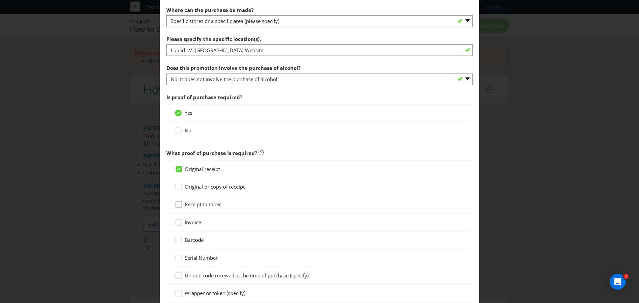
click at [178, 205] on icon at bounding box center [180, 206] width 10 height 10
click at [0, 0] on input "Receipt number" at bounding box center [0, 0] width 0 height 0
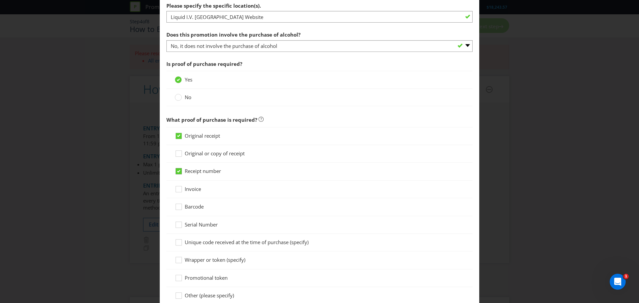
click at [180, 172] on icon at bounding box center [179, 172] width 6 height 6
click at [0, 0] on input "Receipt number" at bounding box center [0, 0] width 0 height 0
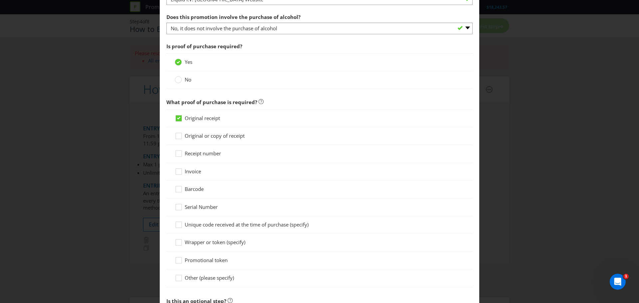
scroll to position [433, 0]
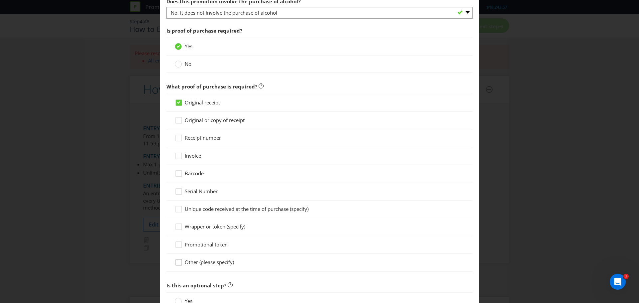
click at [180, 259] on icon at bounding box center [180, 264] width 10 height 10
click at [0, 0] on input "Other (please specify)" at bounding box center [0, 0] width 0 height 0
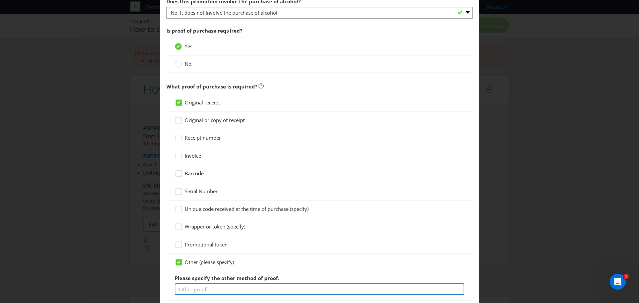
click at [187, 287] on input "text" at bounding box center [320, 290] width 290 height 12
click at [190, 289] on input "text" at bounding box center [320, 290] width 290 height 12
type input "Screenshot of your proof of purchase showing your order number."
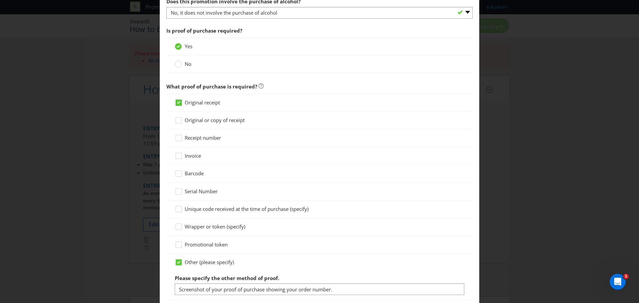
click at [177, 102] on icon at bounding box center [178, 102] width 3 height 3
click at [0, 0] on input "Original receipt" at bounding box center [0, 0] width 0 height 0
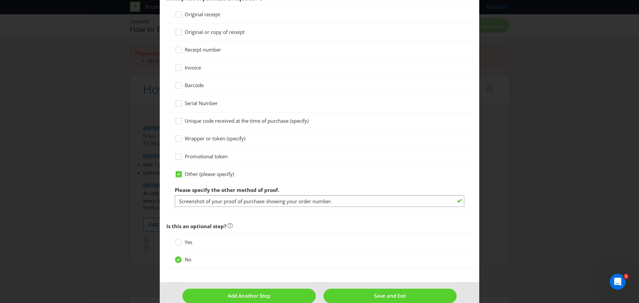
scroll to position [533, 0]
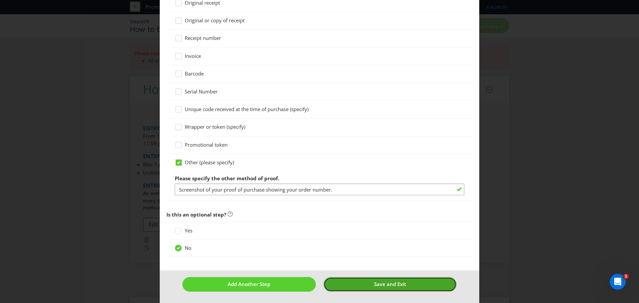
click at [366, 285] on button "Save and Exit" at bounding box center [391, 284] width 134 height 14
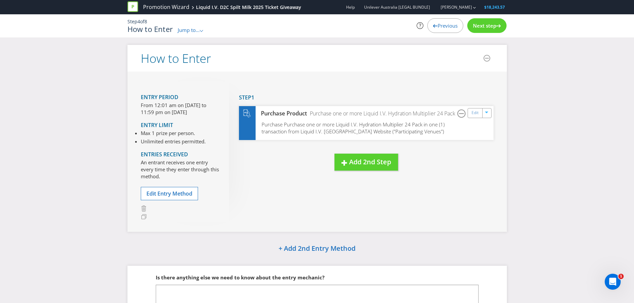
click at [483, 27] on span "Next step" at bounding box center [484, 25] width 23 height 7
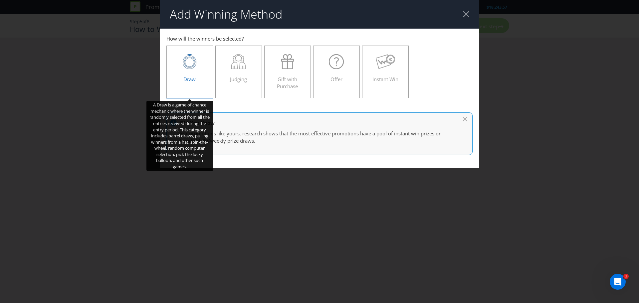
click at [199, 63] on div at bounding box center [190, 61] width 33 height 15
click at [0, 0] on input "Draw" at bounding box center [0, 0] width 0 height 0
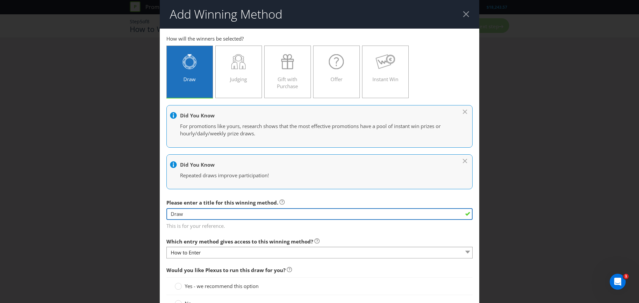
click at [198, 214] on input "Draw" at bounding box center [320, 214] width 306 height 12
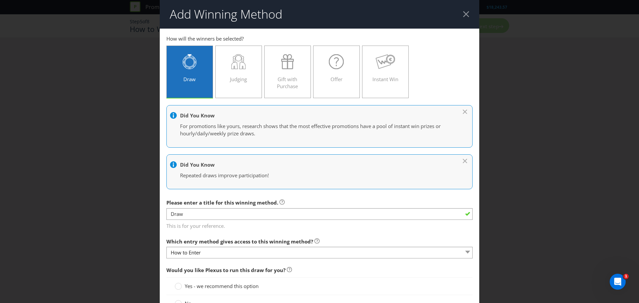
click at [194, 203] on span "Please enter a title for this winning method." at bounding box center [223, 203] width 112 height 7
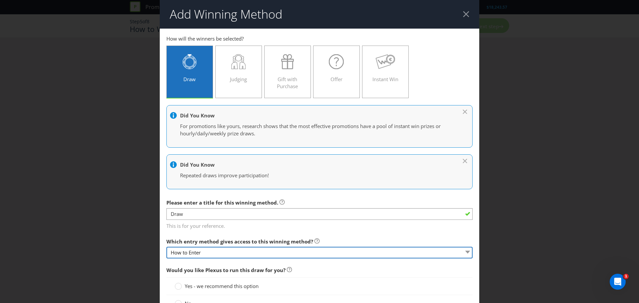
click at [193, 251] on select "How to Enter" at bounding box center [320, 253] width 306 height 12
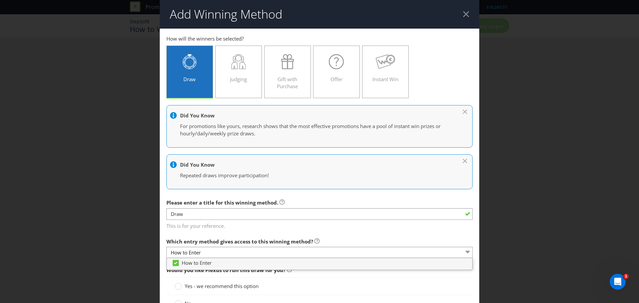
click at [196, 236] on label "Which entry method gives access to this winning method?" at bounding box center [243, 240] width 153 height 10
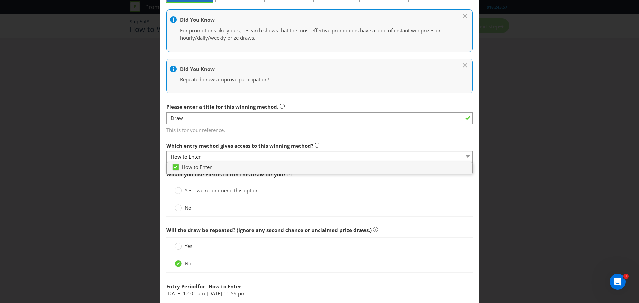
scroll to position [100, 0]
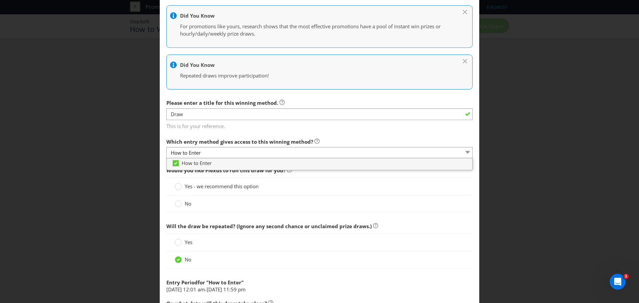
click at [168, 177] on span "Would you like Plexus to run this draw for you?" at bounding box center [320, 171] width 306 height 14
click at [178, 206] on circle at bounding box center [178, 204] width 7 height 7
click at [0, 0] on input "No" at bounding box center [0, 0] width 0 height 0
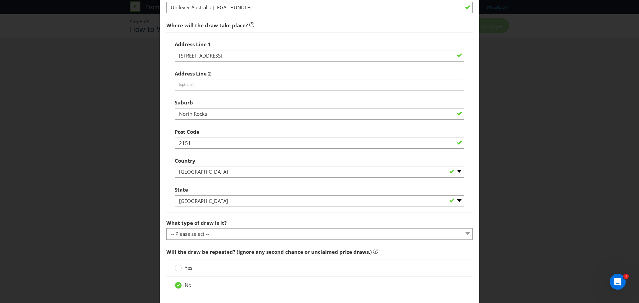
scroll to position [333, 0]
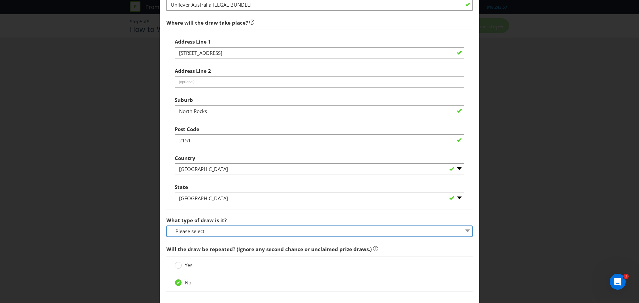
click at [191, 231] on select "-- Please select -- Computerised random selection Barrel draw Don't specify Oth…" at bounding box center [320, 232] width 306 height 12
select select "COMPUTERISED"
click at [167, 226] on select "-- Please select -- Computerised random selection Barrel draw Don't specify Oth…" at bounding box center [320, 232] width 306 height 12
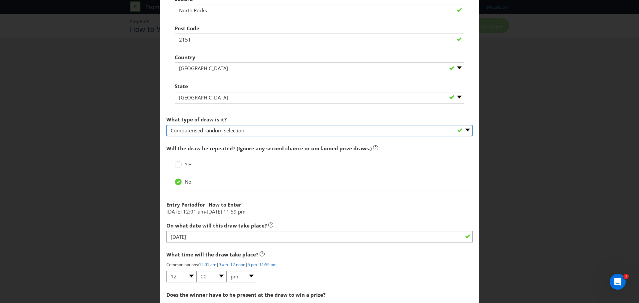
scroll to position [466, 0]
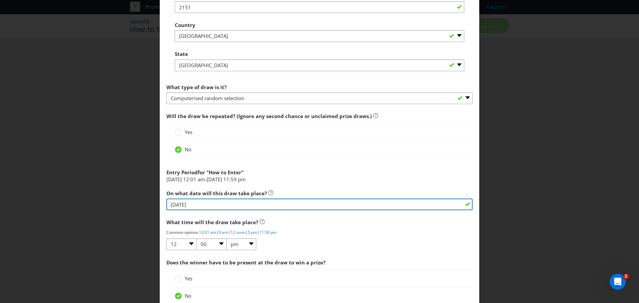
click at [213, 205] on input "[DATE]" at bounding box center [320, 205] width 306 height 12
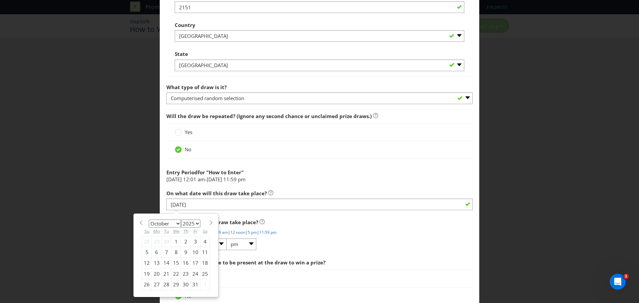
click at [282, 173] on div "Entry Period for " How to Enter "" at bounding box center [320, 171] width 306 height 10
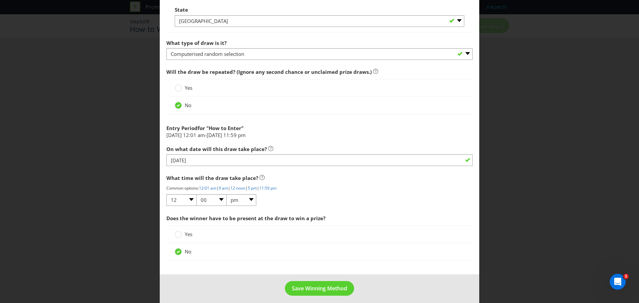
scroll to position [515, 0]
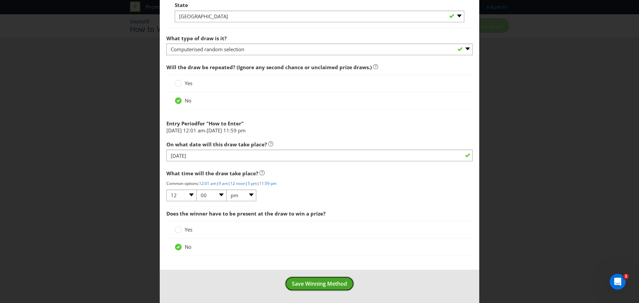
click at [320, 284] on span "Save Winning Method" at bounding box center [319, 283] width 55 height 7
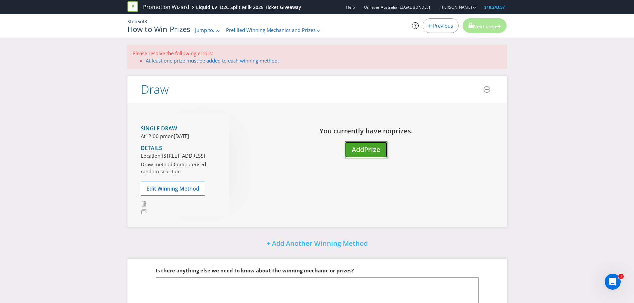
click at [363, 148] on span "Add" at bounding box center [358, 149] width 12 height 9
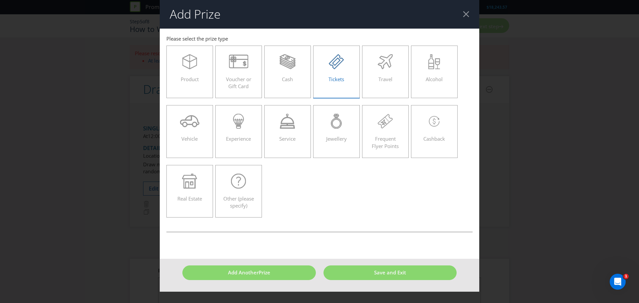
click at [338, 74] on div "Tickets" at bounding box center [336, 69] width 33 height 30
click at [0, 0] on input "Tickets" at bounding box center [0, 0] width 0 height 0
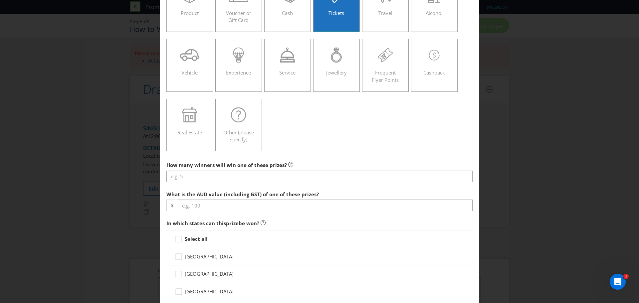
scroll to position [67, 0]
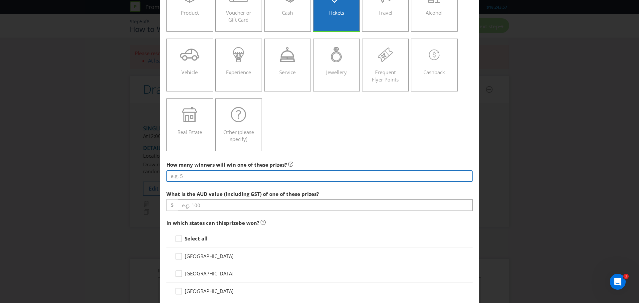
click at [190, 176] on input "number" at bounding box center [320, 177] width 306 height 12
type input "1"
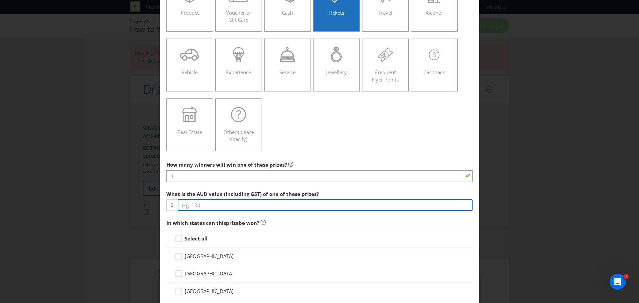
click at [194, 206] on input "number" at bounding box center [325, 206] width 295 height 12
type input "150"
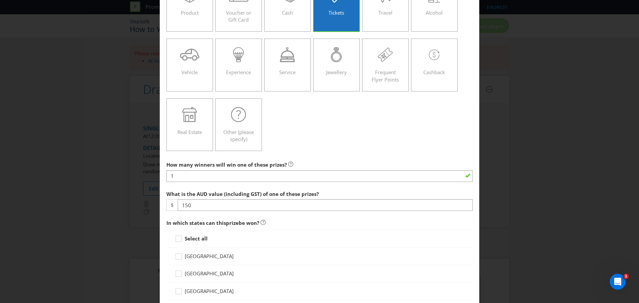
click at [175, 188] on label "What is the AUD value (including GST) of one of these prizes?" at bounding box center [244, 193] width 154 height 10
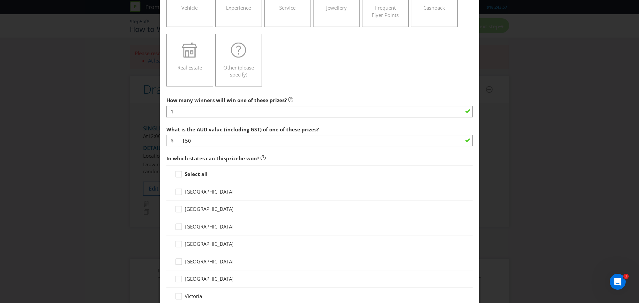
scroll to position [133, 0]
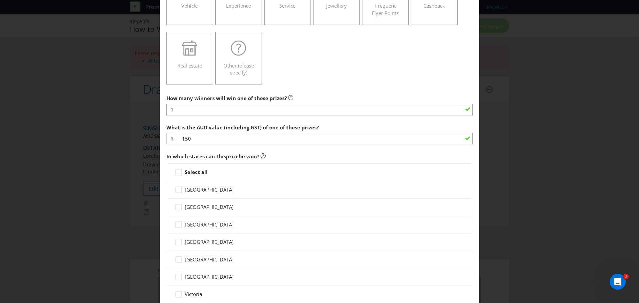
click at [176, 168] on div "Select all" at bounding box center [320, 173] width 306 height 18
click at [177, 172] on div at bounding box center [178, 170] width 3 height 3
click at [0, 0] on input "Select all" at bounding box center [0, 0] width 0 height 0
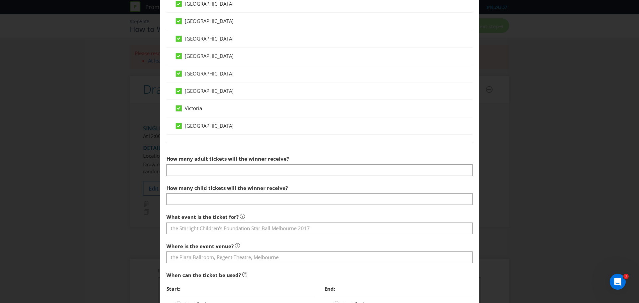
scroll to position [333, 0]
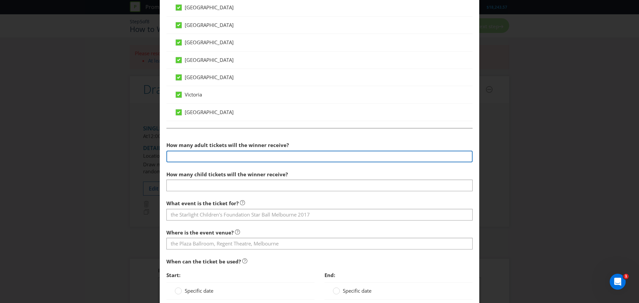
click at [202, 156] on input "number" at bounding box center [320, 157] width 306 height 12
type input "2"
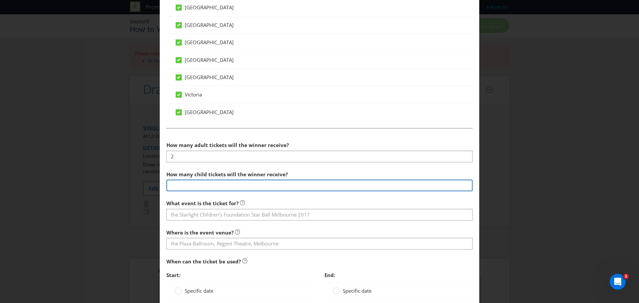
click at [189, 180] on input "number" at bounding box center [320, 186] width 306 height 12
type input "0"
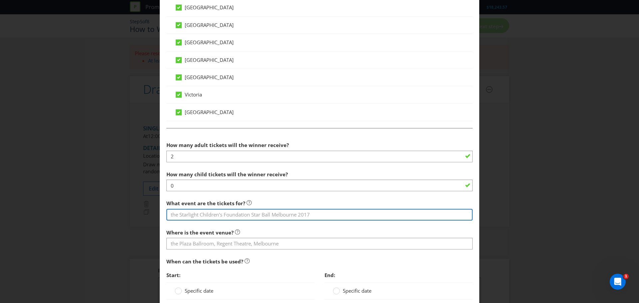
click at [188, 217] on input "text" at bounding box center [320, 215] width 306 height 12
type input "Spilt Milk 2025"
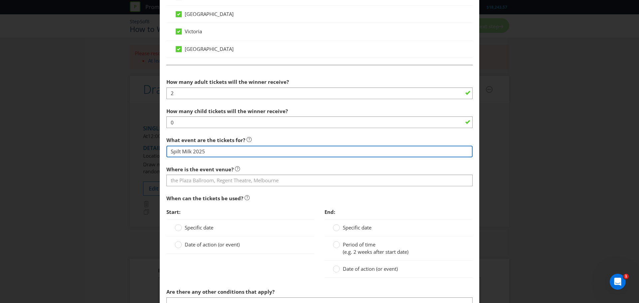
scroll to position [400, 0]
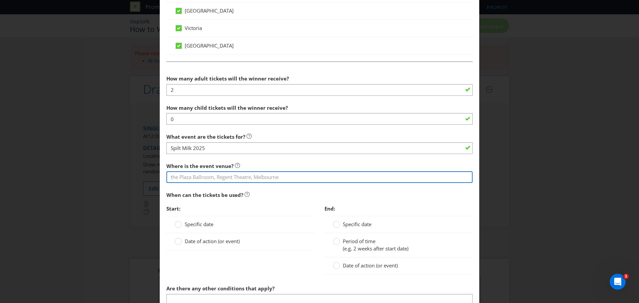
click at [178, 180] on input "text" at bounding box center [320, 178] width 306 height 12
type input "[GEOGRAPHIC_DATA], [GEOGRAPHIC_DATA], [GEOGRAPHIC_DATA], [GEOGRAPHIC_DATA]"
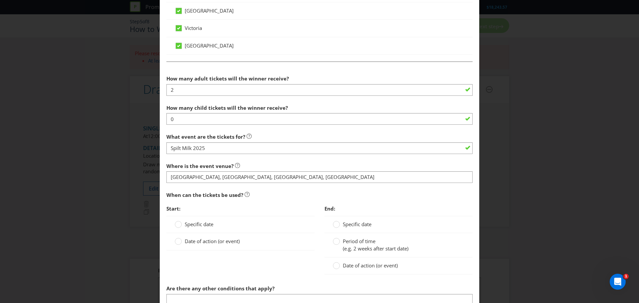
click at [258, 163] on div "Where is the event venue? [GEOGRAPHIC_DATA], [GEOGRAPHIC_DATA], [GEOGRAPHIC_DAT…" at bounding box center [320, 172] width 306 height 24
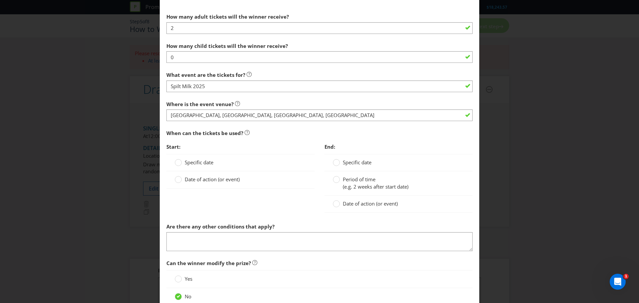
scroll to position [466, 0]
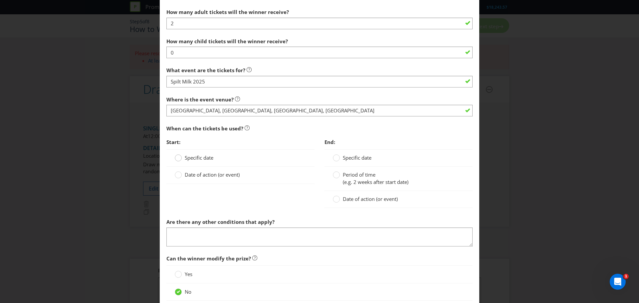
click at [180, 156] on circle at bounding box center [178, 158] width 7 height 7
click at [0, 0] on input "Specific date" at bounding box center [0, 0] width 0 height 0
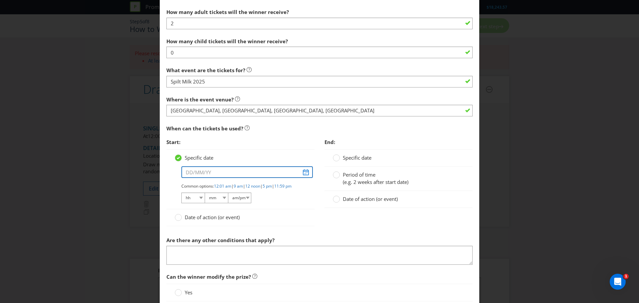
click at [302, 172] on input "text" at bounding box center [248, 173] width 132 height 12
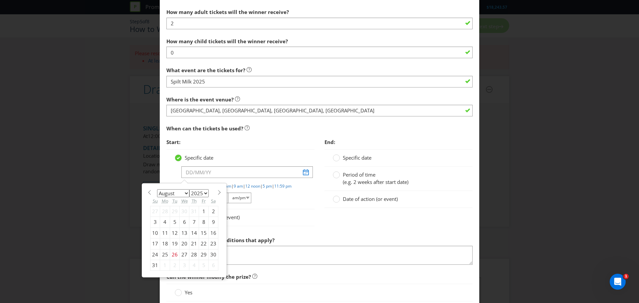
click at [179, 193] on select "January February March April May June July August September October November De…" at bounding box center [173, 194] width 32 height 8
select select "11"
click at [157, 190] on select "January February March April May June July August September October November De…" at bounding box center [173, 194] width 32 height 8
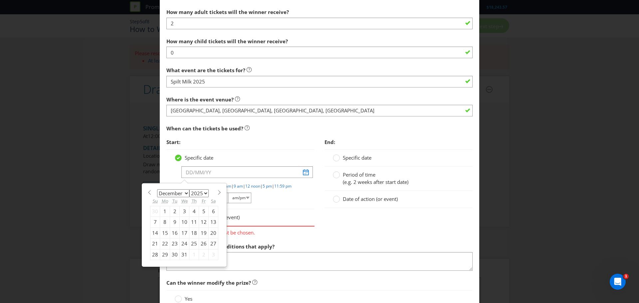
click at [210, 211] on div "6" at bounding box center [214, 211] width 10 height 11
type input "[DATE]"
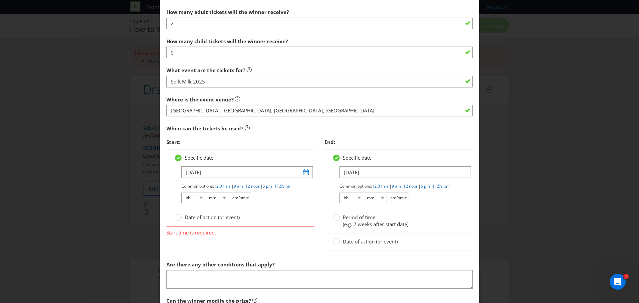
click at [222, 188] on link "12:01 am" at bounding box center [222, 187] width 17 height 6
select select "12"
select select "01"
select select "am"
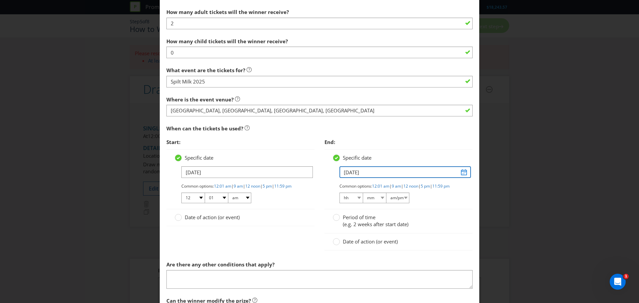
click at [461, 173] on input "[DATE]" at bounding box center [406, 173] width 132 height 12
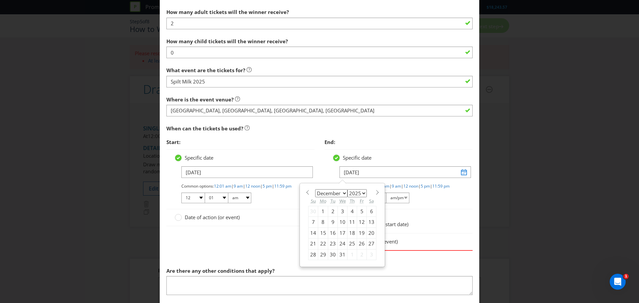
click at [287, 233] on div "Start: Specific date [DATE] Common options: 12:01 am | 9 am | 12 noon | 5 pm | …" at bounding box center [241, 185] width 158 height 98
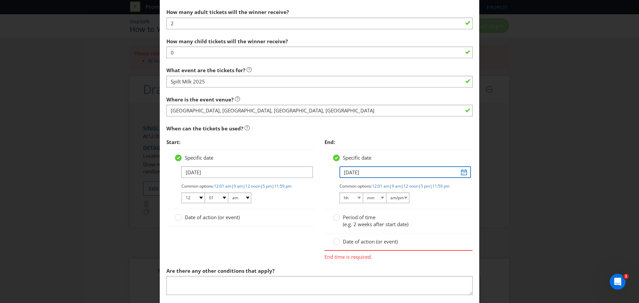
click at [457, 174] on input "[DATE]" at bounding box center [406, 173] width 132 height 12
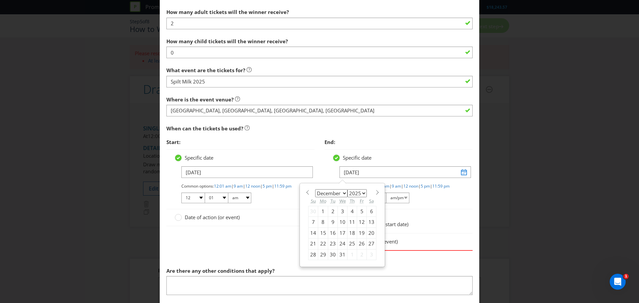
click at [311, 233] on div "14" at bounding box center [314, 233] width 10 height 11
type input "[DATE]"
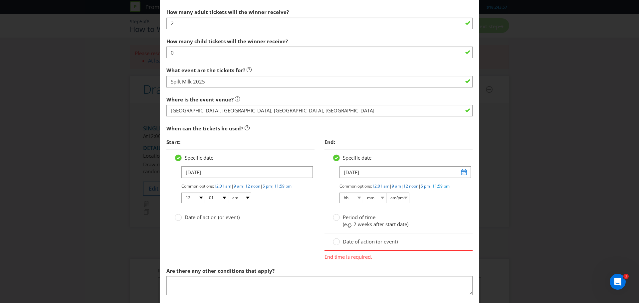
click at [433, 189] on link "11:59 pm" at bounding box center [441, 187] width 17 height 6
select select "11"
select select "59"
select select "pm"
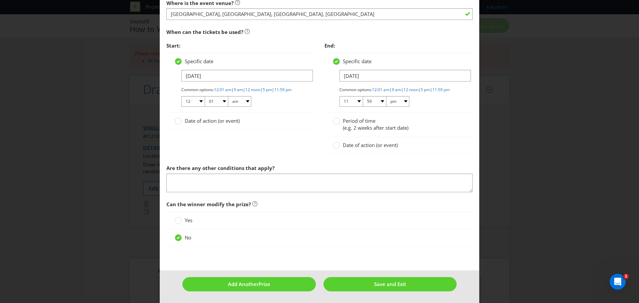
scroll to position [569, 0]
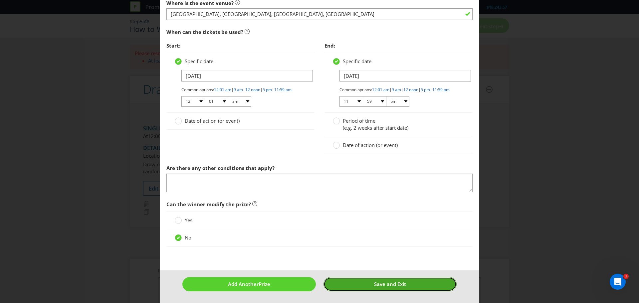
click at [392, 282] on span "Save and Exit" at bounding box center [390, 284] width 32 height 7
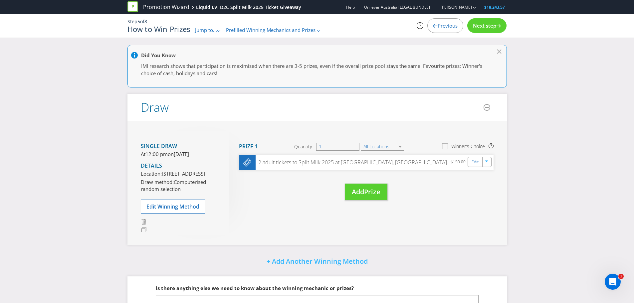
click at [447, 147] on icon at bounding box center [446, 147] width 9 height 9
click at [0, 0] on input "Winner's Choice" at bounding box center [0, 0] width 0 height 0
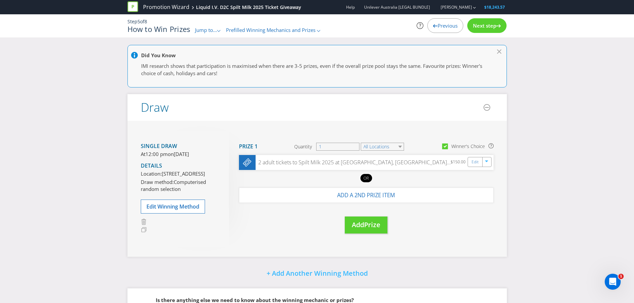
click at [446, 145] on icon at bounding box center [445, 146] width 3 height 3
click at [0, 0] on input "Winner's Choice" at bounding box center [0, 0] width 0 height 0
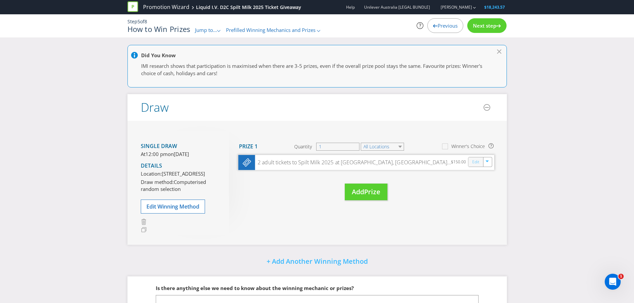
click at [474, 162] on link "Edit" at bounding box center [475, 162] width 7 height 8
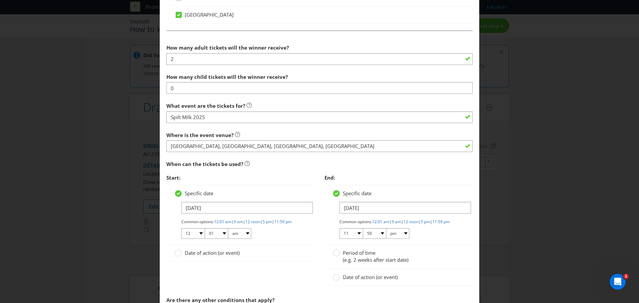
scroll to position [433, 0]
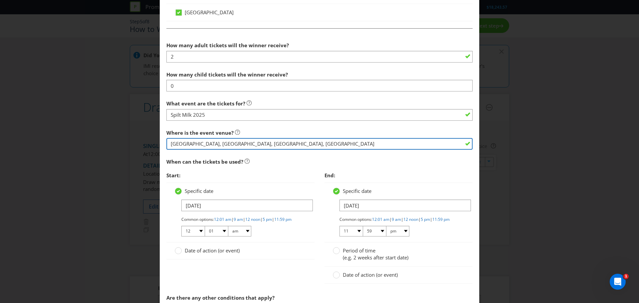
click at [170, 145] on input "[GEOGRAPHIC_DATA], [GEOGRAPHIC_DATA], [GEOGRAPHIC_DATA], [GEOGRAPHIC_DATA]" at bounding box center [320, 144] width 306 height 12
click at [177, 146] on input "At the winner's choice of location ([GEOGRAPHIC_DATA], [GEOGRAPHIC_DATA], [GEOG…" at bounding box center [320, 144] width 306 height 12
click at [342, 143] on input "The winner's choice of location ([GEOGRAPHIC_DATA], [GEOGRAPHIC_DATA], [GEOGRAP…" at bounding box center [320, 144] width 306 height 12
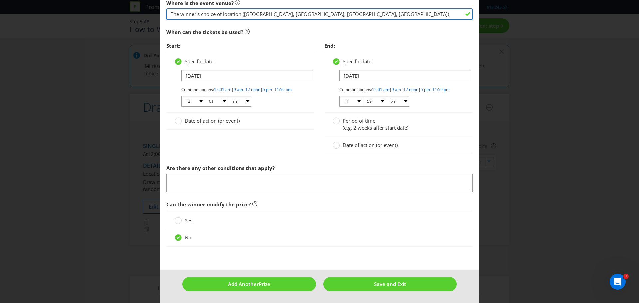
scroll to position [569, 0]
type input "The winner's choice of location ([GEOGRAPHIC_DATA], [GEOGRAPHIC_DATA], [GEOGRAP…"
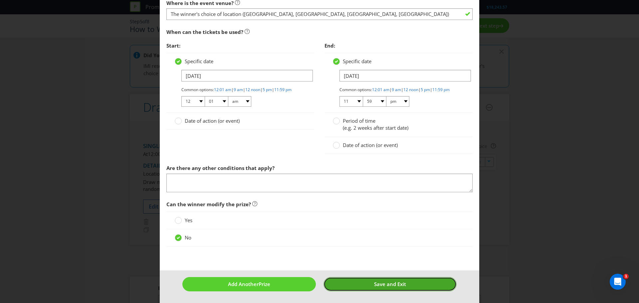
click at [397, 285] on span "Save and Exit" at bounding box center [390, 284] width 32 height 7
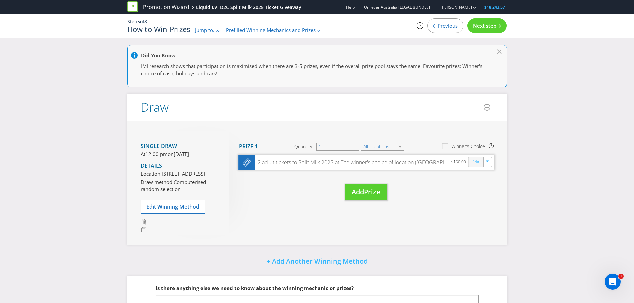
click at [473, 162] on link "Edit" at bounding box center [475, 162] width 7 height 8
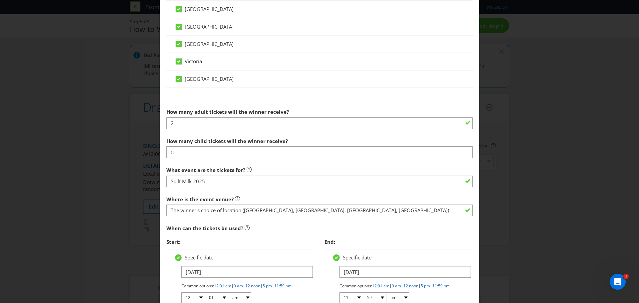
scroll to position [433, 0]
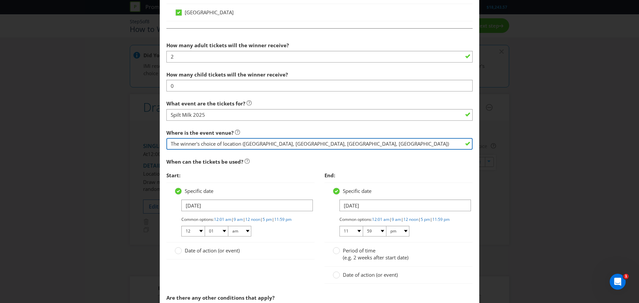
click at [172, 145] on input "The winner's choice of location ([GEOGRAPHIC_DATA], [GEOGRAPHIC_DATA], [GEOGRAP…" at bounding box center [320, 144] width 306 height 12
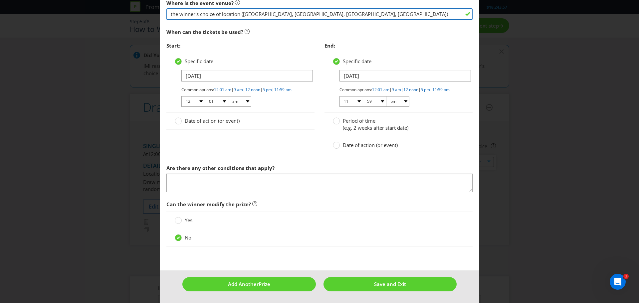
scroll to position [569, 0]
type input "the winner's choice of location ([GEOGRAPHIC_DATA], [GEOGRAPHIC_DATA], [GEOGRAP…"
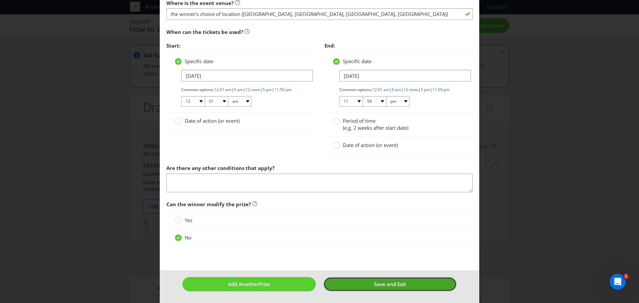
click at [414, 286] on button "Save and Exit" at bounding box center [391, 284] width 134 height 14
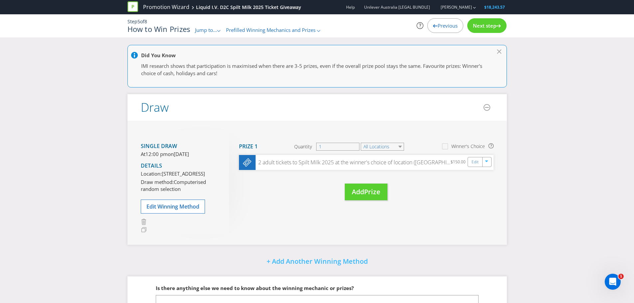
click at [486, 26] on span "Next step" at bounding box center [484, 25] width 23 height 7
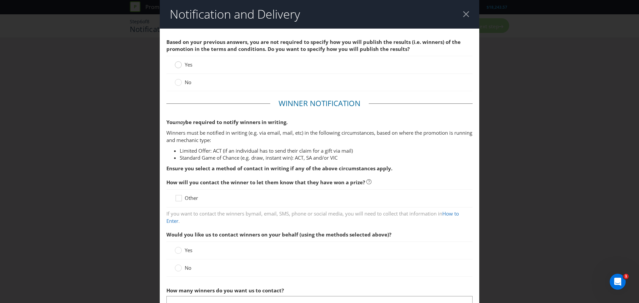
click at [177, 67] on circle at bounding box center [178, 65] width 7 height 7
click at [0, 0] on input "Yes" at bounding box center [0, 0] width 0 height 0
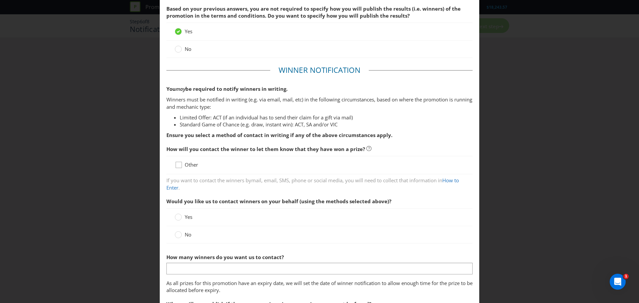
click at [179, 165] on icon at bounding box center [180, 167] width 10 height 10
click at [0, 0] on input "Other" at bounding box center [0, 0] width 0 height 0
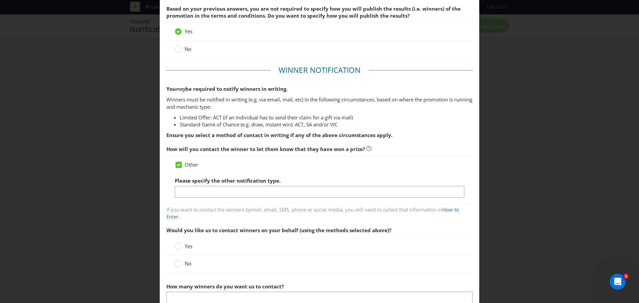
click at [179, 165] on icon at bounding box center [178, 165] width 3 height 3
click at [0, 0] on input "Other" at bounding box center [0, 0] width 0 height 0
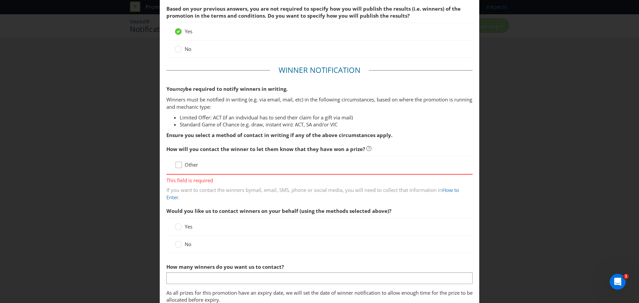
click at [179, 165] on icon at bounding box center [180, 167] width 10 height 10
click at [0, 0] on input "Other" at bounding box center [0, 0] width 0 height 0
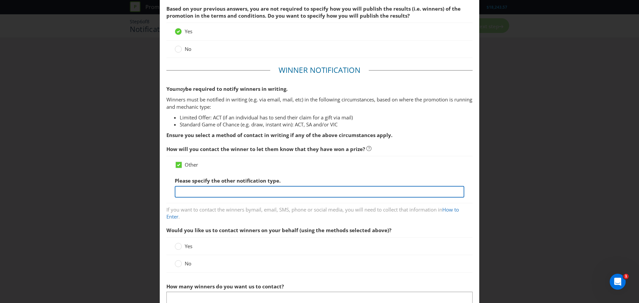
click at [183, 191] on input "text" at bounding box center [320, 192] width 290 height 12
type input "Email"
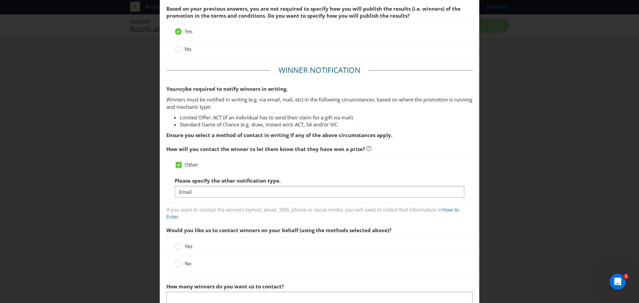
click at [198, 176] on label "Please specify the other notification type." at bounding box center [228, 179] width 107 height 10
click at [177, 263] on div at bounding box center [178, 261] width 3 height 3
click at [0, 0] on input "No" at bounding box center [0, 0] width 0 height 0
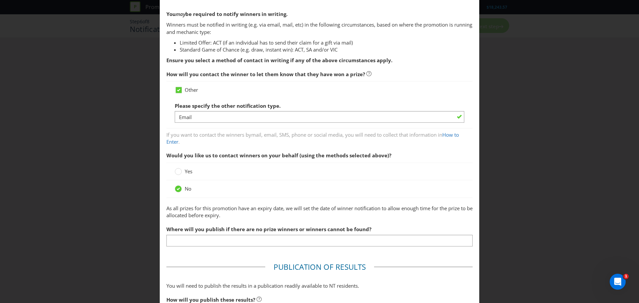
scroll to position [133, 0]
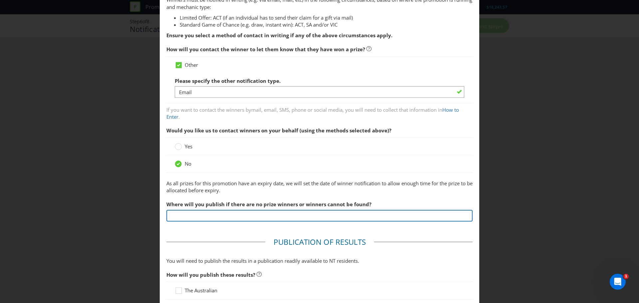
click at [185, 213] on input "text" at bounding box center [320, 216] width 306 height 12
paste input "[URL][DOMAIN_NAME]"
click at [261, 216] on input "[URL][DOMAIN_NAME]" at bounding box center [320, 216] width 306 height 12
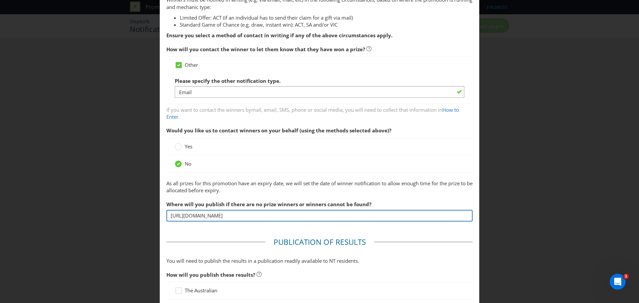
type input "[URL][DOMAIN_NAME]"
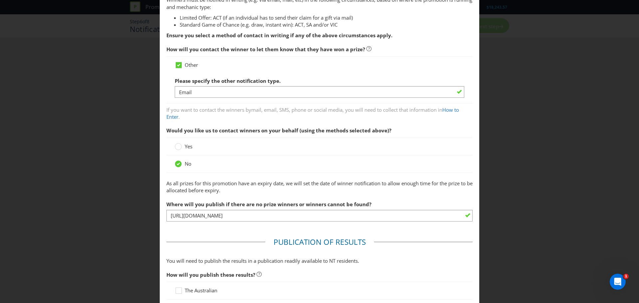
click at [178, 187] on p "As all prizes for this promotion have an expiry date, we will set the date of w…" at bounding box center [320, 187] width 306 height 14
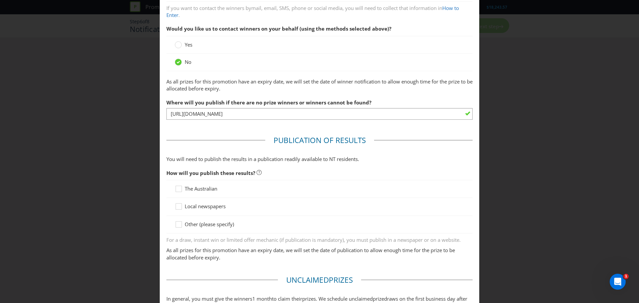
scroll to position [266, 0]
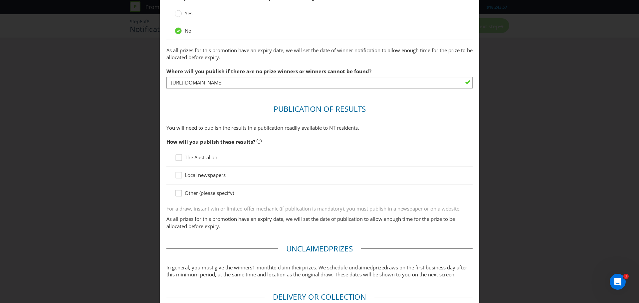
click at [178, 192] on div at bounding box center [178, 191] width 3 height 3
click at [0, 0] on input "Other (please specify)" at bounding box center [0, 0] width 0 height 0
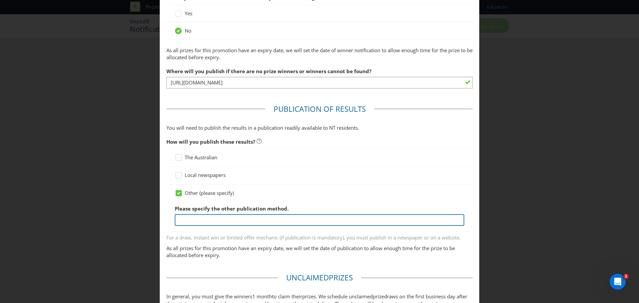
click at [189, 219] on input "text" at bounding box center [320, 220] width 290 height 12
paste input "[URL][DOMAIN_NAME]"
type input "[URL][DOMAIN_NAME]"
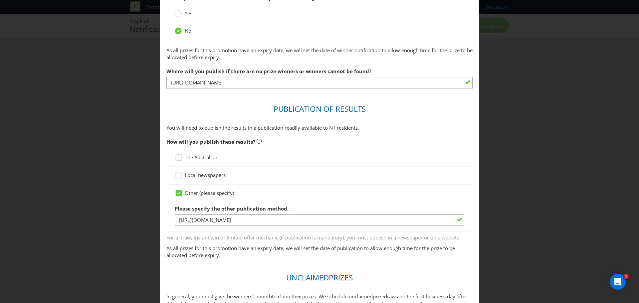
click at [170, 203] on div "Other (please specify) Please specify the other publication method. [URL][DOMAI…" at bounding box center [320, 208] width 306 height 47
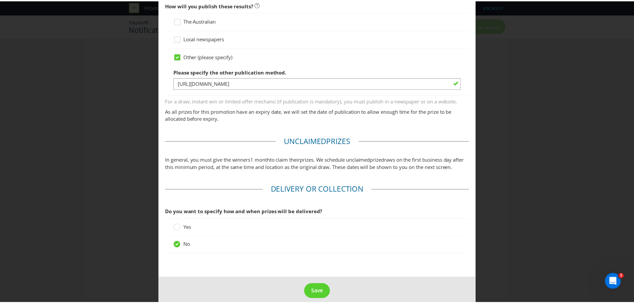
scroll to position [418, 0]
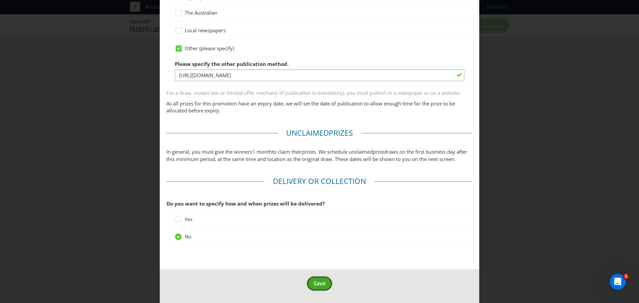
click at [321, 282] on span "Save" at bounding box center [320, 283] width 12 height 7
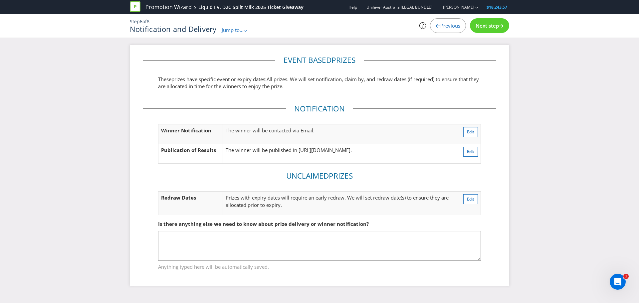
click at [497, 25] on span "Next step" at bounding box center [487, 25] width 23 height 7
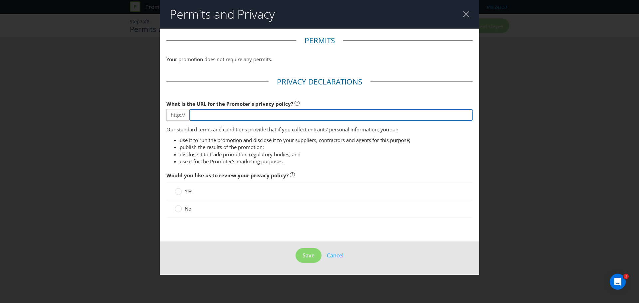
click at [324, 113] on input "text" at bounding box center [331, 115] width 283 height 12
paste input "[URL][DOMAIN_NAME]"
type input "[URL][DOMAIN_NAME]"
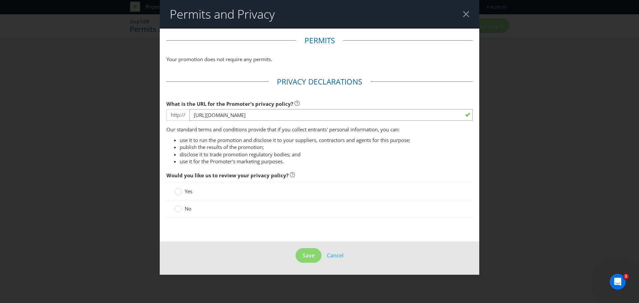
click at [312, 94] on fieldset "Privacy Declarations What is the URL for the Promoter's privacy policy? http://…" at bounding box center [320, 151] width 306 height 149
click at [178, 210] on circle at bounding box center [178, 209] width 7 height 7
click at [0, 0] on input "No" at bounding box center [0, 0] width 0 height 0
click at [303, 255] on span "Save" at bounding box center [309, 255] width 12 height 7
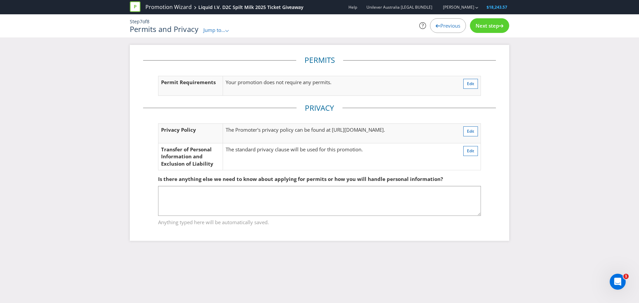
click at [492, 30] on div "Next step" at bounding box center [489, 25] width 39 height 15
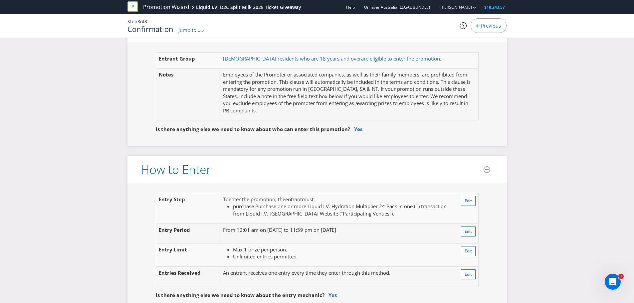
scroll to position [433, 0]
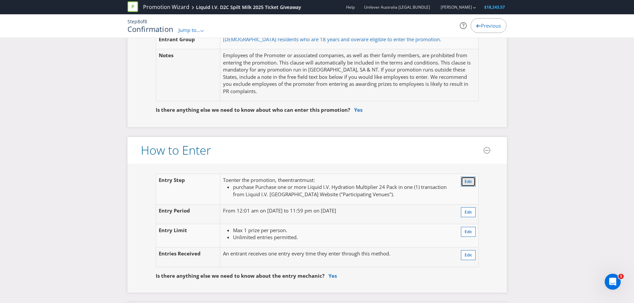
click at [468, 181] on span "Edit" at bounding box center [468, 182] width 7 height 6
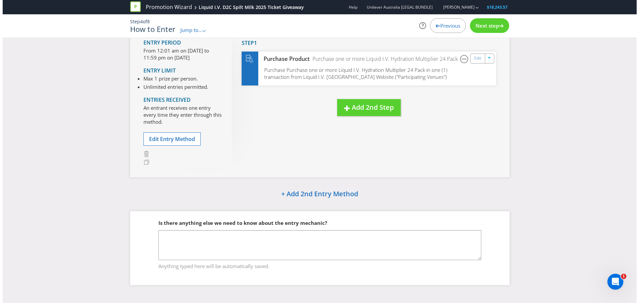
scroll to position [55, 0]
click at [476, 62] on link "Edit" at bounding box center [475, 59] width 7 height 8
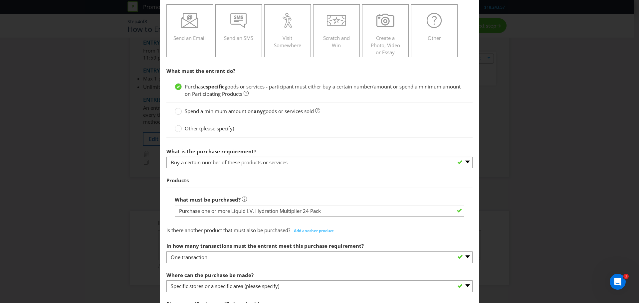
scroll to position [133, 0]
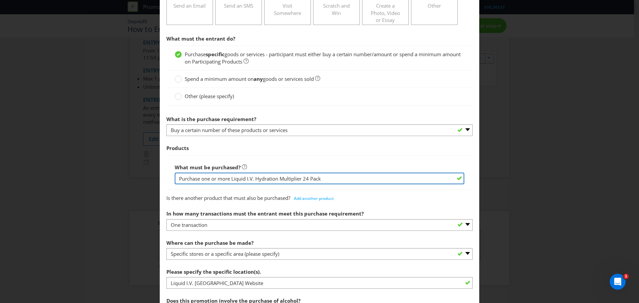
click at [188, 176] on input "Purchase one or more Liquid I.V. Hydration Multiplier 24 Pack" at bounding box center [320, 179] width 290 height 12
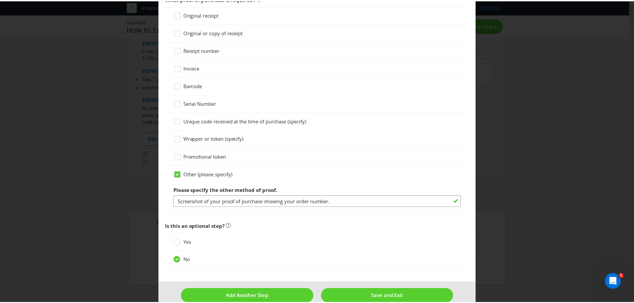
scroll to position [533, 0]
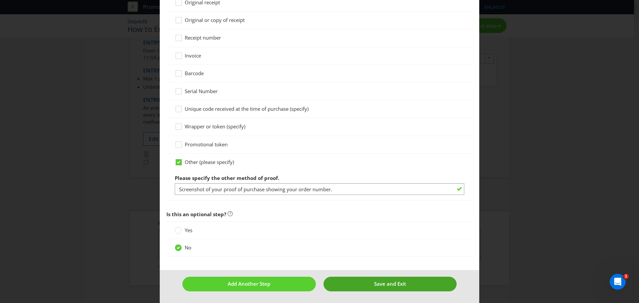
type input "one or more Liquid I.V. Hydration Multiplier 24 Pack"
click at [406, 288] on button "Save and Exit" at bounding box center [391, 284] width 134 height 14
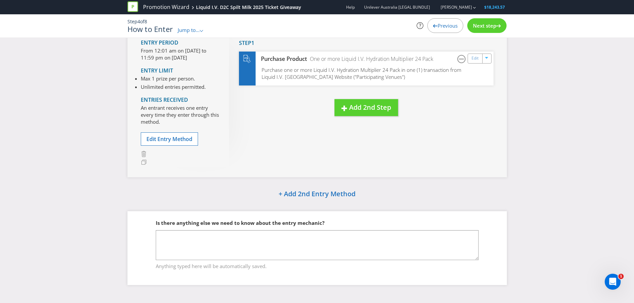
click at [497, 27] on icon at bounding box center [499, 25] width 5 height 3
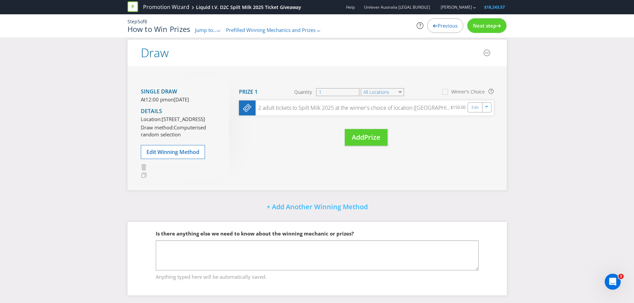
click at [492, 27] on span "Next step" at bounding box center [484, 25] width 23 height 7
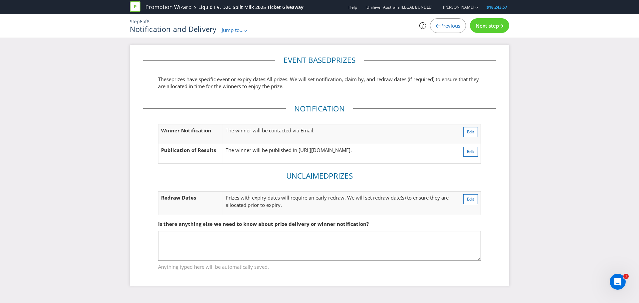
click at [492, 27] on span "Next step" at bounding box center [487, 25] width 23 height 7
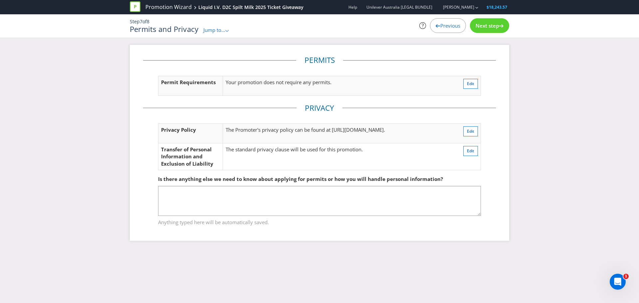
click at [492, 27] on span "Next step" at bounding box center [487, 25] width 23 height 7
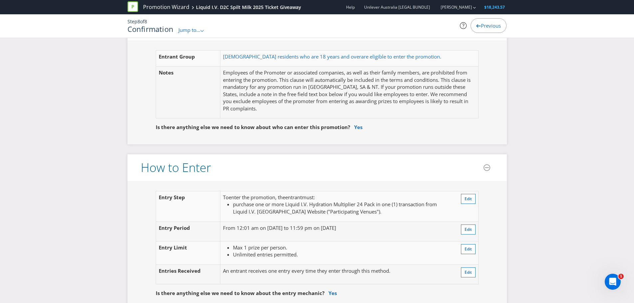
scroll to position [433, 0]
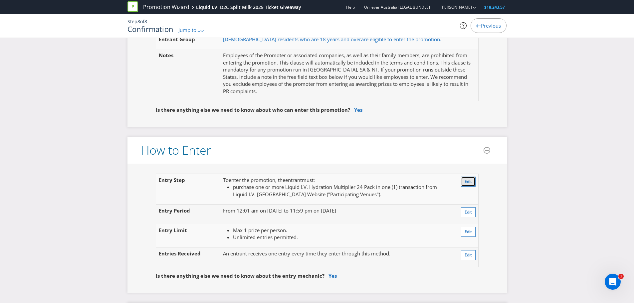
click at [463, 180] on button "Edit" at bounding box center [468, 182] width 15 height 10
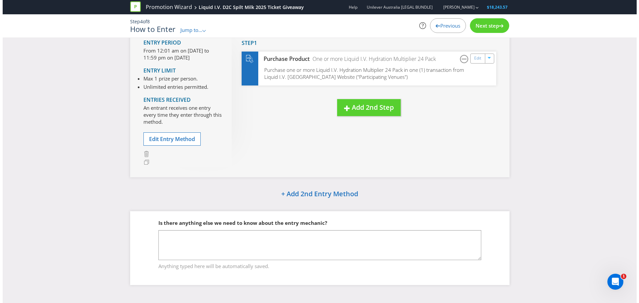
scroll to position [55, 0]
click at [474, 59] on link "Edit" at bounding box center [475, 59] width 7 height 8
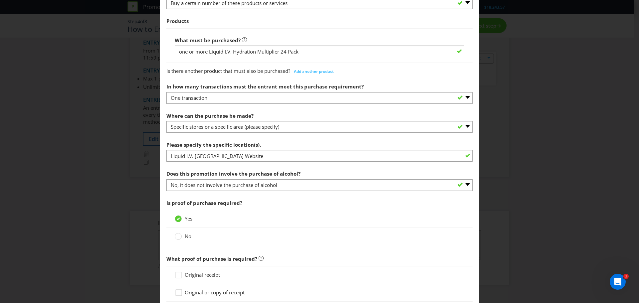
scroll to position [266, 0]
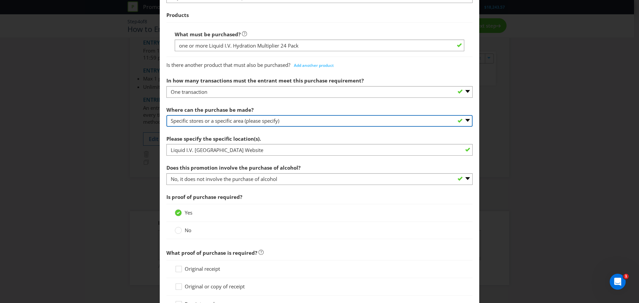
click at [188, 119] on select "-- Please select -- Any stores displaying promotional material (including onlin…" at bounding box center [320, 121] width 306 height 12
select select "OTHER"
click at [167, 115] on select "-- Please select -- Any stores displaying promotional material (including onlin…" at bounding box center [320, 121] width 306 height 12
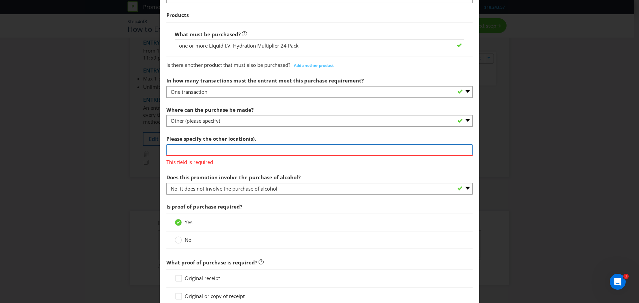
click at [185, 150] on input "text" at bounding box center [320, 150] width 306 height 12
type input "Liquid I.V. [GEOGRAPHIC_DATA] Website"
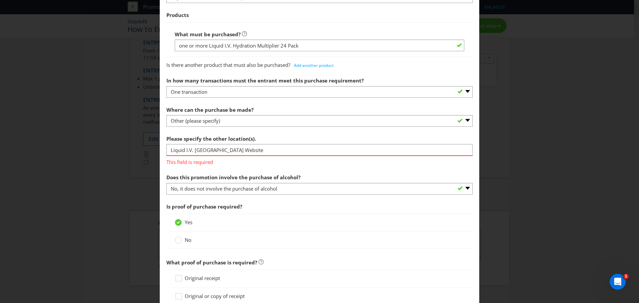
click at [285, 138] on div "Please specify the other location(s). Liquid I.V. [GEOGRAPHIC_DATA] Website Thi…" at bounding box center [320, 149] width 306 height 34
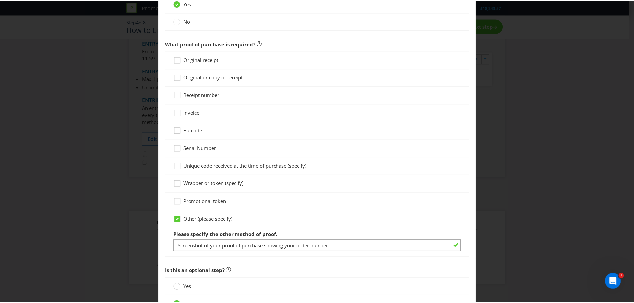
scroll to position [533, 0]
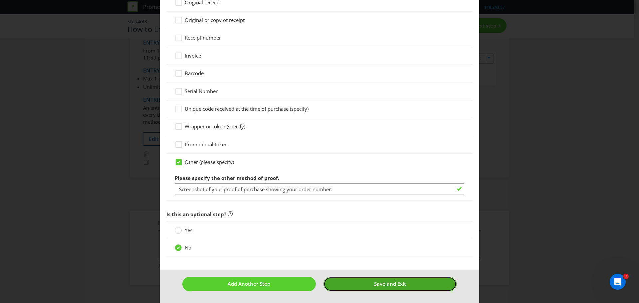
click at [386, 283] on span "Save and Exit" at bounding box center [390, 284] width 32 height 7
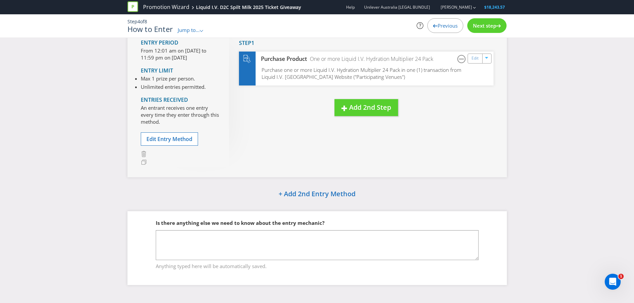
click at [487, 25] on span "Next step" at bounding box center [484, 25] width 23 height 7
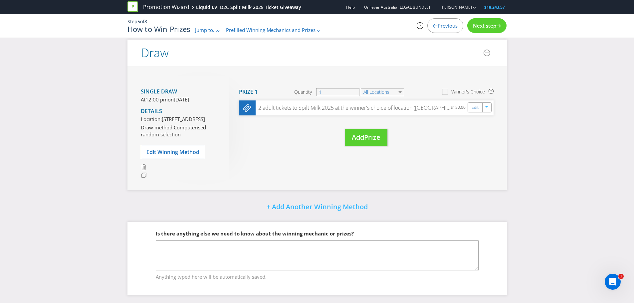
click at [487, 27] on span "Next step" at bounding box center [484, 25] width 23 height 7
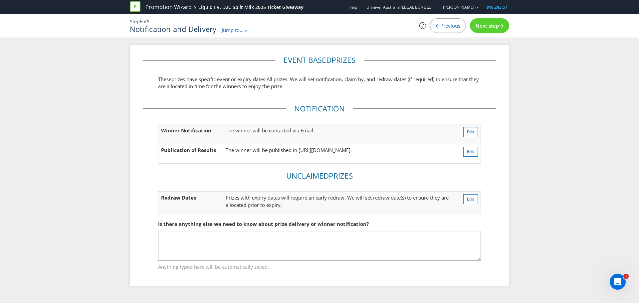
click at [487, 27] on span "Next step" at bounding box center [487, 25] width 23 height 7
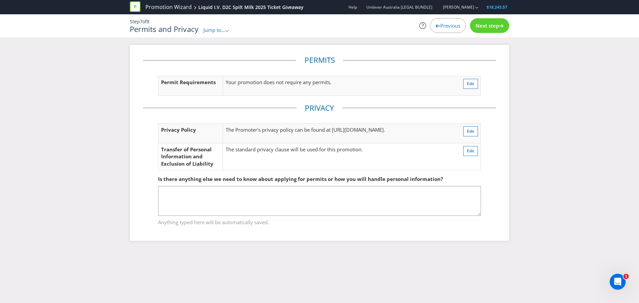
click at [492, 29] on span "Next step" at bounding box center [487, 25] width 23 height 7
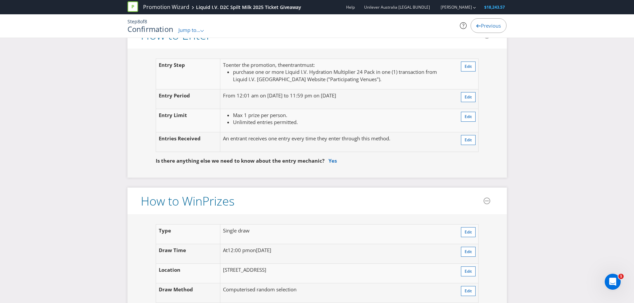
scroll to position [533, 0]
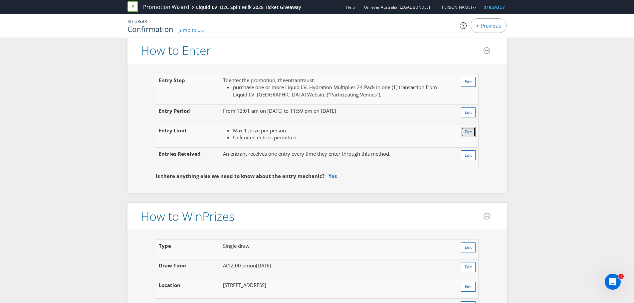
click at [472, 135] on span "Edit" at bounding box center [468, 132] width 7 height 6
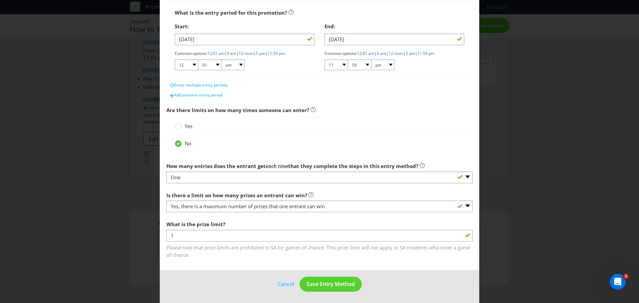
scroll to position [122, 0]
click at [177, 125] on div at bounding box center [178, 123] width 3 height 3
click at [0, 0] on input "Yes" at bounding box center [0, 0] width 0 height 0
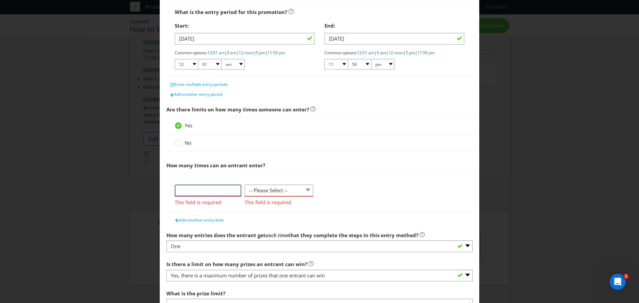
click at [218, 191] on input "number" at bounding box center [208, 191] width 67 height 12
click at [261, 187] on select "-- Please Select -- per person per day per purchase per transaction Other (plea…" at bounding box center [279, 191] width 69 height 12
select select "PER_PURCHASE"
click at [245, 185] on select "-- Please Select -- per person per day per purchase per transaction Other (plea…" at bounding box center [279, 191] width 69 height 12
click at [211, 193] on input "number" at bounding box center [208, 191] width 67 height 12
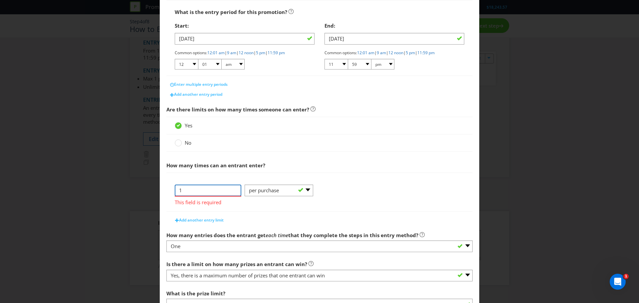
type input "1"
click at [211, 176] on div "1 This field is required -- Please Select -- per person per day per purchase pe…" at bounding box center [320, 192] width 306 height 39
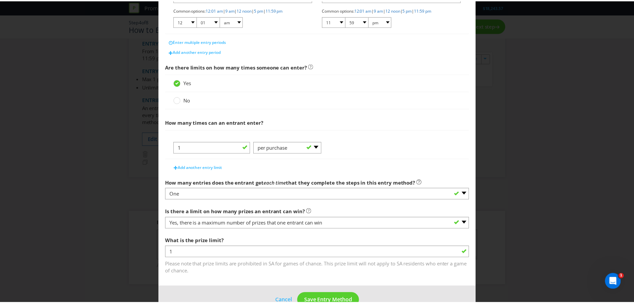
scroll to position [182, 0]
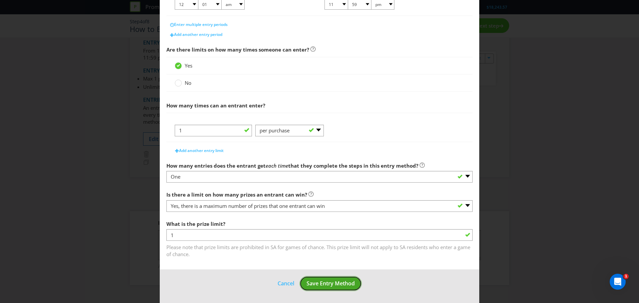
click at [332, 283] on span "Save Entry Method" at bounding box center [331, 283] width 48 height 7
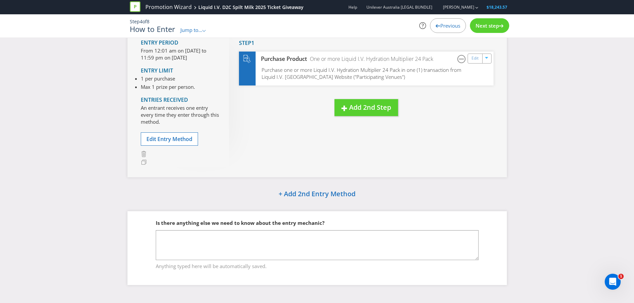
click at [485, 28] on span "Next step" at bounding box center [487, 25] width 23 height 7
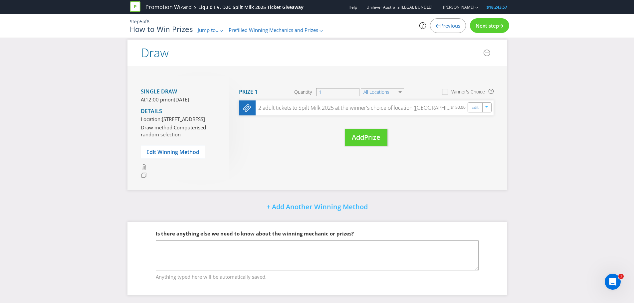
click at [486, 27] on span "Next step" at bounding box center [487, 25] width 23 height 7
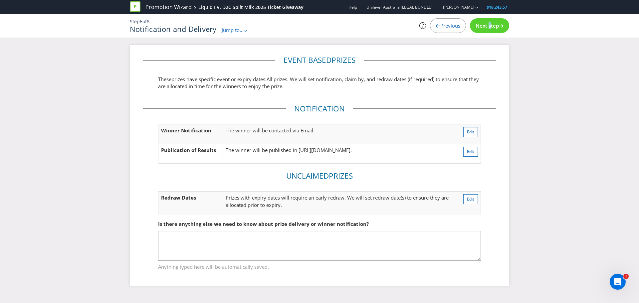
click at [486, 27] on span "Next step" at bounding box center [487, 25] width 23 height 7
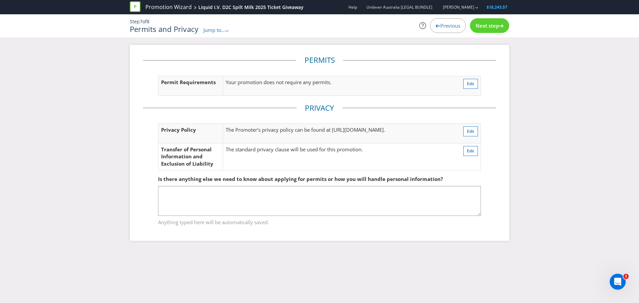
click at [495, 30] on div "Next step" at bounding box center [489, 25] width 39 height 15
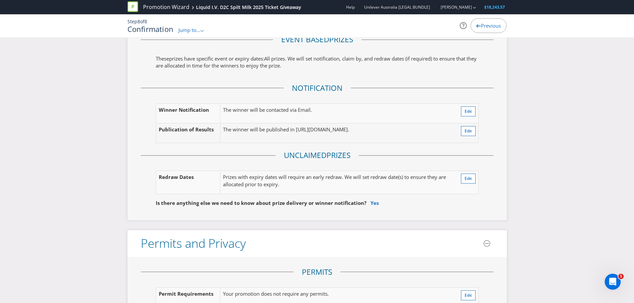
scroll to position [1033, 0]
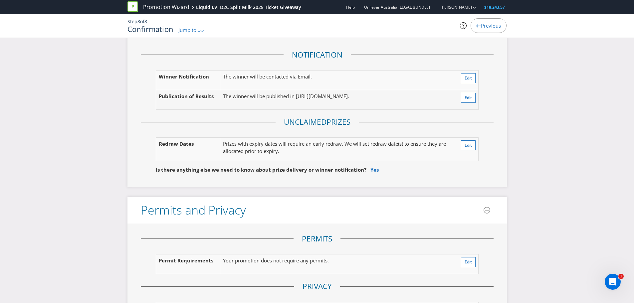
click at [267, 257] on p "Your promotion does not require any permits." at bounding box center [326, 260] width 207 height 7
click at [249, 257] on p "Your promotion does not require any permits." at bounding box center [326, 260] width 207 height 7
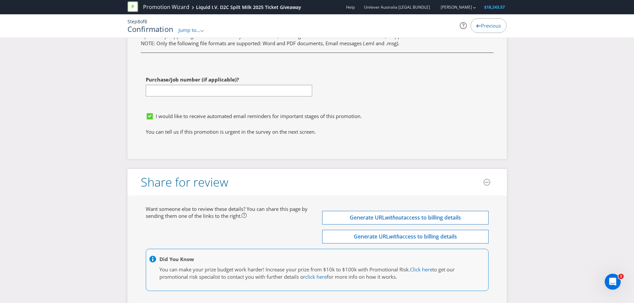
scroll to position [1865, 0]
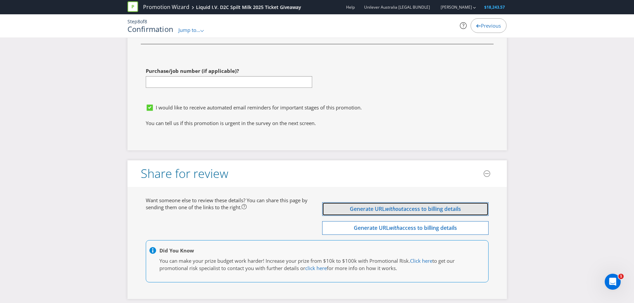
click at [366, 206] on span "Generate URL" at bounding box center [367, 209] width 35 height 7
click at [367, 204] on input "[URL][DOMAIN_NAME]" at bounding box center [405, 210] width 167 height 12
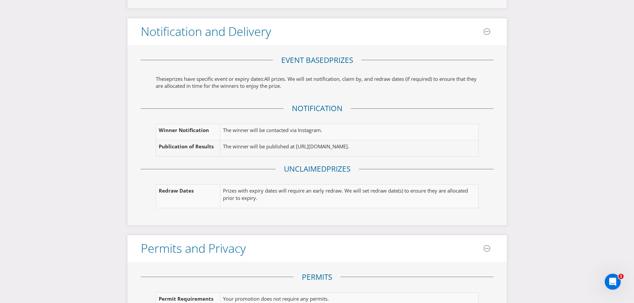
scroll to position [990, 0]
